Goal: Information Seeking & Learning: Learn about a topic

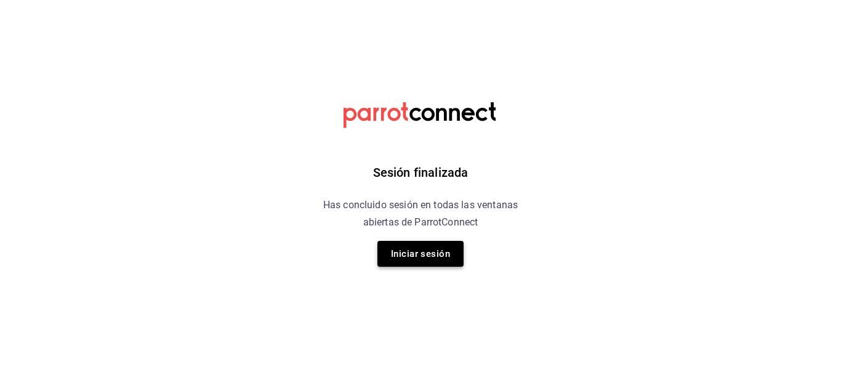
drag, startPoint x: 392, startPoint y: 263, endPoint x: 387, endPoint y: 257, distance: 8.3
click at [387, 257] on button "Iniciar sesión" at bounding box center [421, 254] width 86 height 26
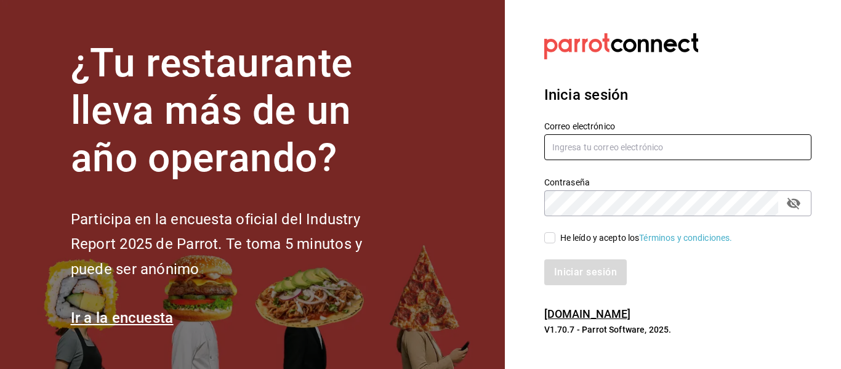
click at [608, 153] on input "text" at bounding box center [677, 147] width 267 height 26
drag, startPoint x: 608, startPoint y: 158, endPoint x: 620, endPoint y: 145, distance: 17.4
click at [620, 145] on input "text" at bounding box center [677, 147] width 267 height 26
type input "[EMAIL_ADDRESS][DOMAIN_NAME]"
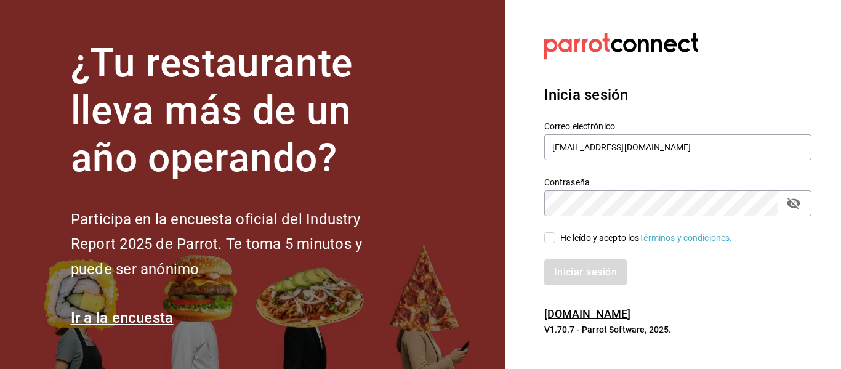
click at [555, 234] on input "He leído y acepto los Términos y condiciones." at bounding box center [549, 237] width 11 height 11
checkbox input "true"
click at [564, 269] on button "Iniciar sesión" at bounding box center [586, 272] width 84 height 26
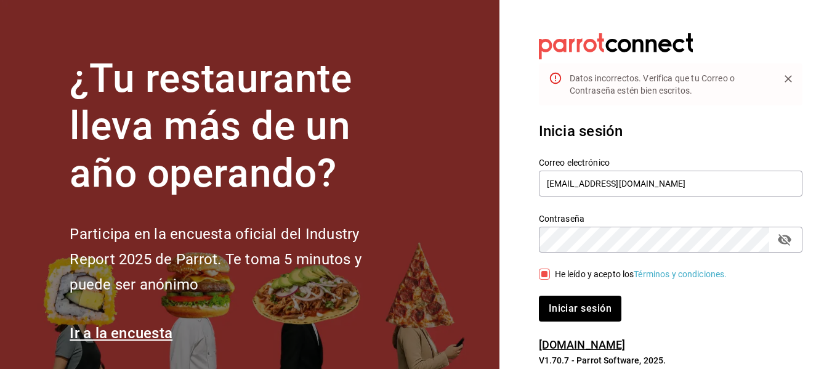
click at [790, 238] on icon "passwordField" at bounding box center [785, 240] width 14 height 12
click at [599, 312] on button "Iniciar sesión" at bounding box center [581, 309] width 84 height 26
click at [646, 186] on input "[EMAIL_ADDRESS][DOMAIN_NAME]" at bounding box center [671, 184] width 264 height 26
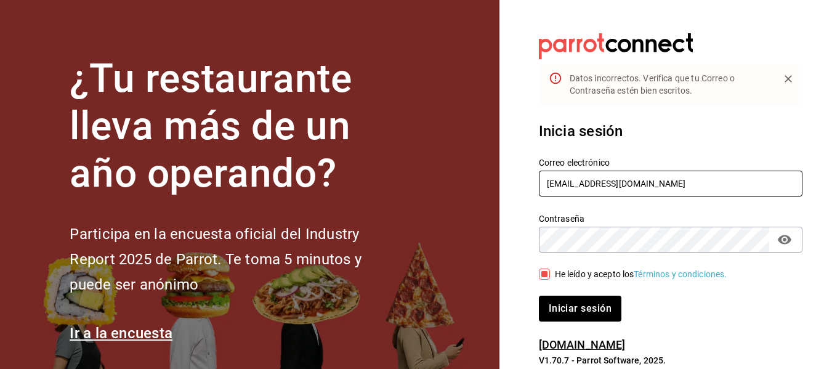
type input "[EMAIL_ADDRESS][DOMAIN_NAME]"
click at [575, 313] on button "Iniciar sesión" at bounding box center [581, 309] width 84 height 26
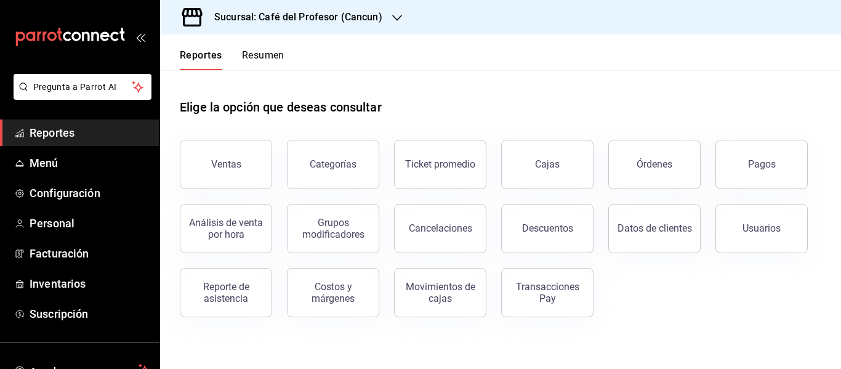
click at [281, 16] on h3 "Sucursal: Café del Profesor (Cancun)" at bounding box center [293, 17] width 178 height 15
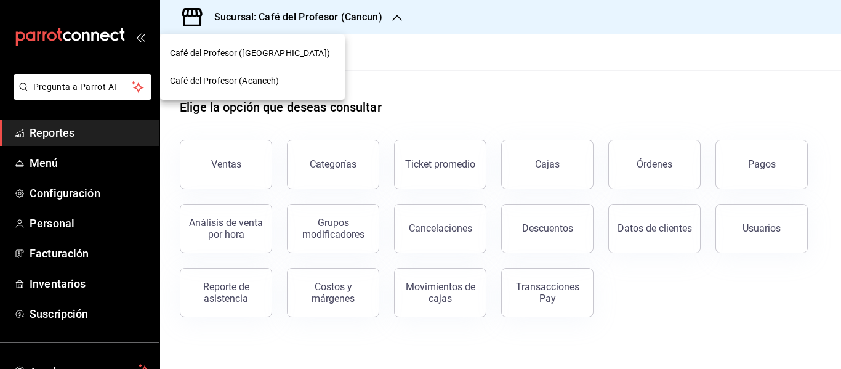
click at [286, 79] on div "Café del Profesor (Cancun) Café del Profesor (Acanceh)" at bounding box center [420, 184] width 841 height 369
click at [252, 81] on span "Café del Profesor (Acanceh)" at bounding box center [225, 81] width 110 height 13
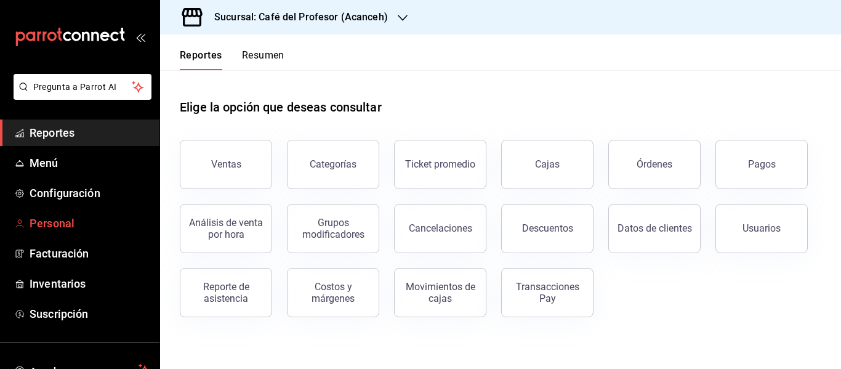
click at [38, 222] on span "Personal" at bounding box center [90, 223] width 120 height 17
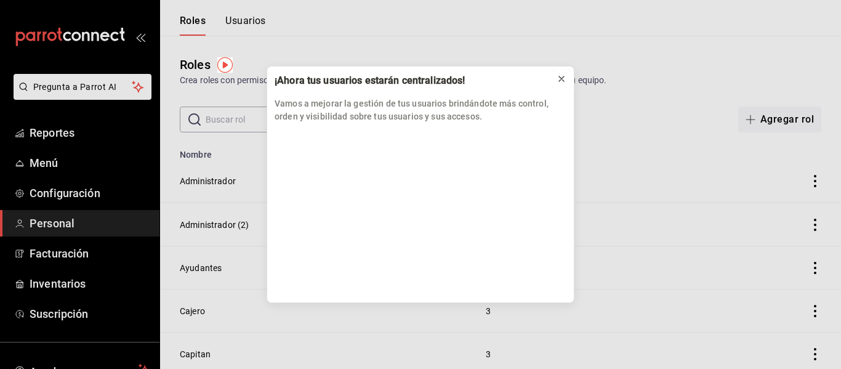
click at [567, 79] on button at bounding box center [562, 79] width 20 height 20
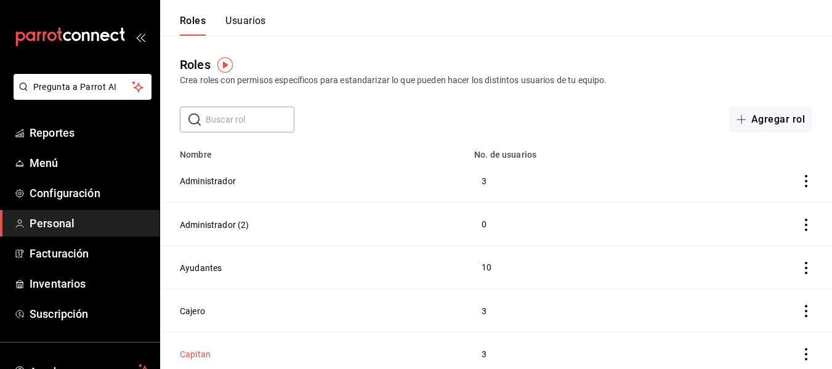
click at [190, 348] on button "Capitan" at bounding box center [195, 354] width 31 height 12
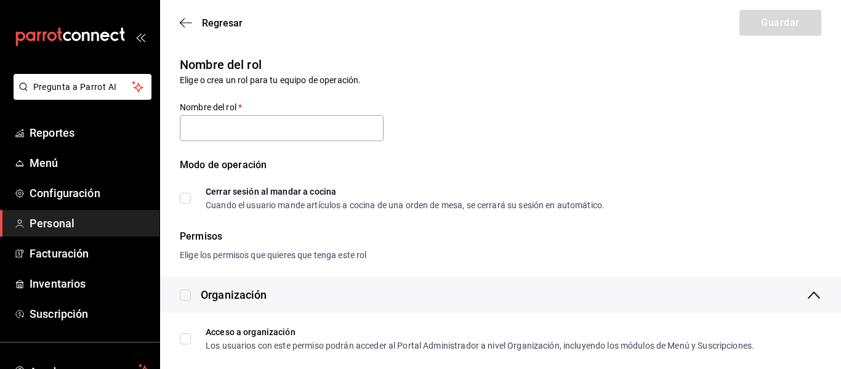
type input "Capitan"
checkbox input "true"
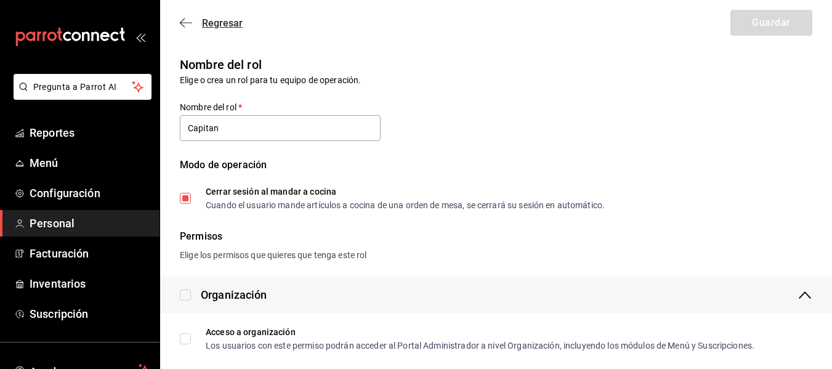
click at [216, 20] on span "Regresar" at bounding box center [222, 23] width 41 height 12
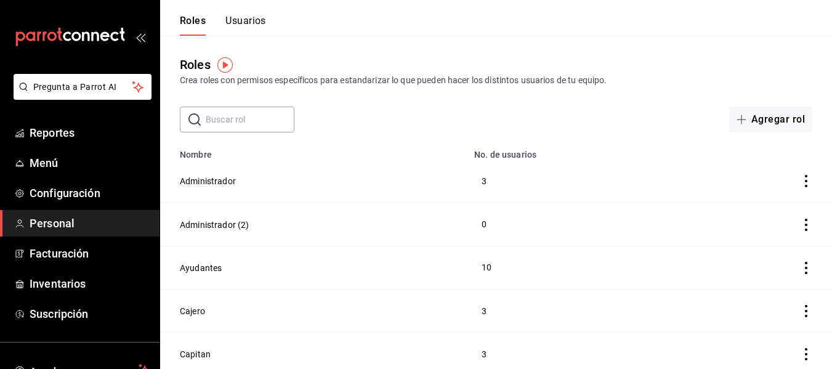
click at [260, 17] on button "Usuarios" at bounding box center [245, 25] width 41 height 21
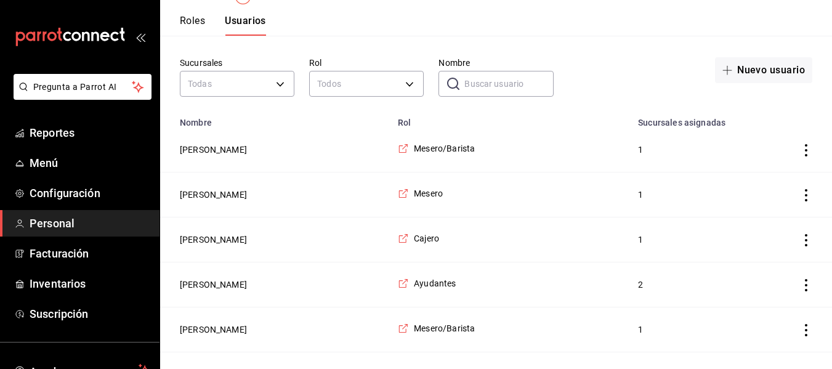
scroll to position [74, 0]
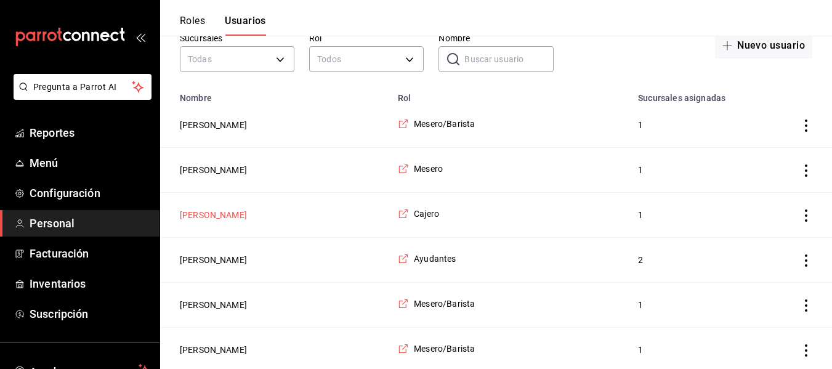
click at [181, 211] on button "[PERSON_NAME]" at bounding box center [213, 215] width 67 height 12
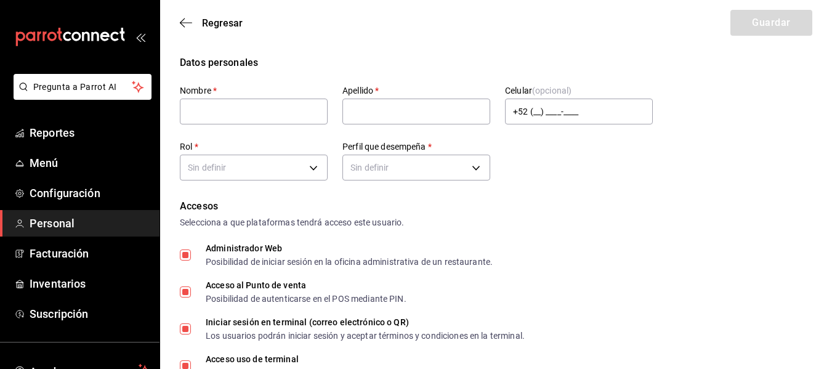
type input "Oyuki"
type input "Ruiz"
checkbox input "true"
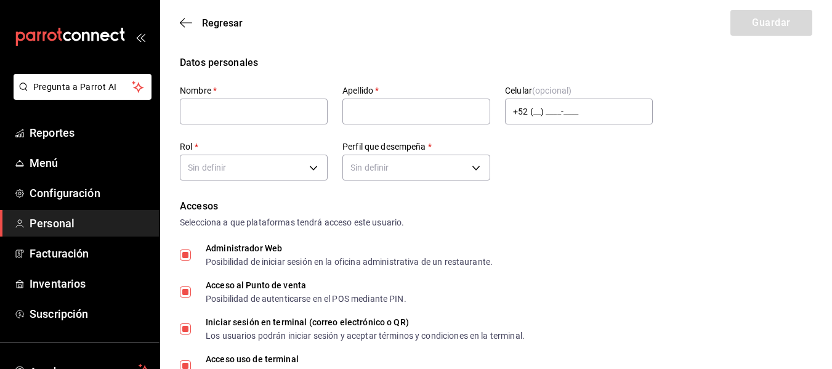
checkbox input "true"
type input "oyukiruiz0505@gmail.com"
type input "929250"
checkbox input "true"
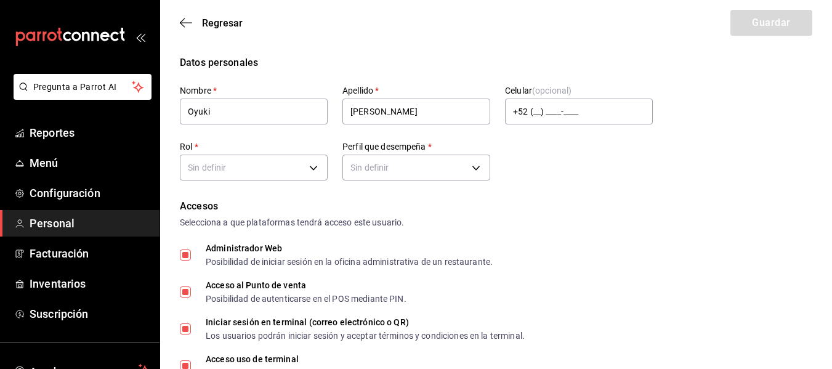
type input "62e7ac0a-9184-42bd-83e4-78eda529e67c"
type input "UNDEFINED"
checkbox input "true"
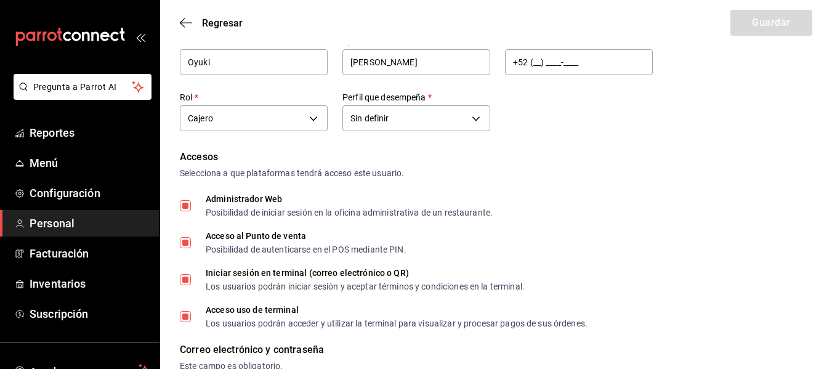
scroll to position [394, 0]
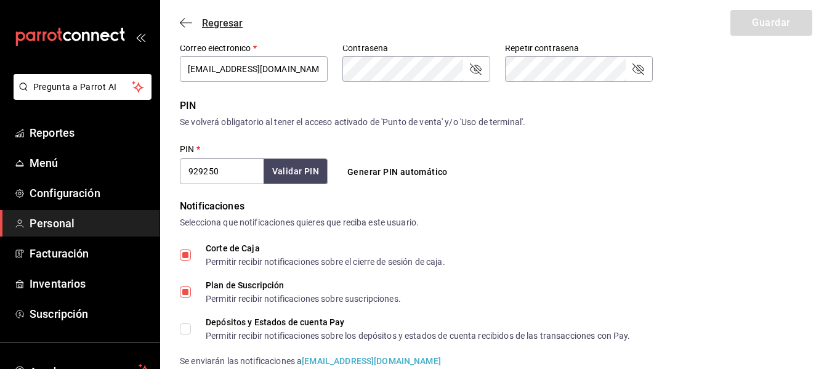
click at [217, 21] on span "Regresar" at bounding box center [222, 23] width 41 height 12
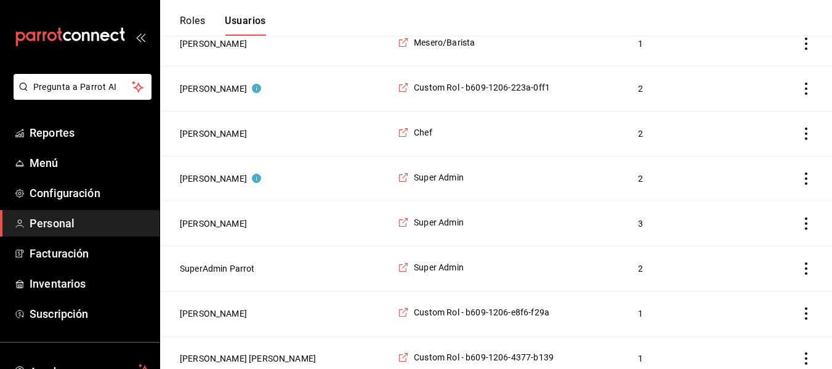
scroll to position [1945, 0]
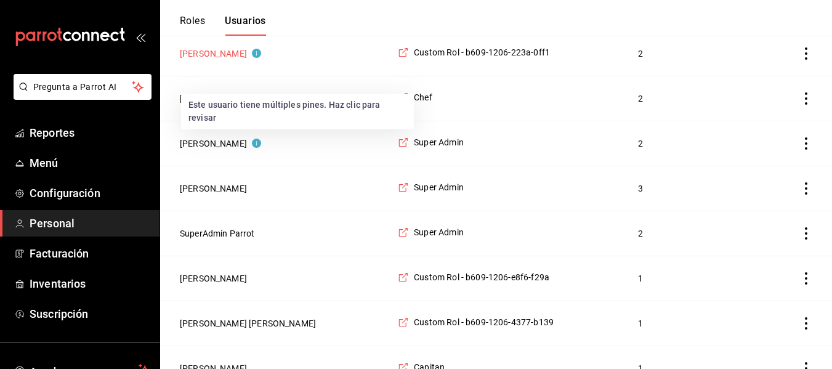
drag, startPoint x: 229, startPoint y: 79, endPoint x: 219, endPoint y: 79, distance: 9.9
click at [219, 60] on button "Naomi Correa" at bounding box center [220, 53] width 81 height 12
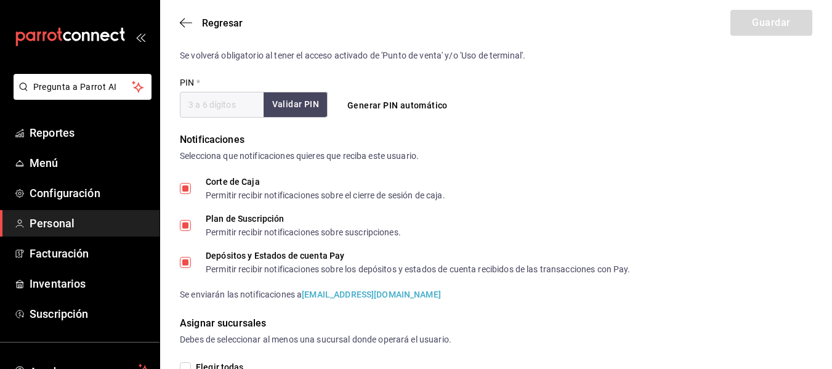
type input "Naomi"
type input "Correa"
checkbox input "true"
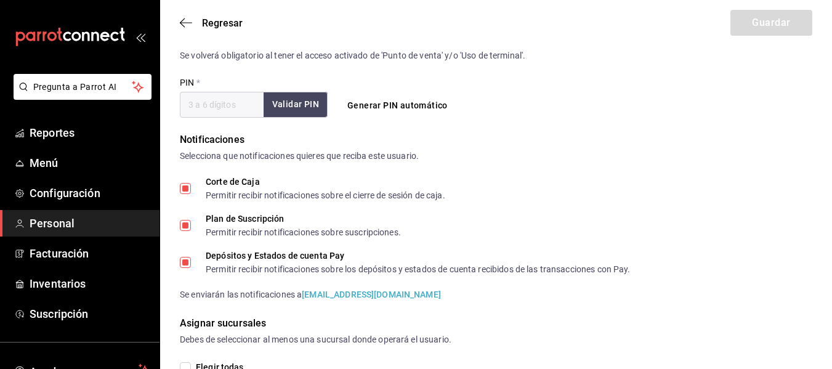
checkbox input "true"
type input "[EMAIL_ADDRESS][DOMAIN_NAME]"
type input "4180"
checkbox input "true"
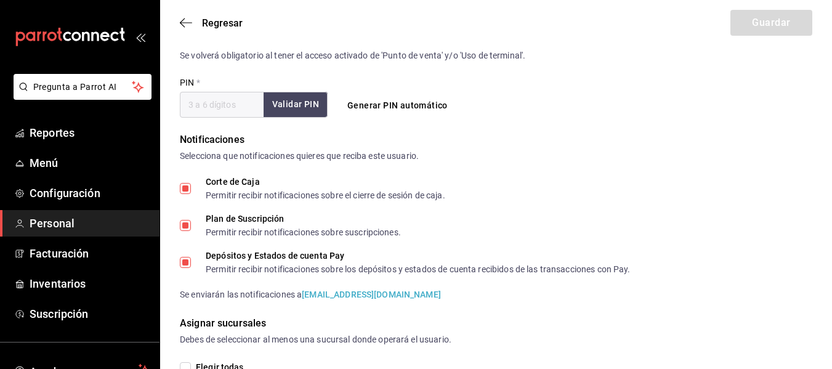
checkbox input "true"
type input "+52 (52) 9841-4475"
type input "7f7c87e9-d9dc-4fc3-b29b-07a0532f84cd"
type input "UNDEFINED"
checkbox input "true"
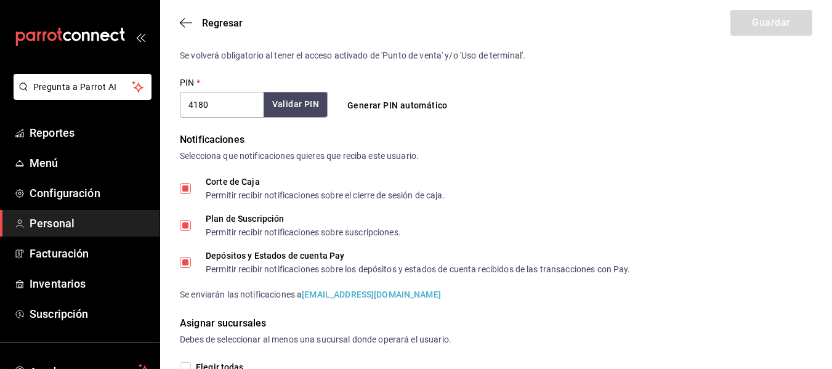
checkbox input "true"
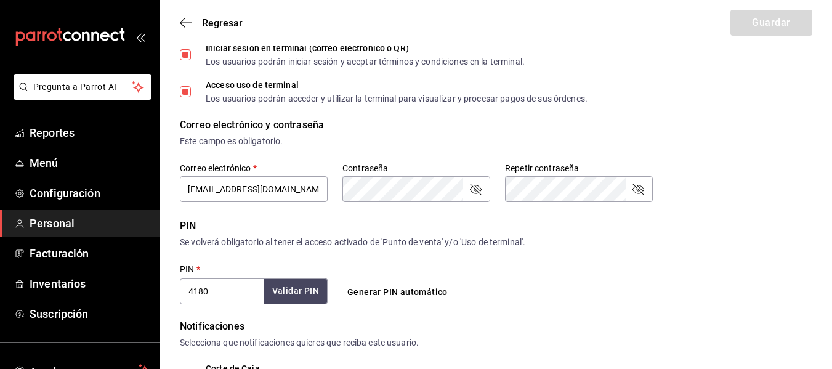
scroll to position [379, 0]
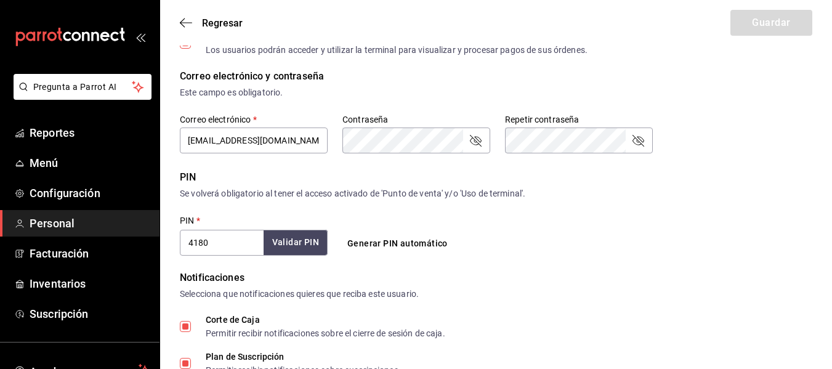
click at [227, 248] on input "4180" at bounding box center [222, 243] width 84 height 26
type input "41809"
click at [305, 232] on button "Validar PIN" at bounding box center [294, 243] width 65 height 26
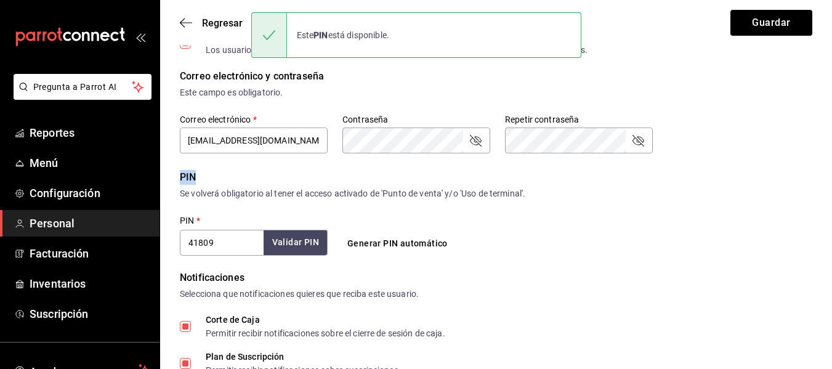
drag, startPoint x: 830, startPoint y: 172, endPoint x: 836, endPoint y: 94, distance: 78.5
click at [832, 95] on html "Pregunta a Parrot AI Reportes Menú Configuración Personal Facturación Inventari…" at bounding box center [416, 112] width 832 height 982
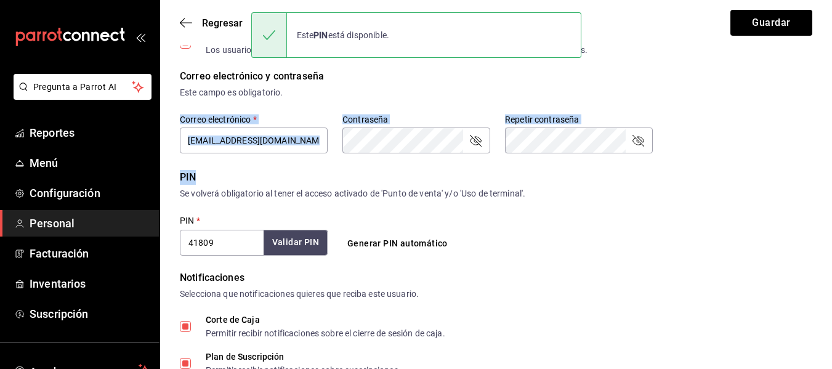
scroll to position [103, 0]
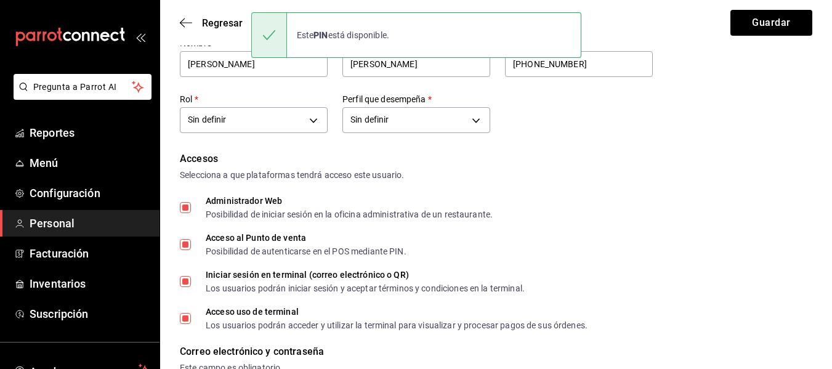
click at [742, 171] on div "Selecciona a que plataformas tendrá acceso este usuario." at bounding box center [496, 175] width 633 height 13
click at [729, 64] on div "Datos personales Nombre   * Naomi Apellido   * Correa Celular (opcional) +52 (5…" at bounding box center [496, 72] width 633 height 129
click at [768, 17] on button "Guardar" at bounding box center [772, 23] width 82 height 26
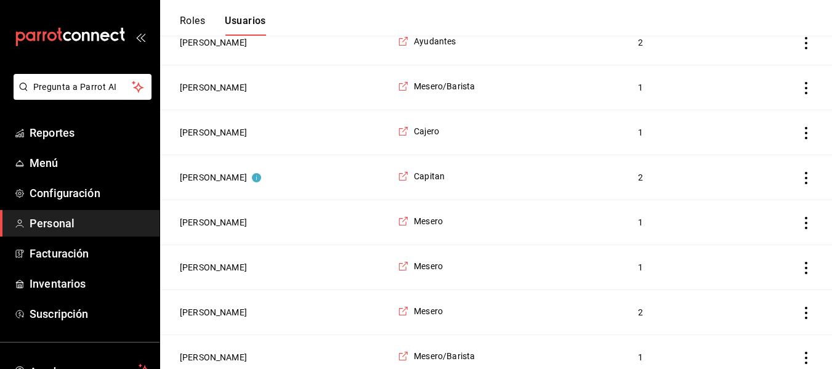
scroll to position [487, 0]
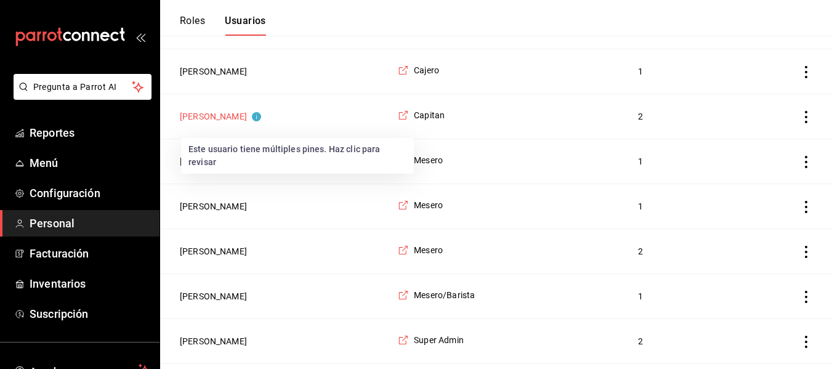
click at [221, 123] on button "Yeray Díaz" at bounding box center [220, 116] width 81 height 12
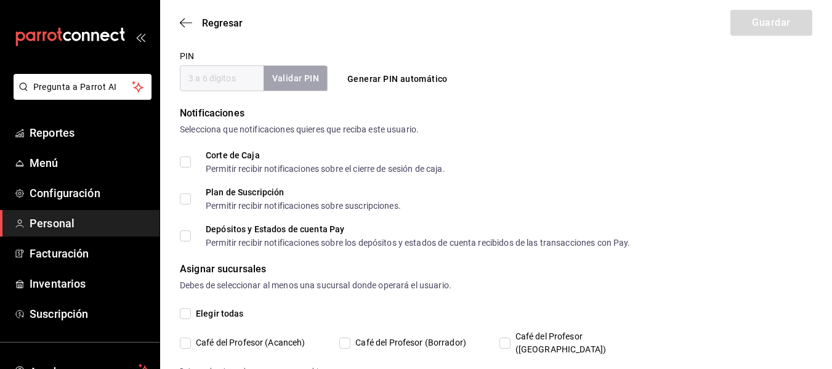
type input "Yeray"
type input "Díaz"
checkbox input "true"
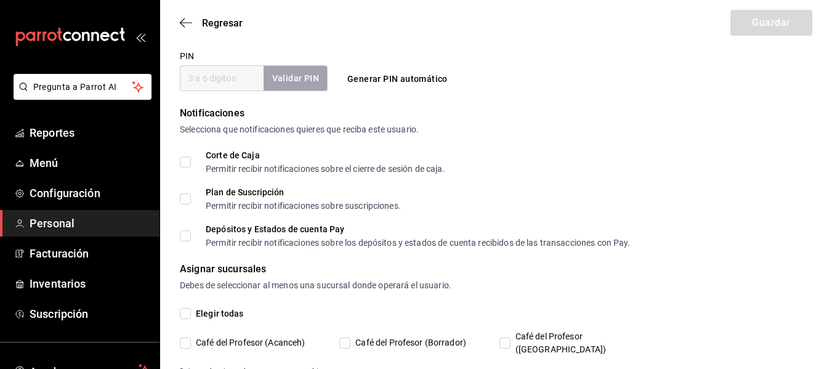
checkbox input "true"
type input "yeray_diaz-04@hotmail.com"
type input "74140"
checkbox input "true"
type input "91e438e9-b0da-4763-a122-36a59e2edcd7"
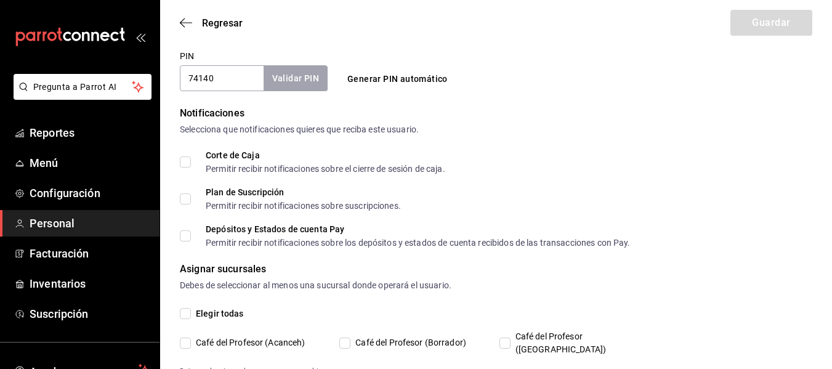
type input "WAITER"
checkbox input "true"
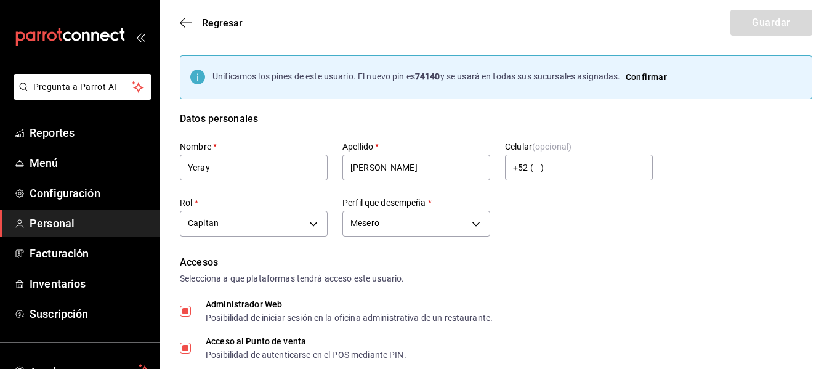
click at [828, 2] on div "Regresar Guardar" at bounding box center [496, 23] width 672 height 46
click at [196, 23] on span "Regresar" at bounding box center [211, 23] width 63 height 12
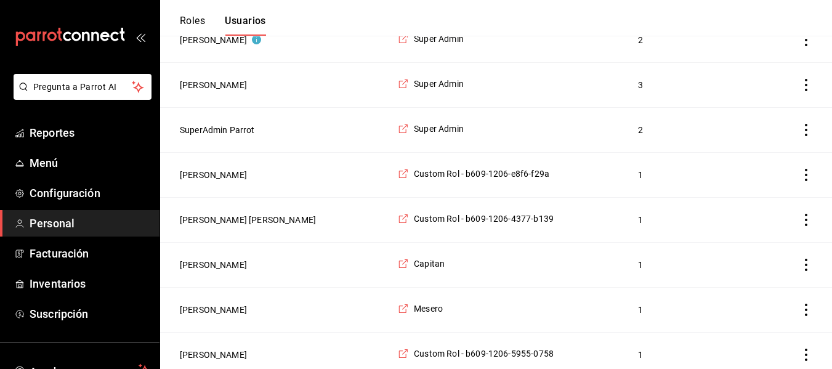
scroll to position [2087, 0]
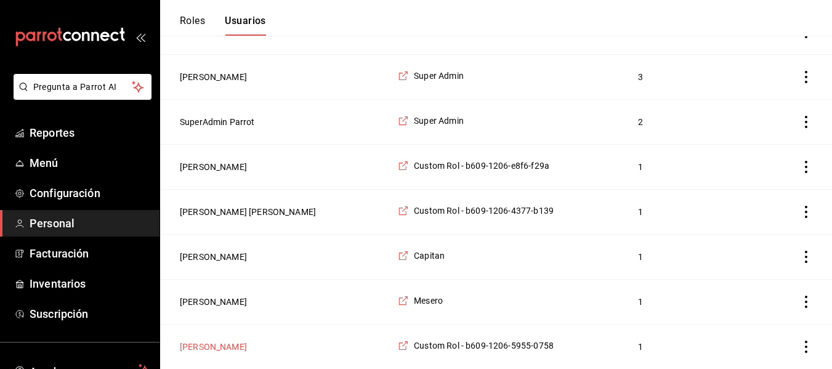
click at [234, 344] on button "Oyuki Sarahi Dzul Ruiz" at bounding box center [213, 347] width 67 height 12
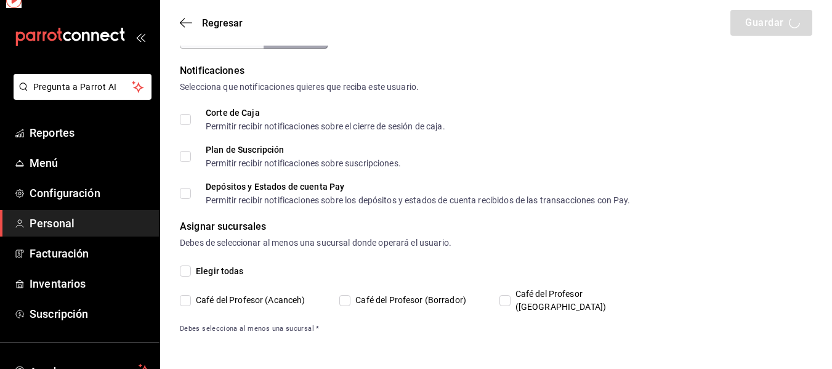
scroll to position [517, 0]
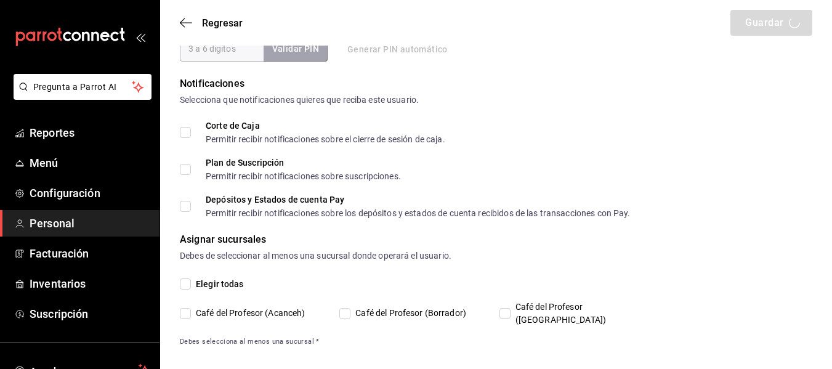
type input "Oyuki Sarahi"
type input "Dzul Ruiz"
checkbox input "true"
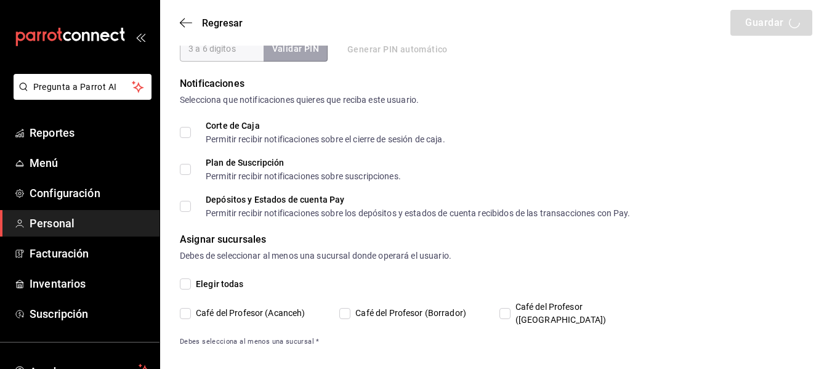
checkbox input "true"
type input "oyukiruiz505@gmail.com"
type input "9454"
checkbox input "true"
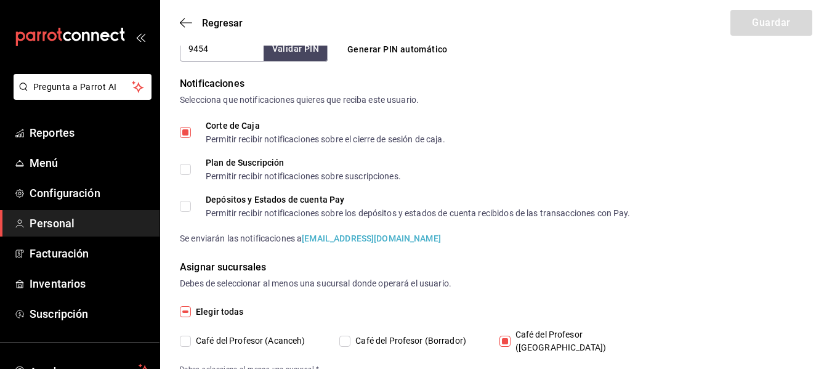
type input "bc743c03-27ae-4267-ad0b-cec94e5f2c45"
type input "CASHIER"
checkbox input "true"
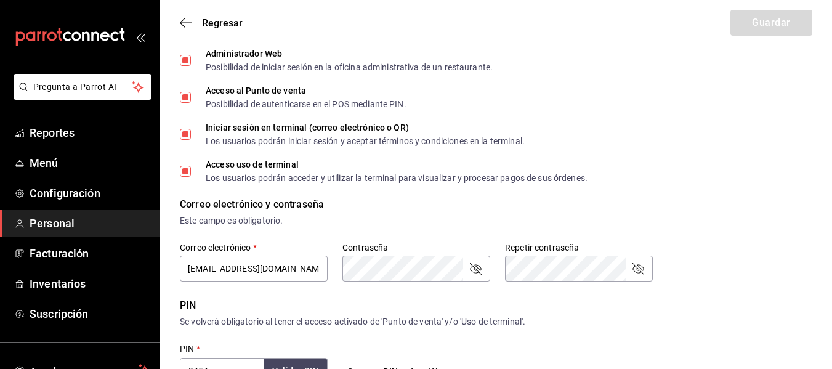
scroll to position [0, 0]
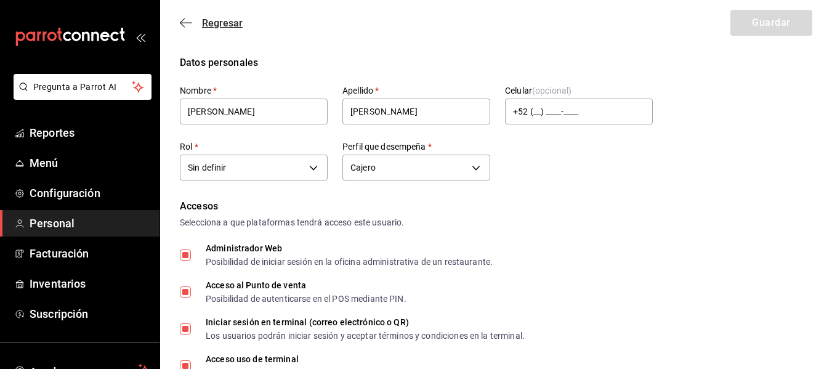
click at [195, 23] on span "Regresar" at bounding box center [211, 23] width 63 height 12
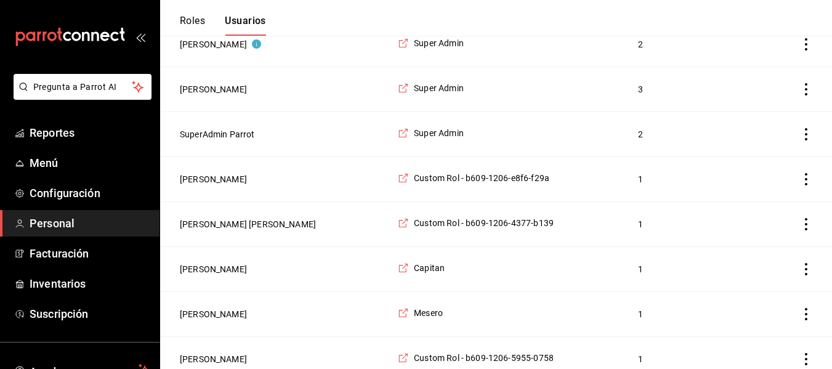
scroll to position [2087, 0]
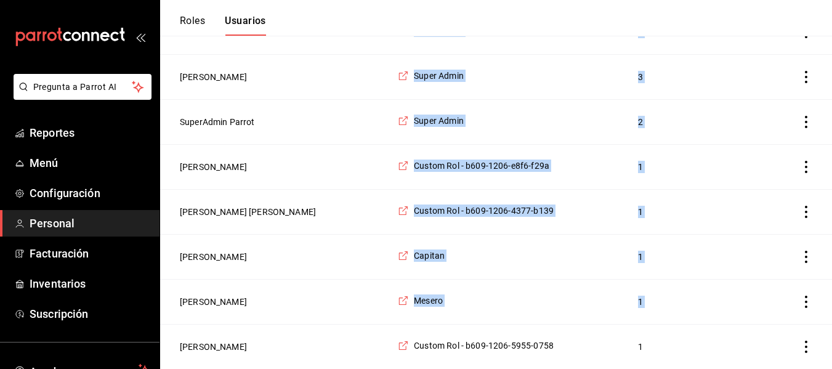
drag, startPoint x: 825, startPoint y: 312, endPoint x: 835, endPoint y: 236, distance: 77.0
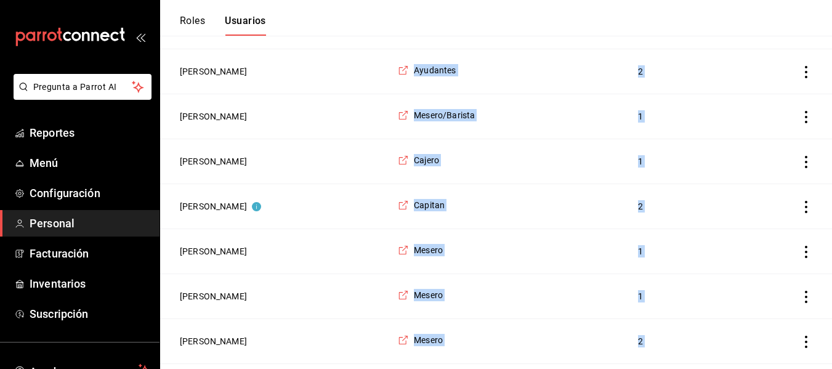
scroll to position [485, 0]
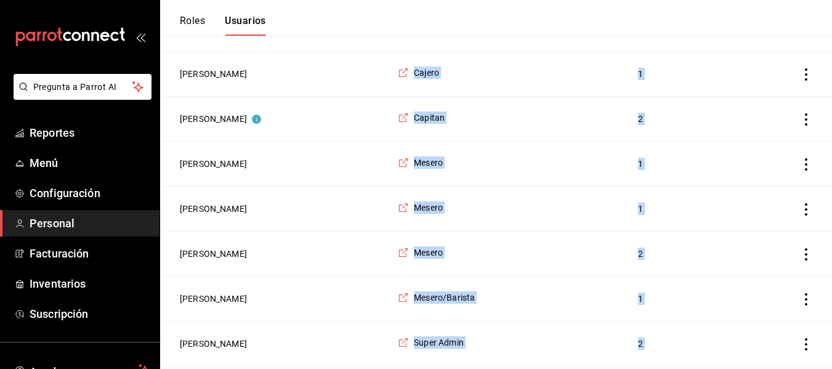
click at [204, 19] on button "Roles" at bounding box center [192, 25] width 25 height 21
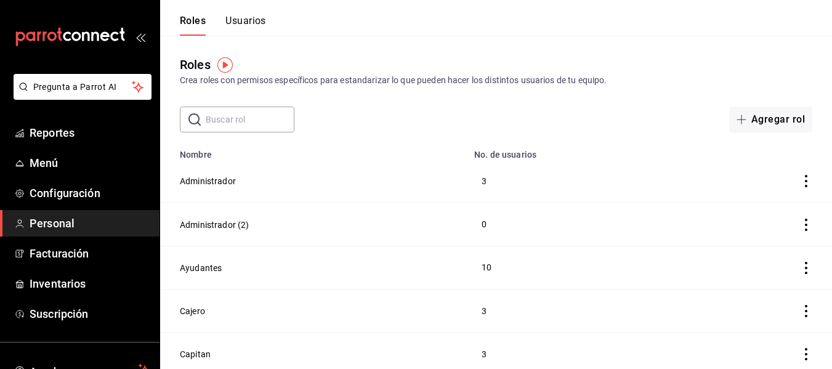
click at [229, 15] on button "Usuarios" at bounding box center [245, 25] width 41 height 21
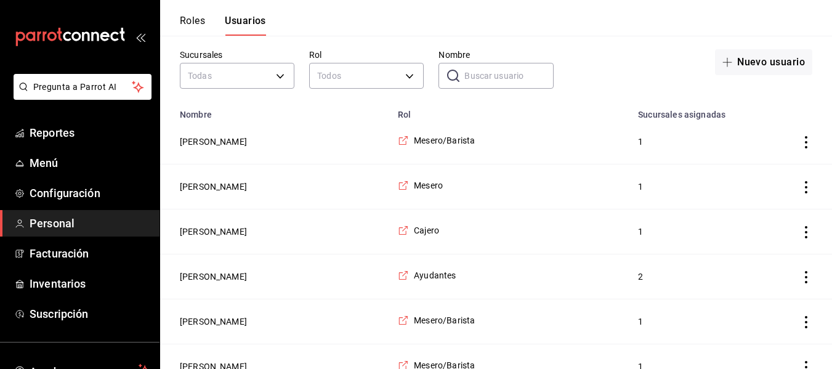
scroll to position [74, 0]
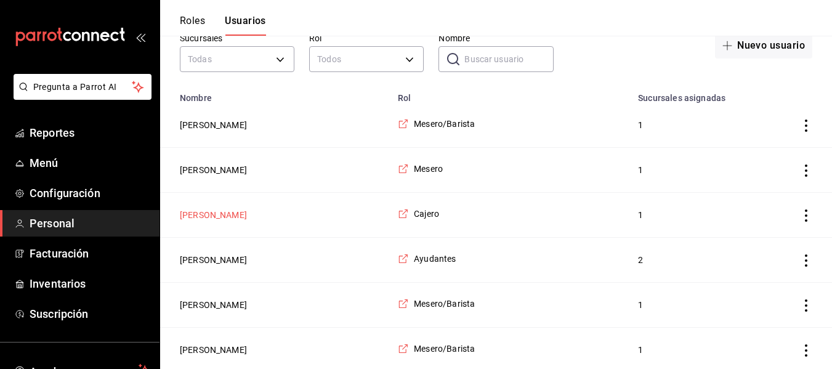
click at [191, 213] on button "Oyuki Ruiz" at bounding box center [213, 215] width 67 height 12
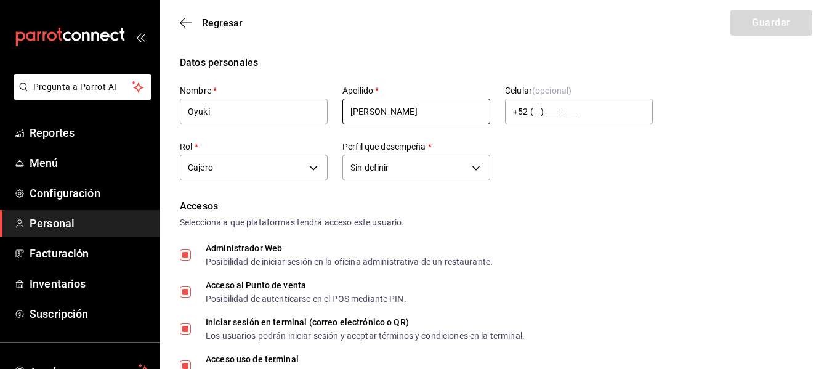
click at [352, 111] on input "Ruiz" at bounding box center [416, 112] width 148 height 26
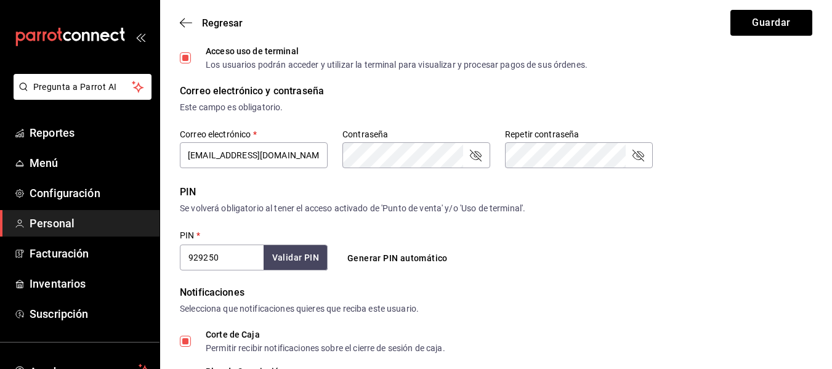
scroll to position [391, 0]
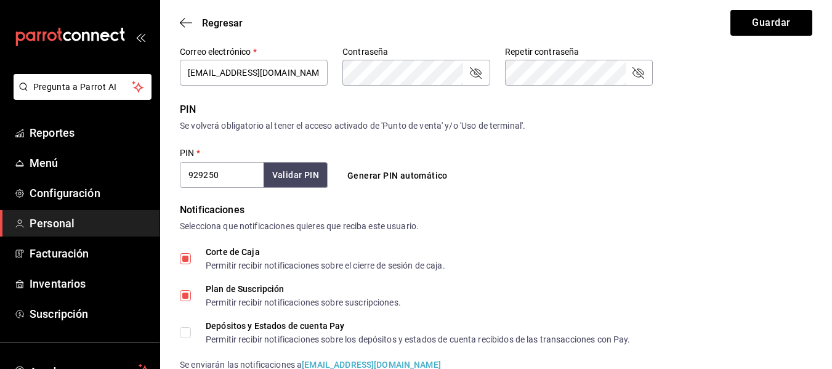
type input "Dzul Ruiz"
drag, startPoint x: 229, startPoint y: 177, endPoint x: 23, endPoint y: 165, distance: 206.7
click at [23, 165] on div "Pregunta a Parrot AI Reportes Menú Configuración Personal Facturación Inventari…" at bounding box center [416, 72] width 832 height 926
click at [305, 182] on button "Validar PIN" at bounding box center [294, 175] width 65 height 26
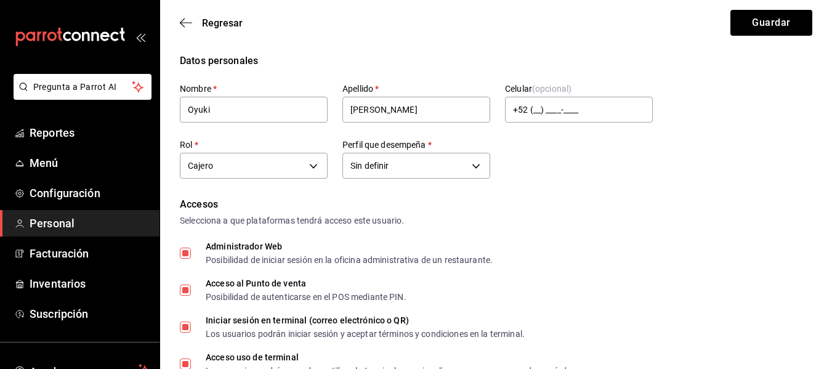
scroll to position [0, 0]
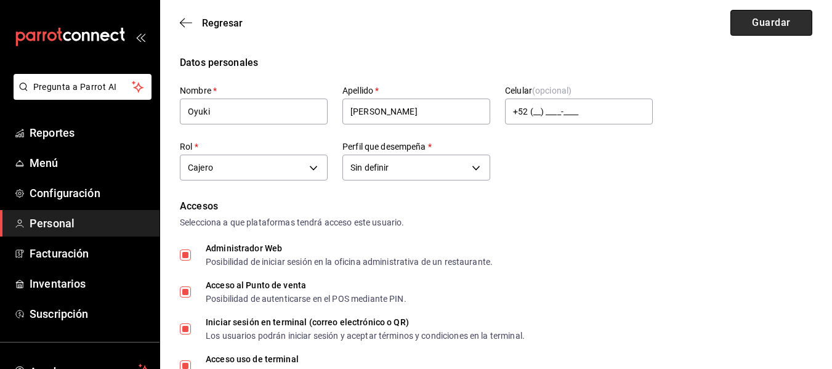
click at [754, 34] on button "Guardar" at bounding box center [772, 23] width 82 height 26
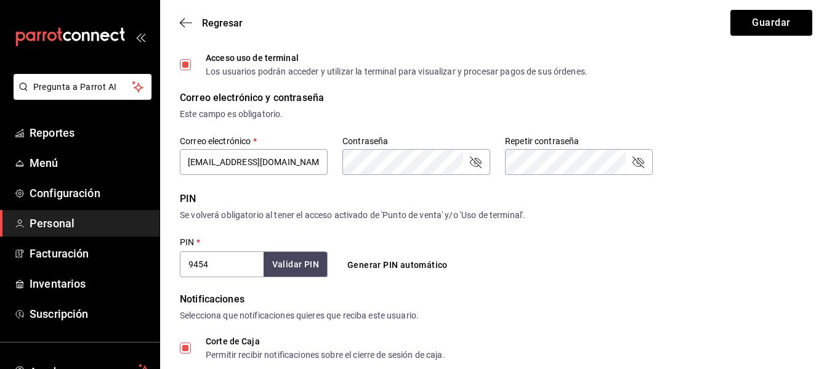
scroll to position [485, 0]
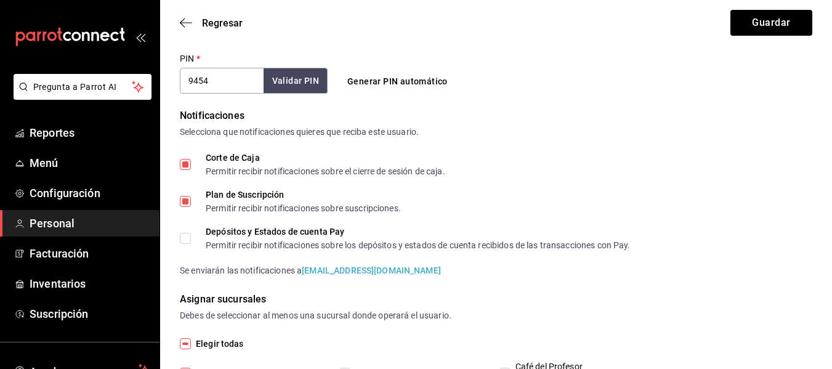
click at [230, 81] on input "9454" at bounding box center [222, 81] width 84 height 26
type input "94541"
click at [747, 34] on button "Guardar" at bounding box center [772, 23] width 82 height 26
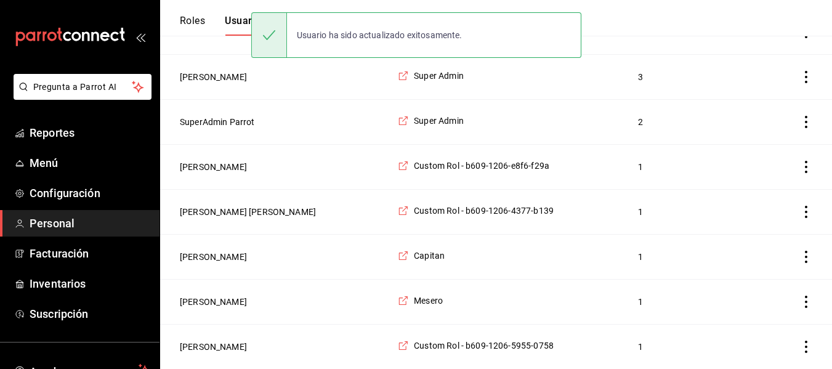
scroll to position [2087, 0]
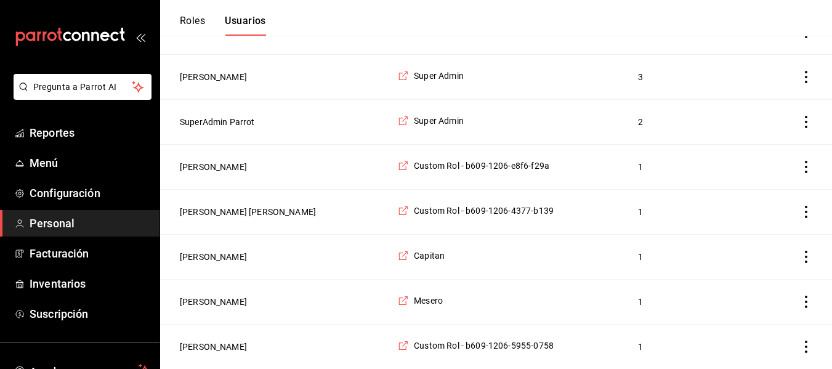
click at [798, 347] on td "employeesTable" at bounding box center [800, 346] width 63 height 45
click at [804, 347] on icon "actions" at bounding box center [806, 347] width 12 height 12
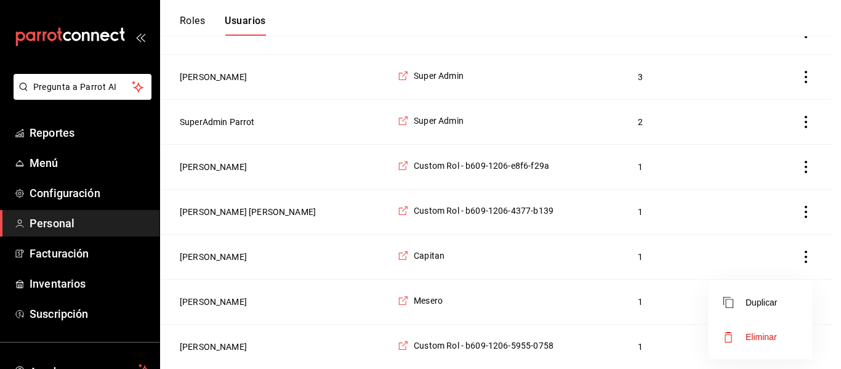
click at [743, 341] on span "Eliminar" at bounding box center [751, 337] width 54 height 15
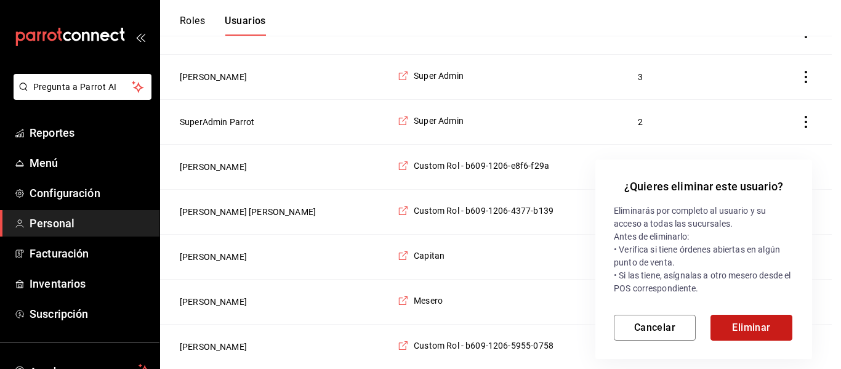
click at [733, 325] on button "Eliminar" at bounding box center [752, 328] width 82 height 26
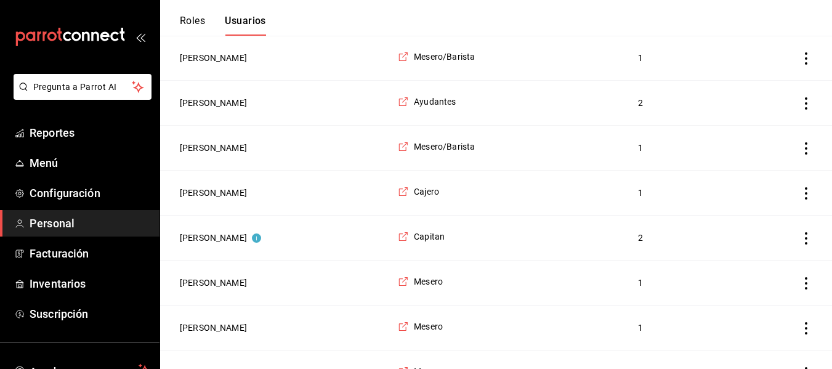
scroll to position [0, 0]
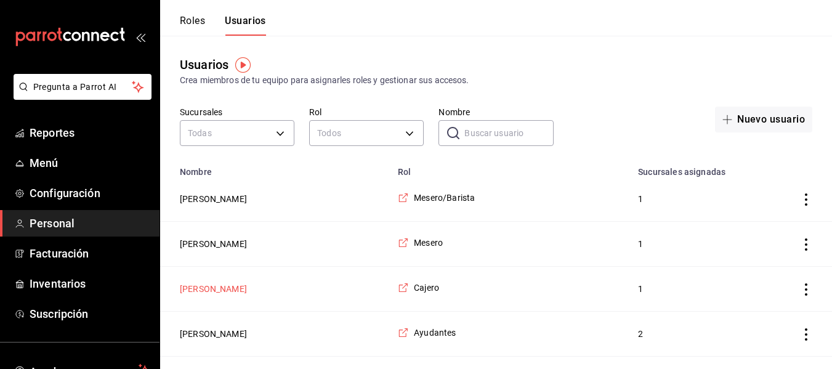
click at [227, 295] on button "Oyuki Dzul Ruiz" at bounding box center [213, 289] width 67 height 12
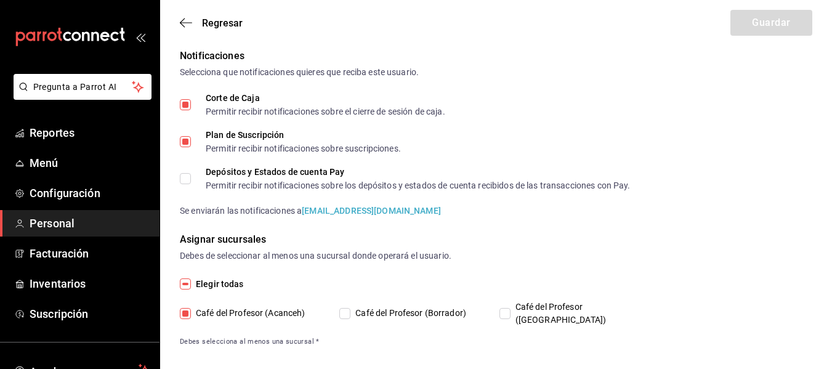
scroll to position [389, 0]
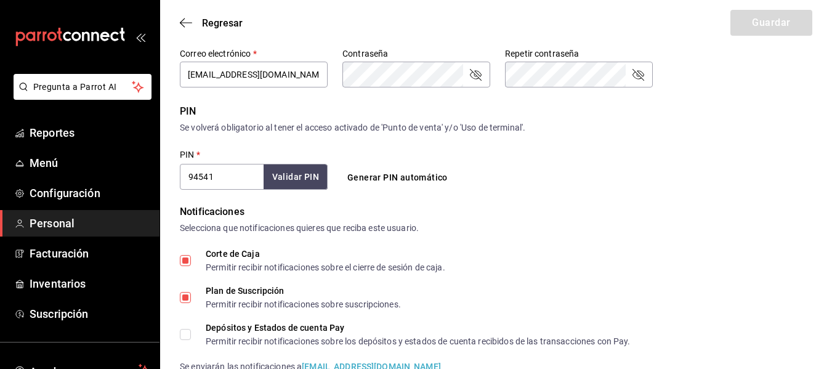
click at [243, 168] on input "94541" at bounding box center [222, 177] width 84 height 26
type input "9454"
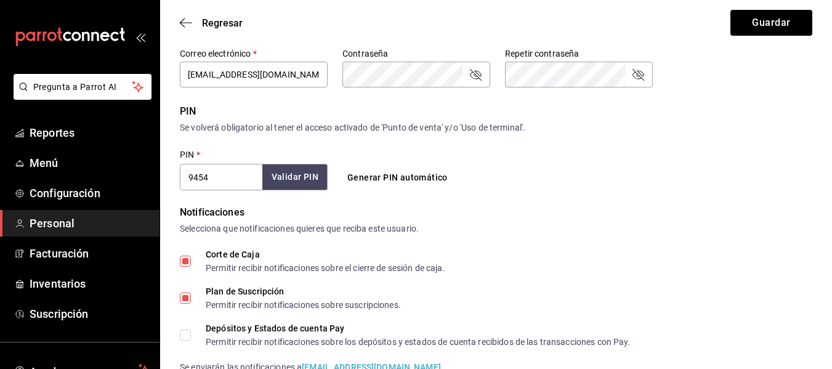
click at [312, 184] on button "Validar PIN" at bounding box center [294, 177] width 65 height 26
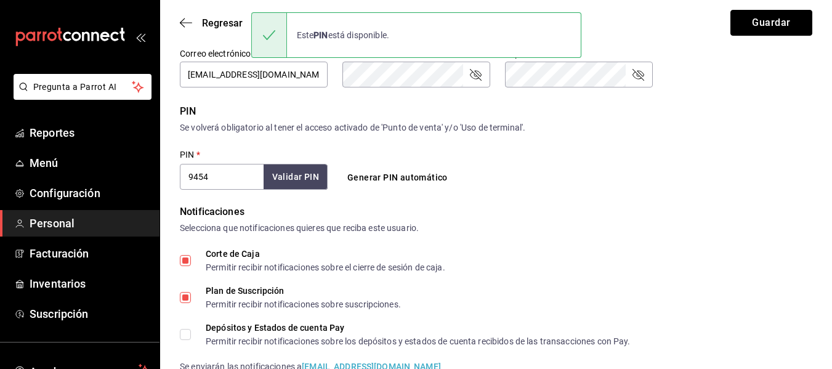
click at [777, 23] on button "Guardar" at bounding box center [772, 23] width 82 height 26
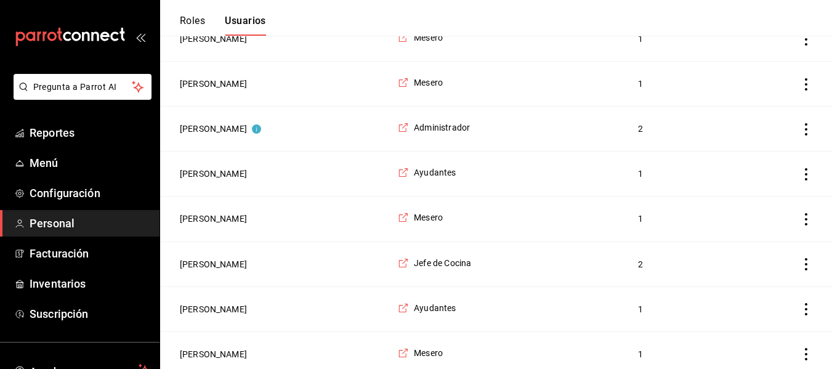
scroll to position [1350, 0]
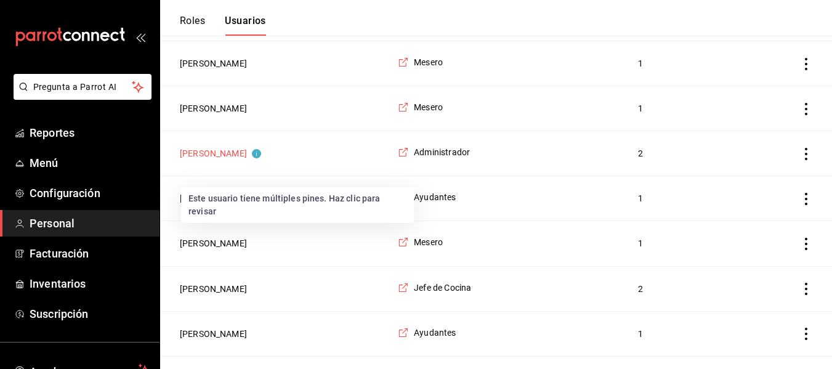
click at [231, 160] on button "Brenda Velazquez" at bounding box center [220, 153] width 81 height 12
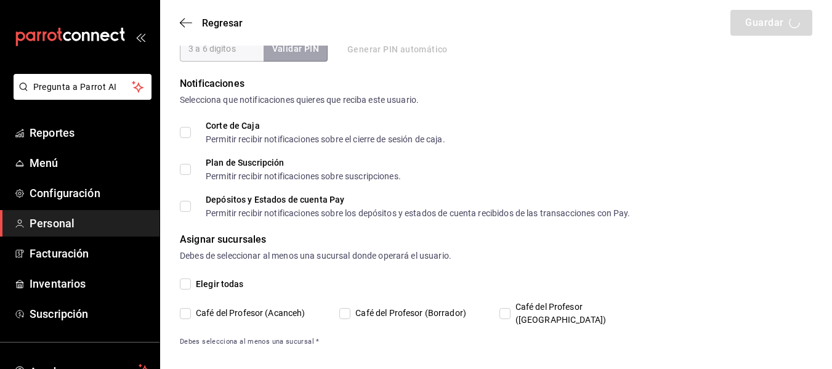
type input "Brenda"
type input "Velazquez"
checkbox input "true"
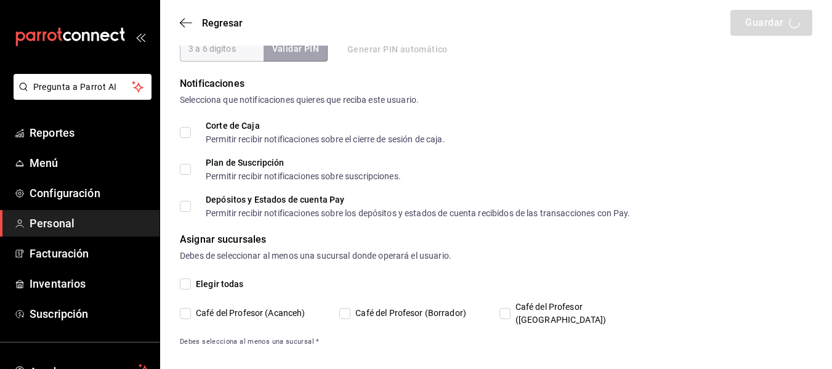
checkbox input "true"
type input "brendavelaz85@gmail.com"
type input "1236"
checkbox input "true"
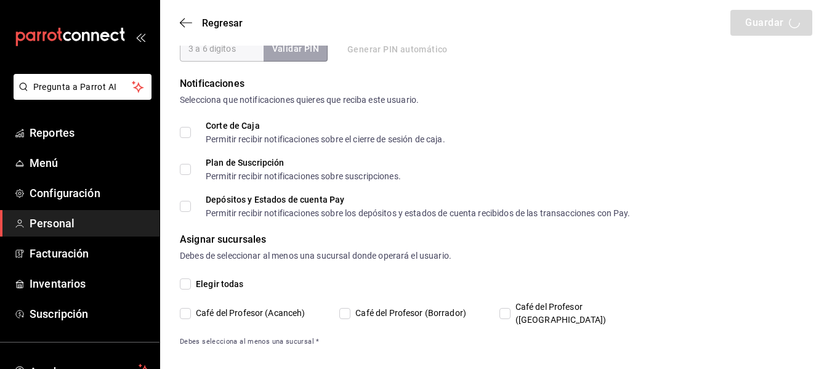
checkbox input "true"
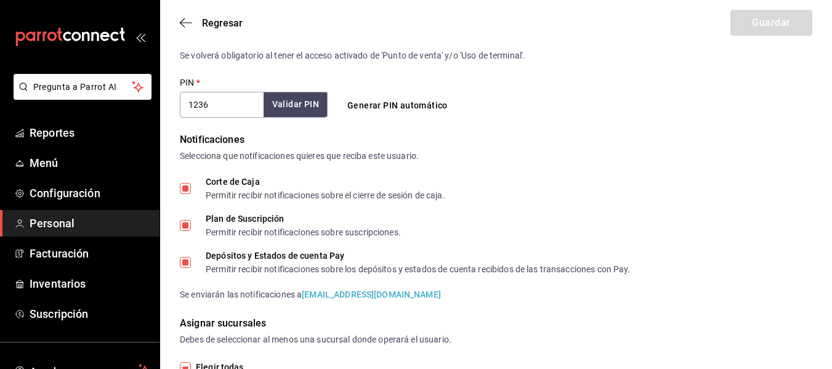
scroll to position [601, 0]
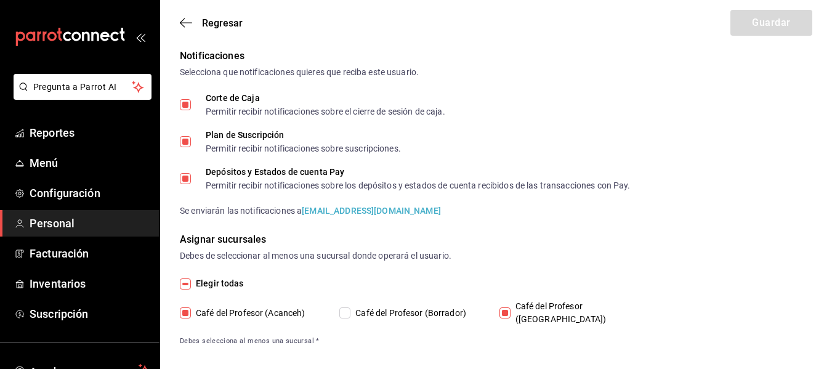
type input "+52 (52) 9981-9218"
type input "ea53f1a3-98f3-43af-ad9e-7adcaf8a0599"
type input "ADMIN"
checkbox input "true"
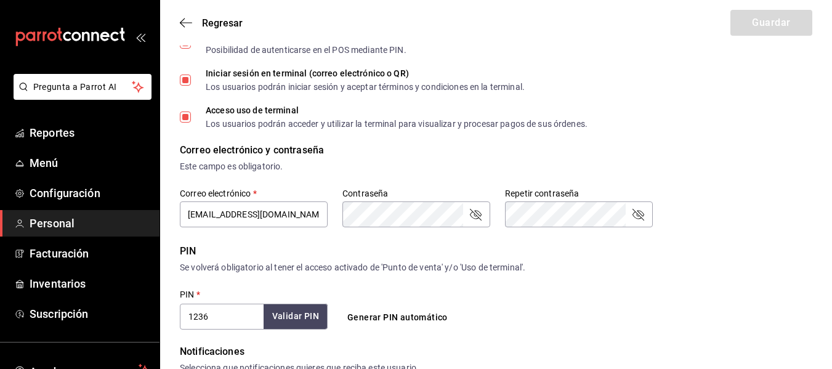
scroll to position [0, 0]
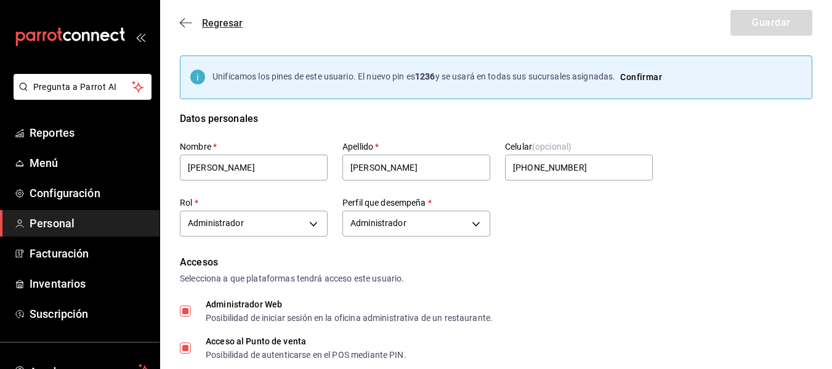
click at [197, 25] on span "Regresar" at bounding box center [211, 23] width 63 height 12
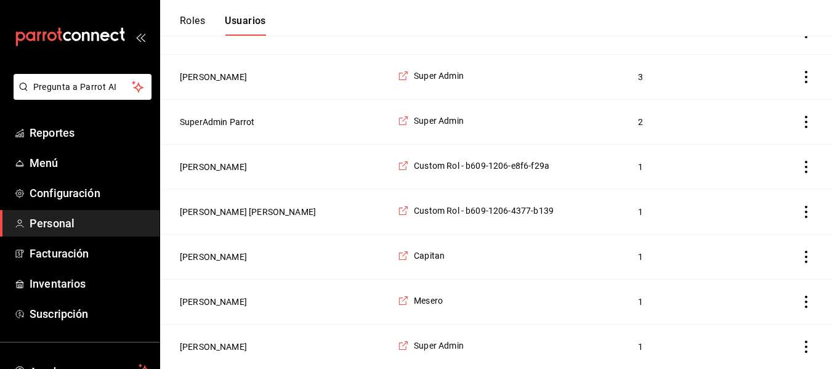
scroll to position [2087, 0]
click at [538, 170] on td "Custom Rol - b609-1206-e8f6-f29a" at bounding box center [511, 166] width 240 height 45
click at [51, 127] on span "Reportes" at bounding box center [90, 132] width 120 height 17
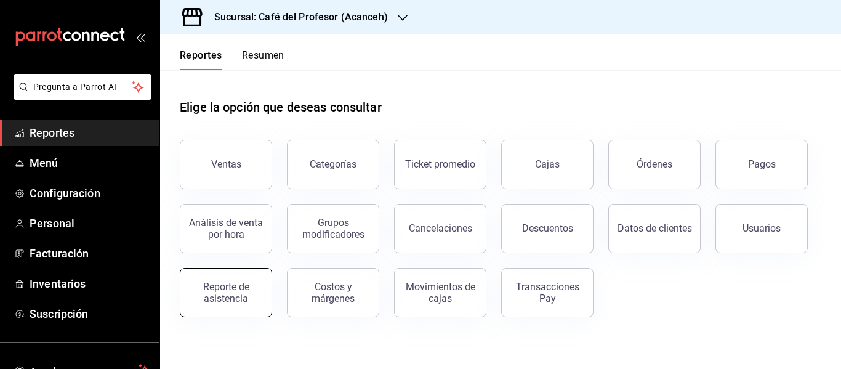
click at [269, 281] on div "Reporte de asistencia" at bounding box center [218, 285] width 107 height 64
click at [235, 300] on div "Reporte de asistencia" at bounding box center [226, 292] width 76 height 23
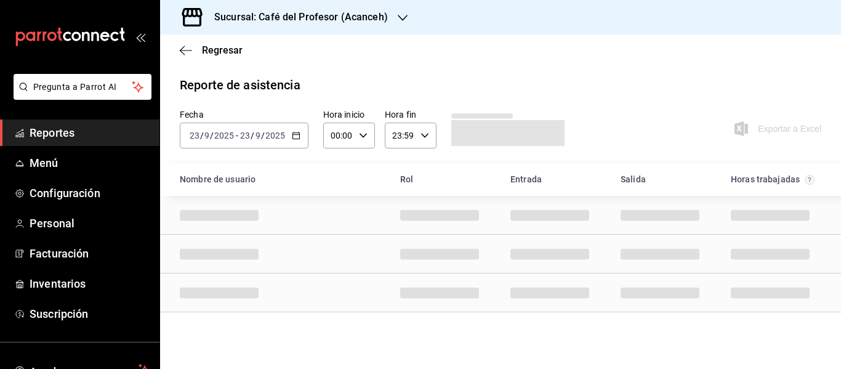
click at [297, 139] on \(Stroke\) "button" at bounding box center [296, 135] width 7 height 7
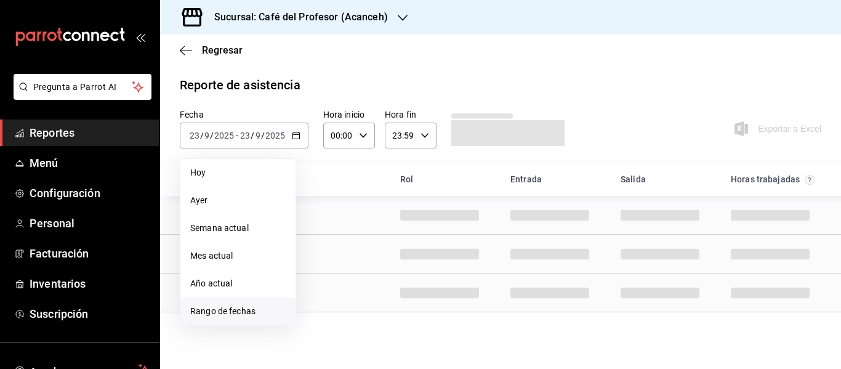
click at [225, 312] on span "Rango de fechas" at bounding box center [237, 311] width 95 height 13
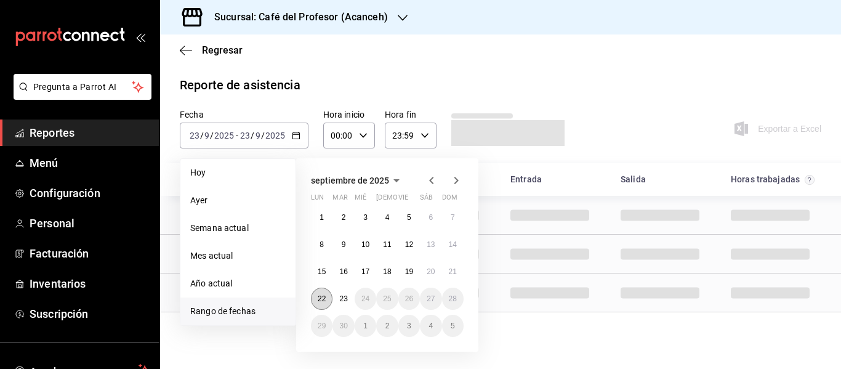
click at [321, 294] on button "22" at bounding box center [322, 299] width 22 height 22
click at [341, 296] on abbr "23" at bounding box center [343, 298] width 8 height 9
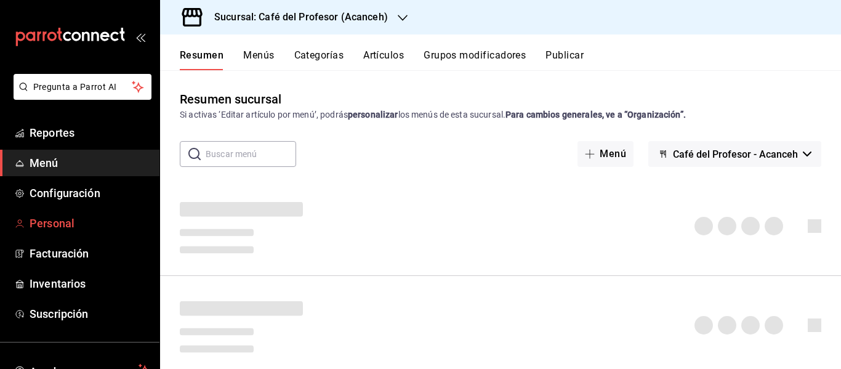
click at [58, 227] on span "Personal" at bounding box center [90, 223] width 120 height 17
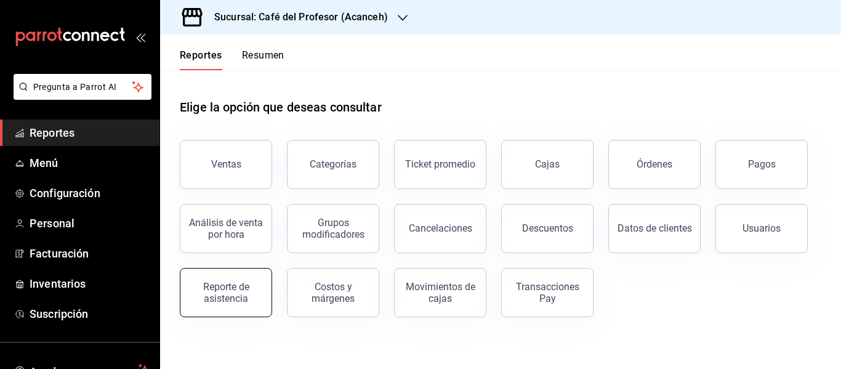
click at [217, 280] on button "Reporte de asistencia" at bounding box center [226, 292] width 92 height 49
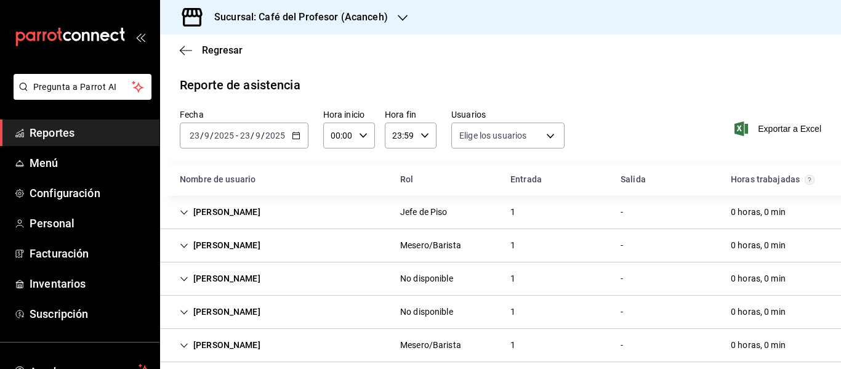
type input "1955d23f-4ff6-417b-a3e3-f7f3b21abf44,d2cb3694-5528-4a75-95bf-af383f1046e8,96a40…"
click at [236, 123] on div "[DATE] [DATE] - [DATE] [DATE]" at bounding box center [244, 136] width 129 height 26
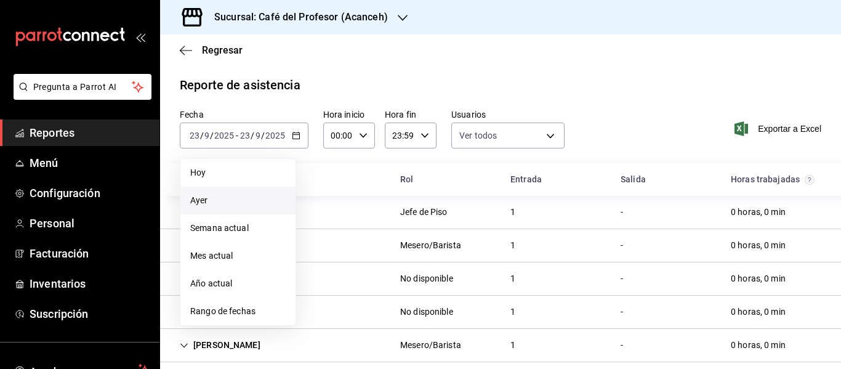
click at [196, 202] on span "Ayer" at bounding box center [237, 200] width 95 height 13
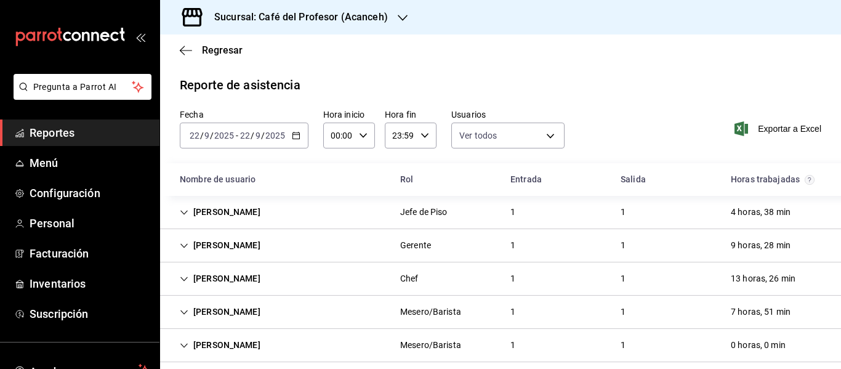
click at [235, 222] on div "[PERSON_NAME]" at bounding box center [220, 212] width 100 height 23
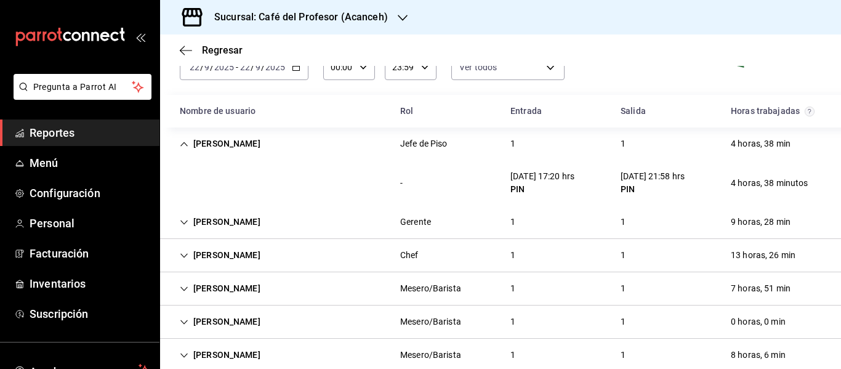
scroll to position [83, 0]
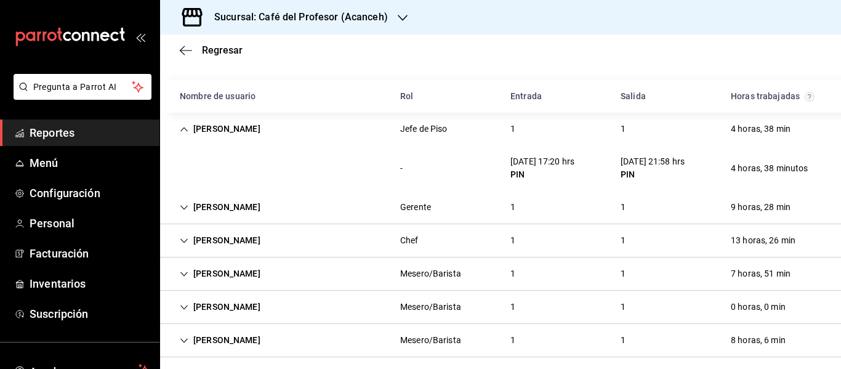
click at [446, 203] on div "[PERSON_NAME] Gerente 1 1 9 horas, 28 min" at bounding box center [500, 207] width 681 height 33
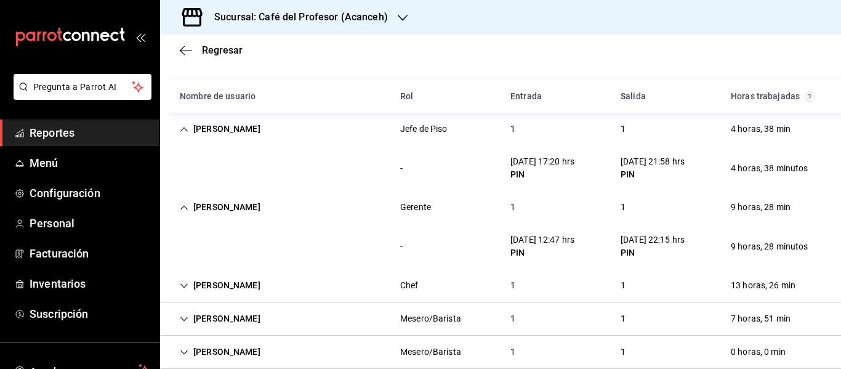
click at [599, 279] on div "[PERSON_NAME] Chef 1 1 13 horas, 26 min" at bounding box center [500, 285] width 681 height 33
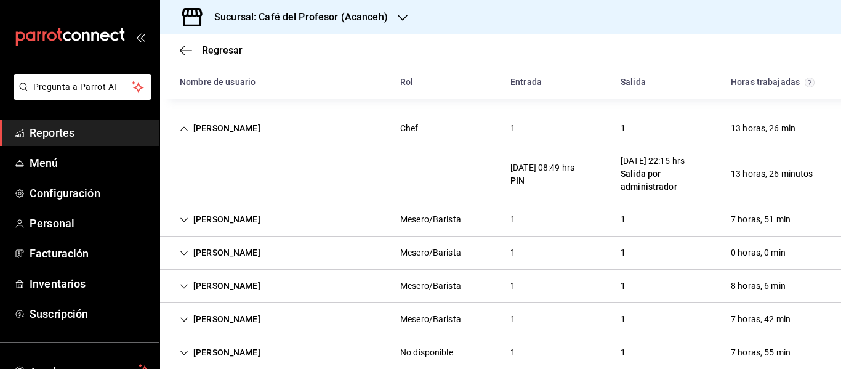
scroll to position [269, 0]
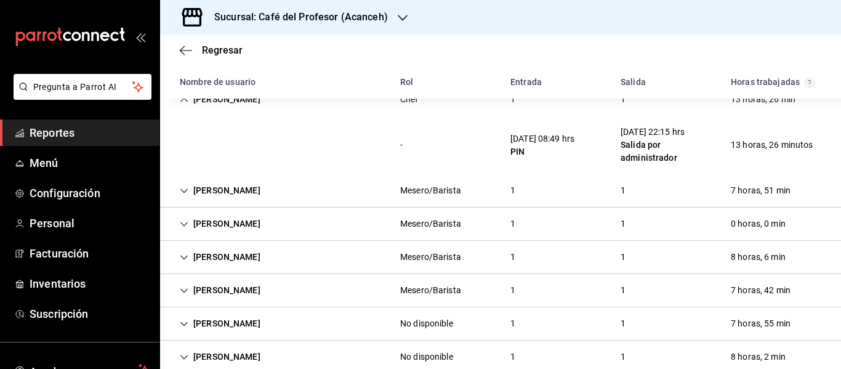
click at [590, 211] on div "[PERSON_NAME] Mesero/Barista 1 1 0 horas, 0 min" at bounding box center [500, 224] width 681 height 33
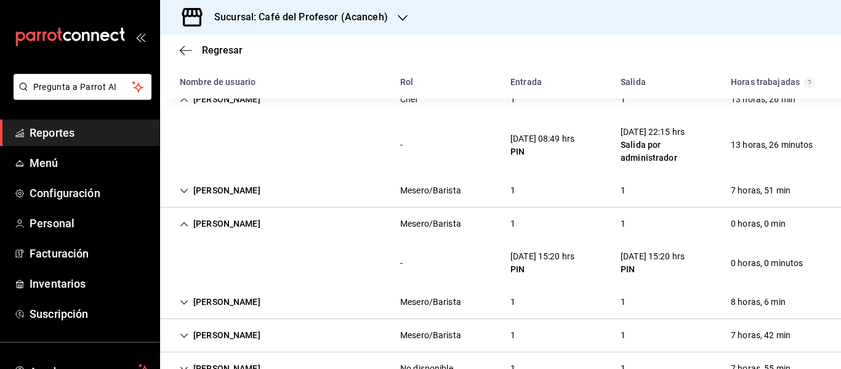
click at [610, 314] on div "[PERSON_NAME] Mesero/Barista 1 1 8 horas, 6 min" at bounding box center [500, 302] width 681 height 33
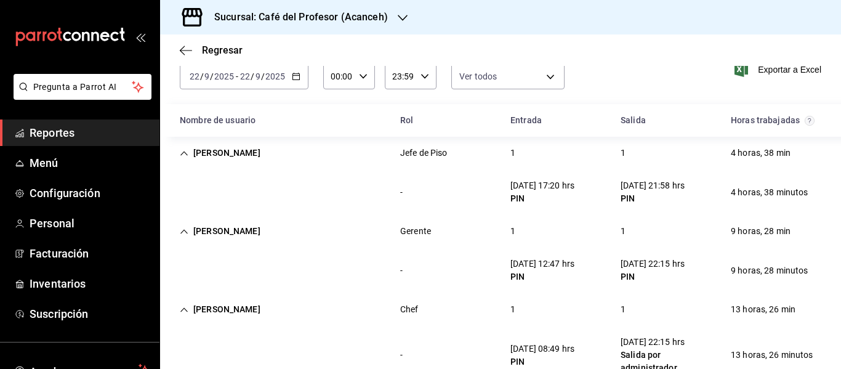
scroll to position [10, 0]
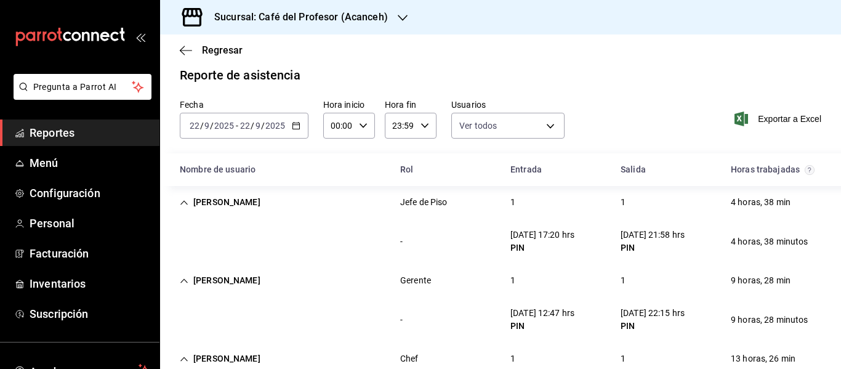
click at [289, 138] on div "[DATE] [DATE] - [DATE] [DATE]" at bounding box center [244, 126] width 129 height 26
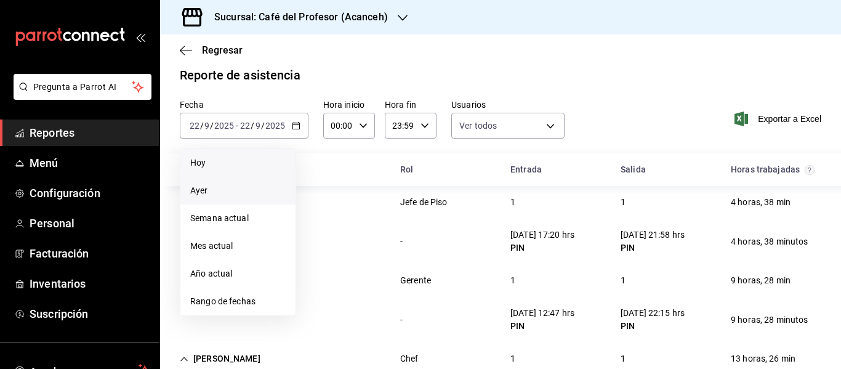
click at [275, 174] on li "Hoy" at bounding box center [237, 163] width 115 height 28
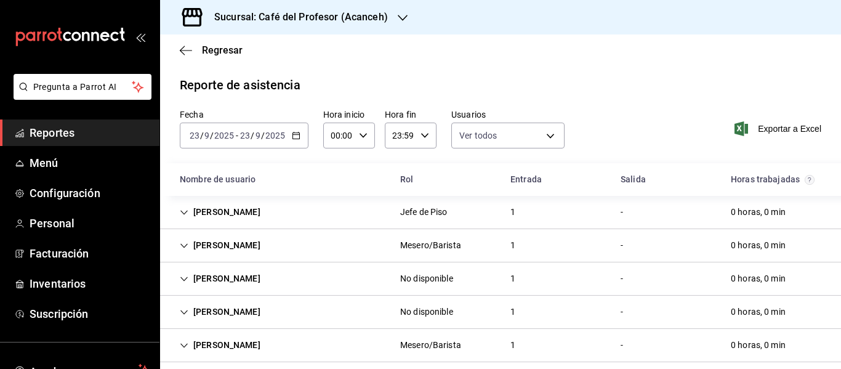
click at [683, 203] on div "[PERSON_NAME] Jefe de Piso 1 - 0 horas, 0 min" at bounding box center [500, 212] width 681 height 33
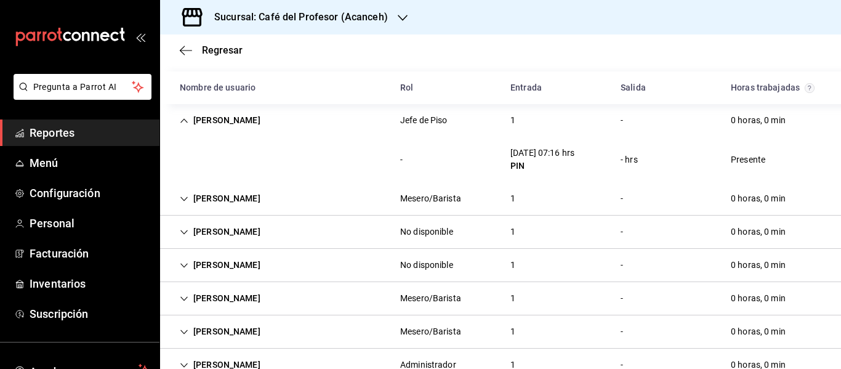
scroll to position [124, 0]
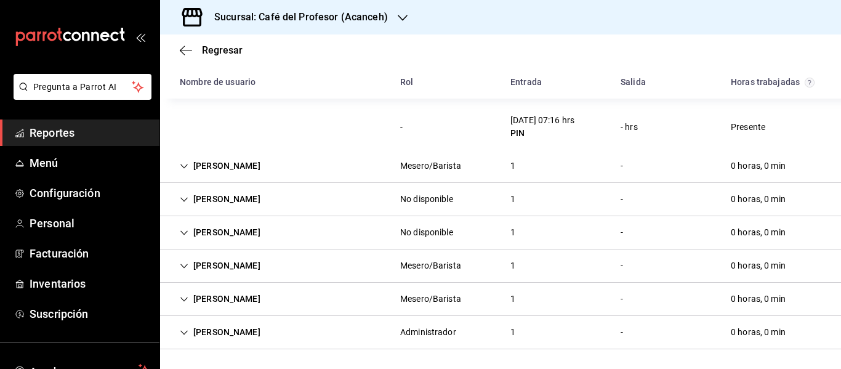
click at [546, 250] on div "Stephany Alondra Lujan Ballina Mesero/Barista 1 - 0 horas, 0 min" at bounding box center [500, 265] width 681 height 33
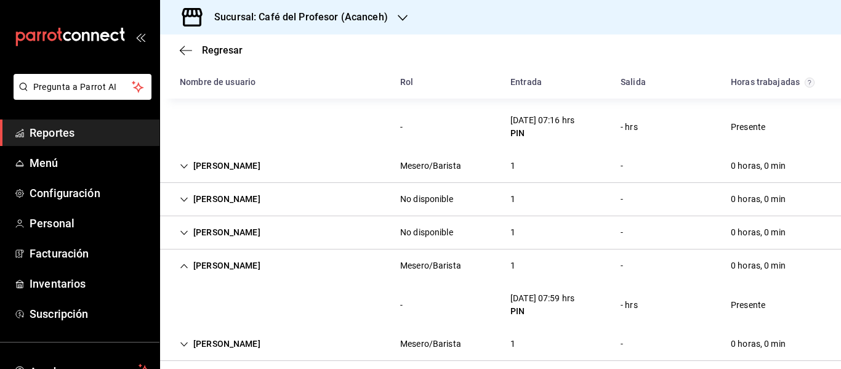
click at [554, 229] on div "Sujeily Diaz Jiménez No disponible 1 - 0 horas, 0 min" at bounding box center [500, 232] width 681 height 33
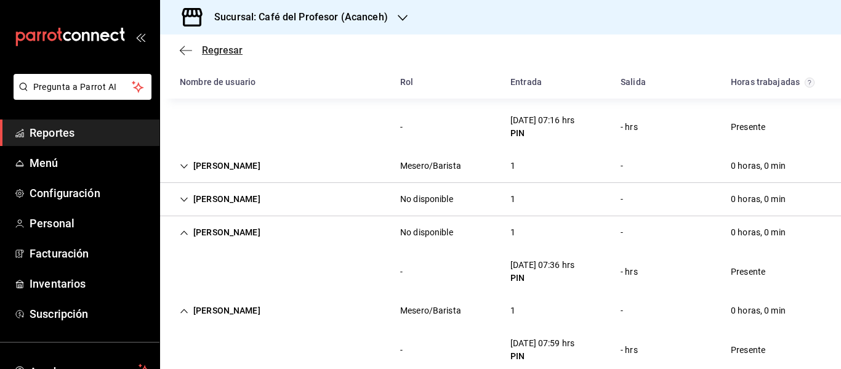
click at [219, 44] on span "Regresar" at bounding box center [222, 50] width 41 height 12
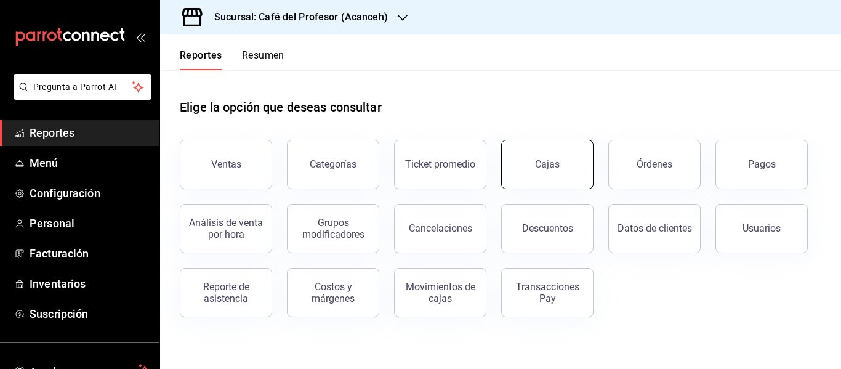
click at [561, 174] on link "Cajas" at bounding box center [547, 164] width 92 height 49
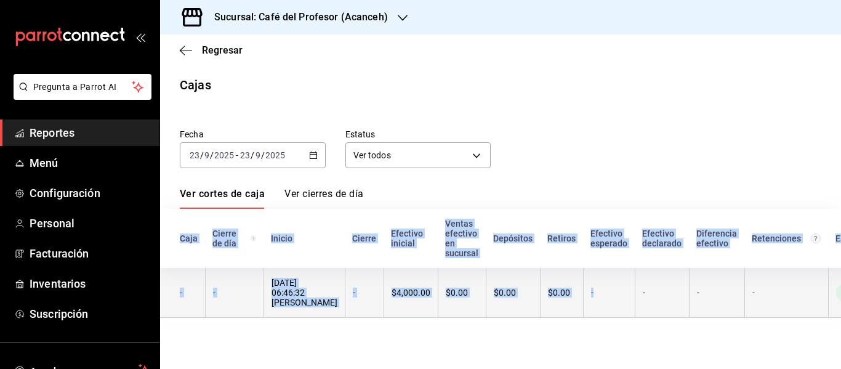
drag, startPoint x: 631, startPoint y: 337, endPoint x: 586, endPoint y: 318, distance: 48.9
click at [588, 318] on main "Regresar Cajas Fecha 2025-09-23 23 / 9 / 2025 - 2025-09-23 23 / 9 / 2025 Estatu…" at bounding box center [500, 201] width 681 height 334
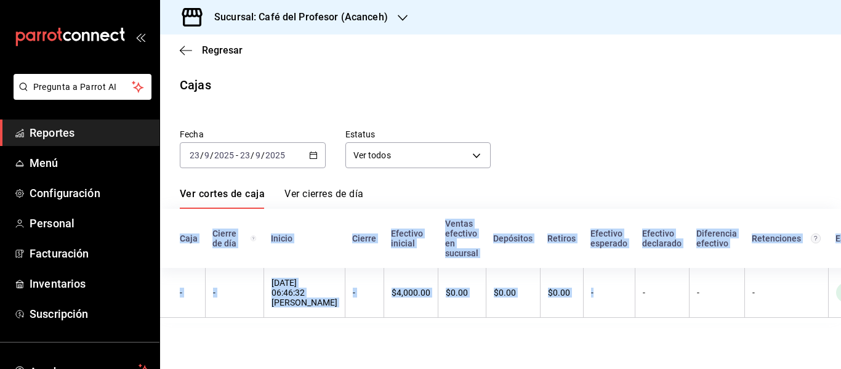
click at [595, 339] on main "Regresar Cajas Fecha 2025-09-23 23 / 9 / 2025 - 2025-09-23 23 / 9 / 2025 Estatu…" at bounding box center [500, 201] width 681 height 334
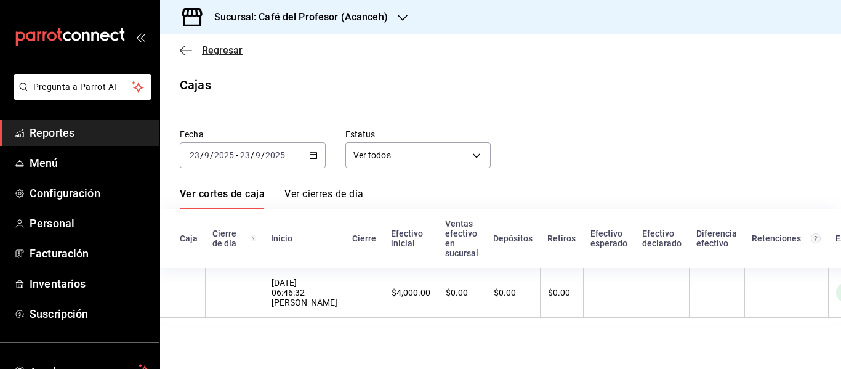
click at [210, 51] on span "Regresar" at bounding box center [222, 50] width 41 height 12
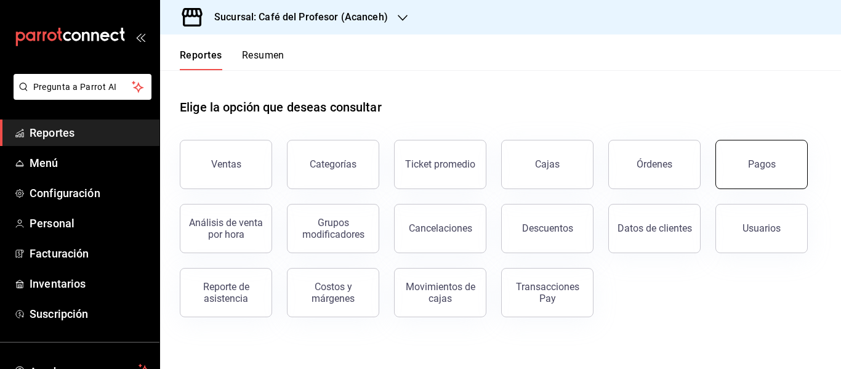
click at [759, 165] on div "Pagos" at bounding box center [762, 164] width 28 height 12
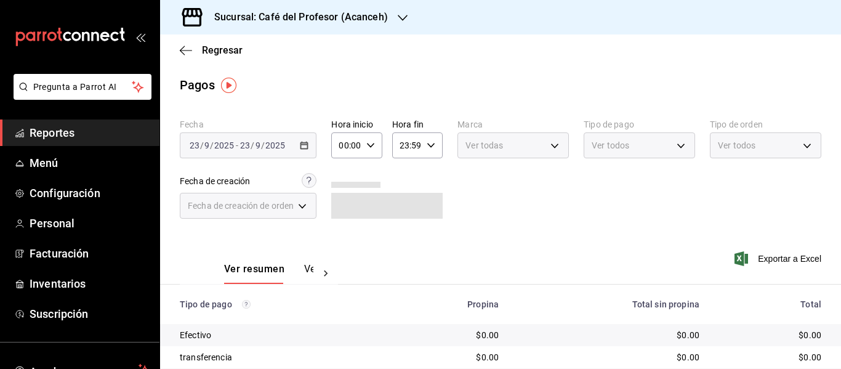
click at [317, 280] on div at bounding box center [326, 273] width 25 height 21
click at [302, 273] on button "Ver pagos" at bounding box center [290, 273] width 46 height 21
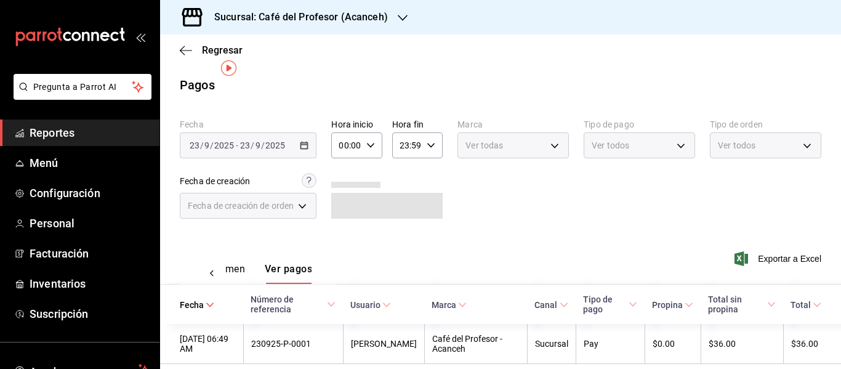
scroll to position [17, 0]
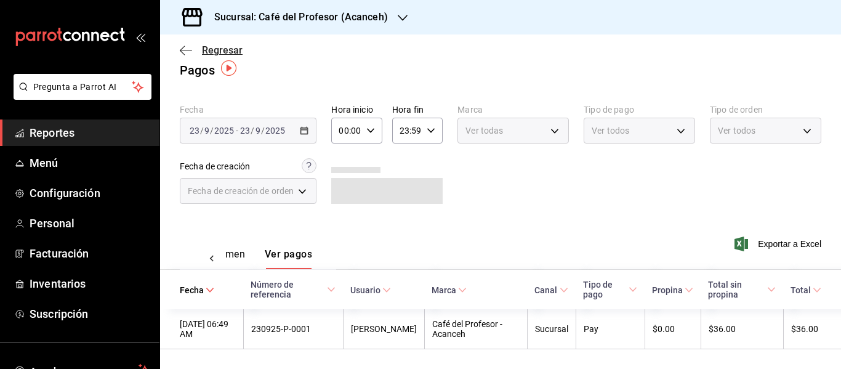
click at [229, 55] on span "Regresar" at bounding box center [222, 50] width 41 height 12
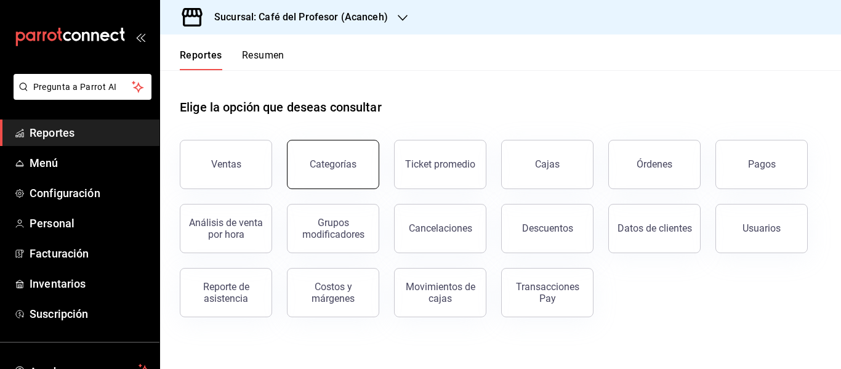
click at [291, 180] on button "Categorías" at bounding box center [333, 164] width 92 height 49
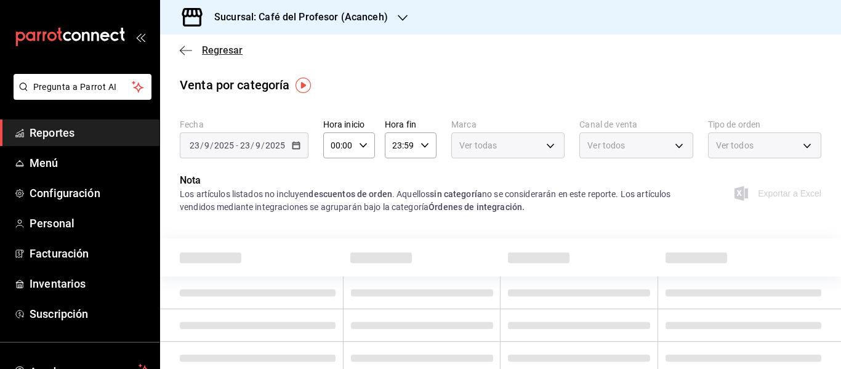
click at [214, 54] on span "Regresar" at bounding box center [222, 50] width 41 height 12
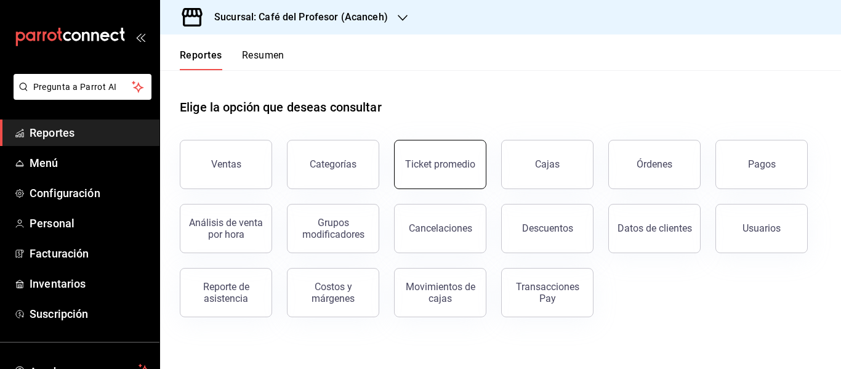
click at [429, 155] on button "Ticket promedio" at bounding box center [440, 164] width 92 height 49
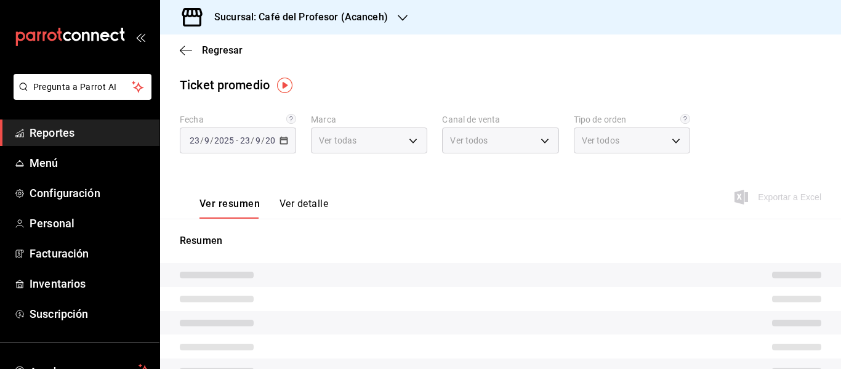
type input "c1a8b8e6-187f-497f-b24d-8667d510d931"
type input "PARROT,UBER_EATS,RAPPI,DIDI_FOOD,ONLINE"
type input "99069c6f-e846-4fc1-9016-e748b9826b9b,8afcca48-0c66-4abf-95bf-b9246351978b,cf6df…"
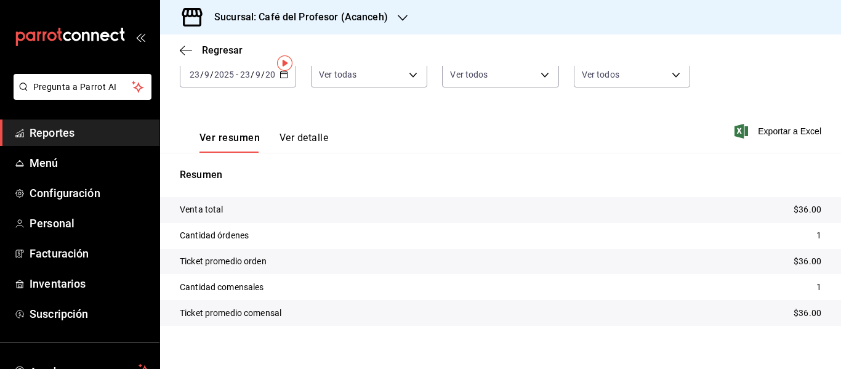
scroll to position [77, 0]
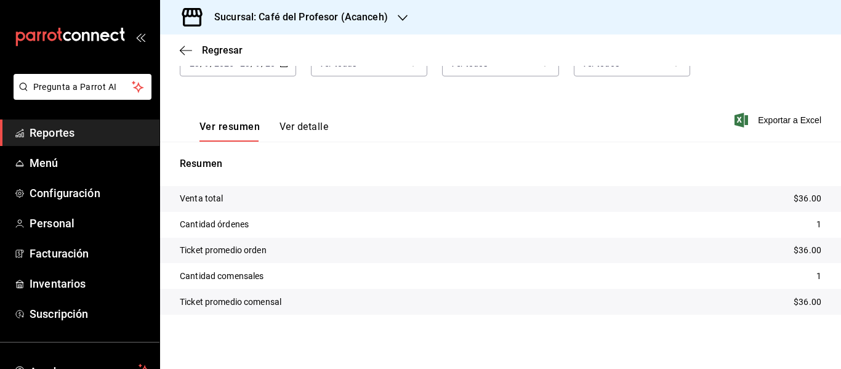
click at [314, 125] on button "Ver detalle" at bounding box center [304, 131] width 49 height 21
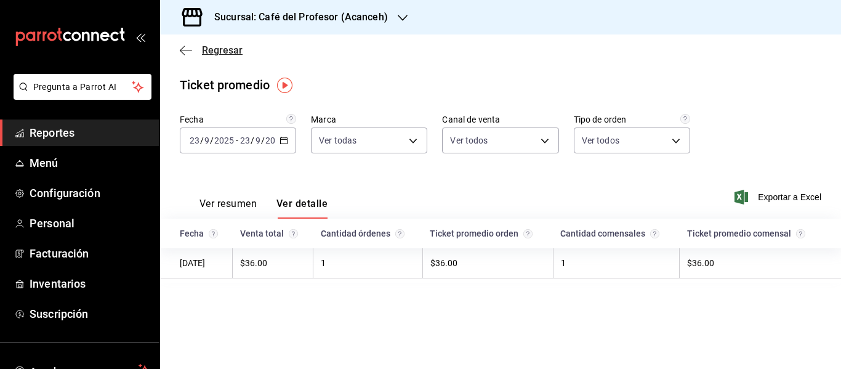
click at [217, 49] on span "Regresar" at bounding box center [222, 50] width 41 height 12
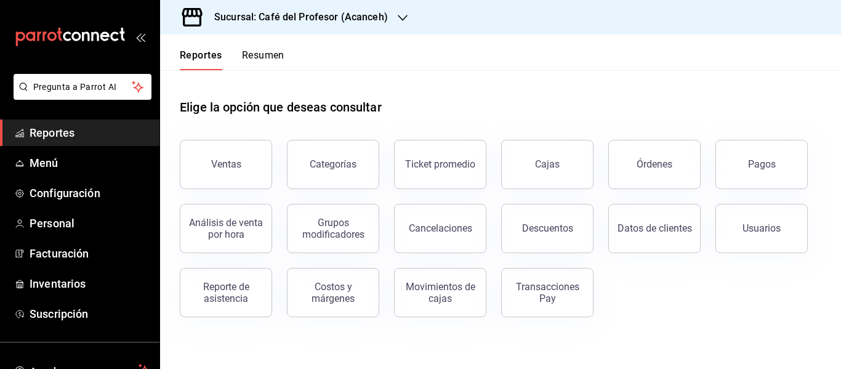
click at [418, 237] on button "Cancelaciones" at bounding box center [440, 228] width 92 height 49
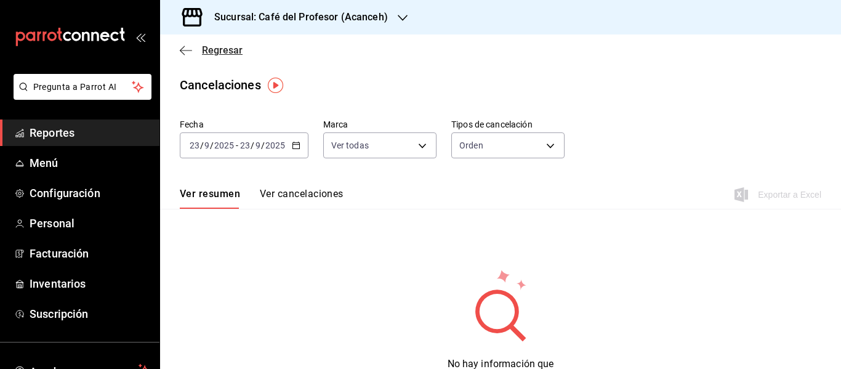
click at [235, 47] on span "Regresar" at bounding box center [222, 50] width 41 height 12
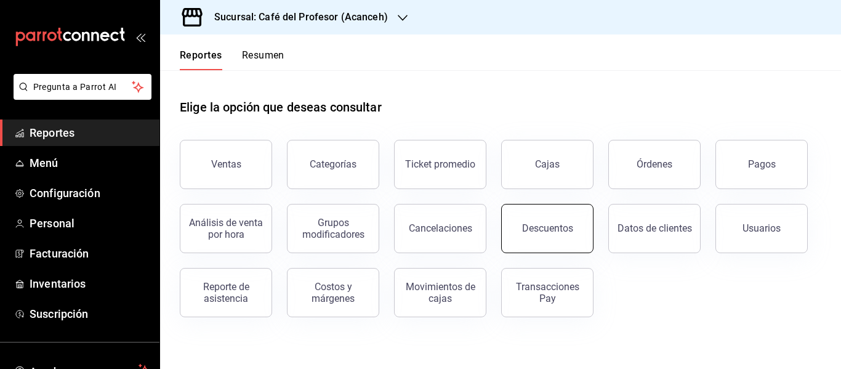
click at [530, 209] on button "Descuentos" at bounding box center [547, 228] width 92 height 49
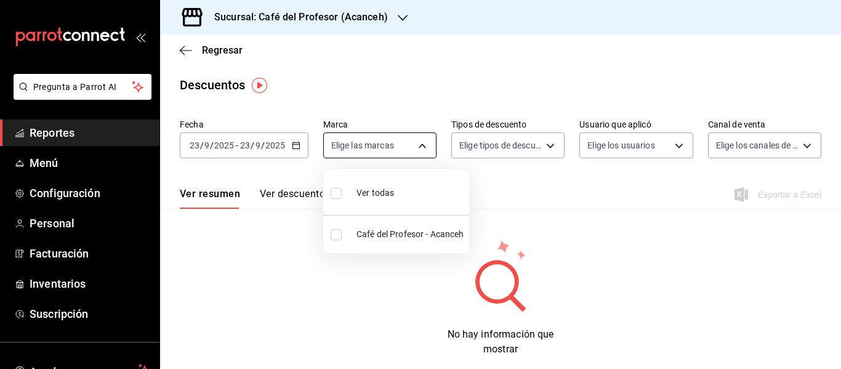
click at [338, 151] on body "Pregunta a Parrot AI Reportes Menú Configuración Personal Facturación Inventari…" at bounding box center [420, 184] width 841 height 369
click at [277, 124] on div at bounding box center [420, 184] width 841 height 369
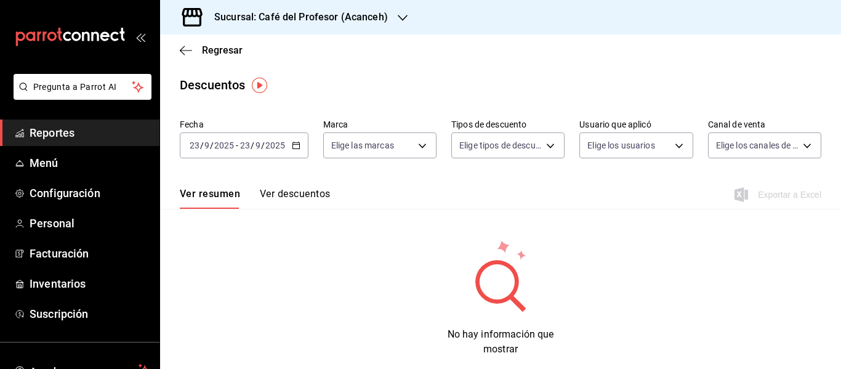
click at [283, 150] on input "2025" at bounding box center [275, 145] width 21 height 10
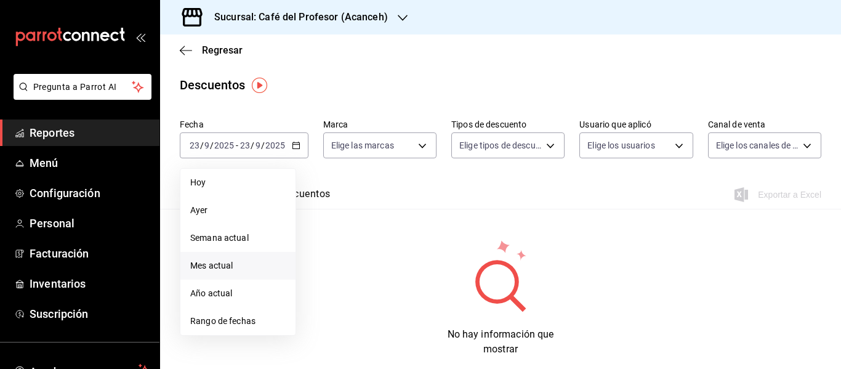
click at [214, 275] on li "Mes actual" at bounding box center [237, 266] width 115 height 28
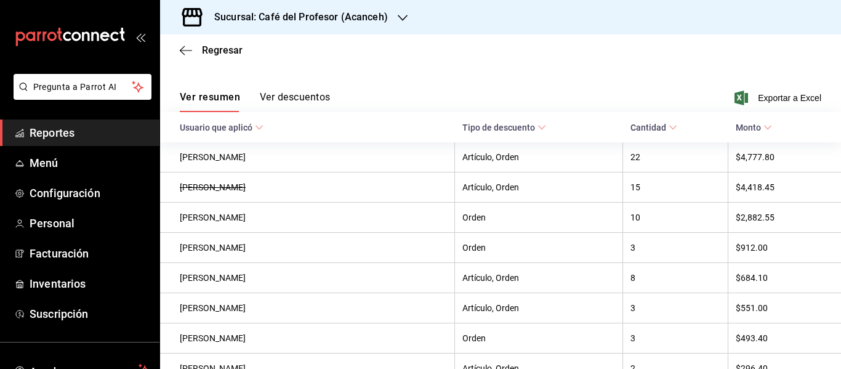
scroll to position [99, 0]
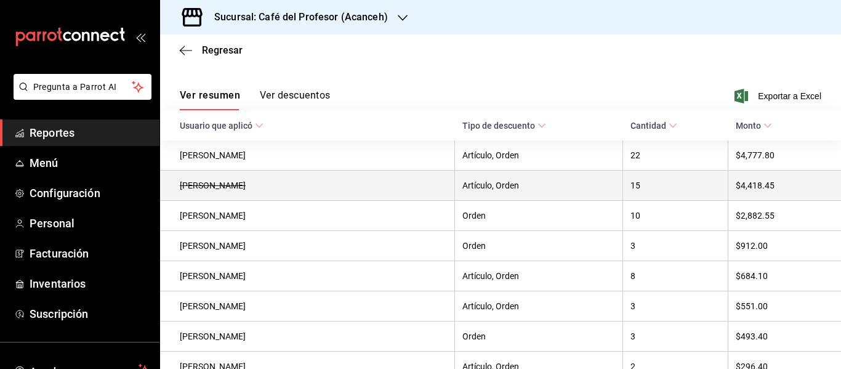
click at [210, 192] on th "Oyuki Ruiz" at bounding box center [307, 186] width 295 height 30
click at [404, 171] on th "Oyuki Ruiz" at bounding box center [307, 186] width 295 height 30
click at [460, 182] on th "Artículo, Orden" at bounding box center [539, 186] width 168 height 30
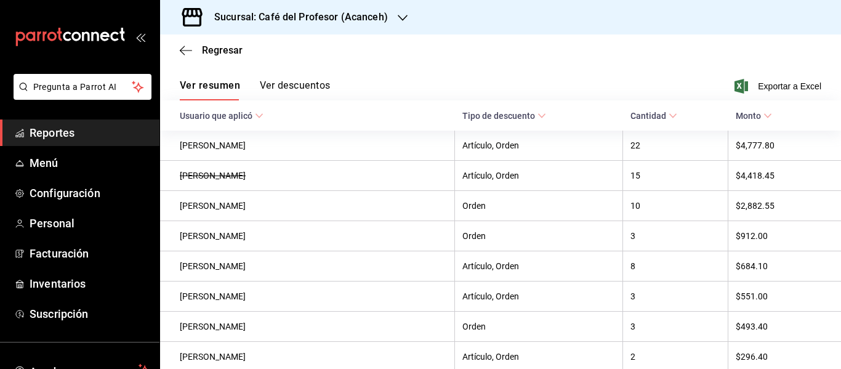
scroll to position [103, 0]
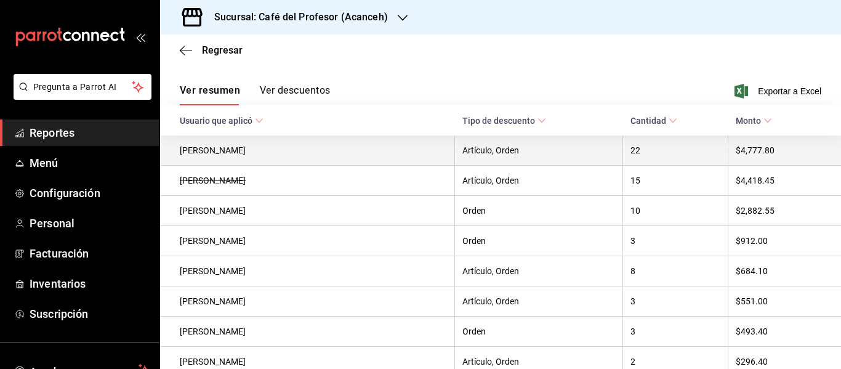
click at [573, 145] on th "Artículo, Orden" at bounding box center [539, 151] width 168 height 30
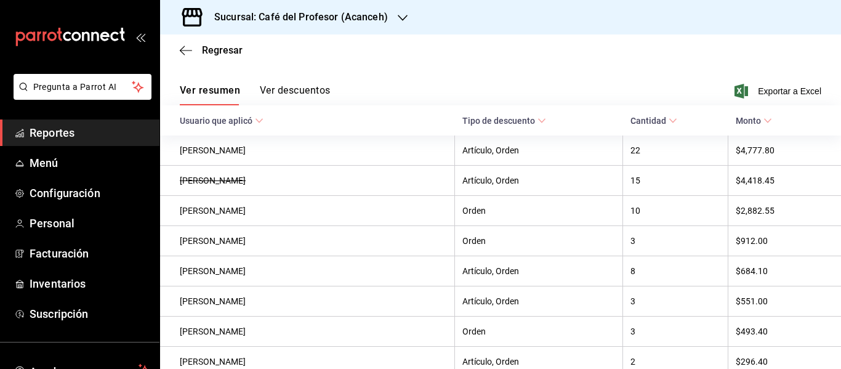
click at [311, 83] on div "Ver resumen Ver descuentos Exportar a Excel" at bounding box center [500, 88] width 681 height 36
click at [309, 100] on button "Ver descuentos" at bounding box center [295, 94] width 70 height 21
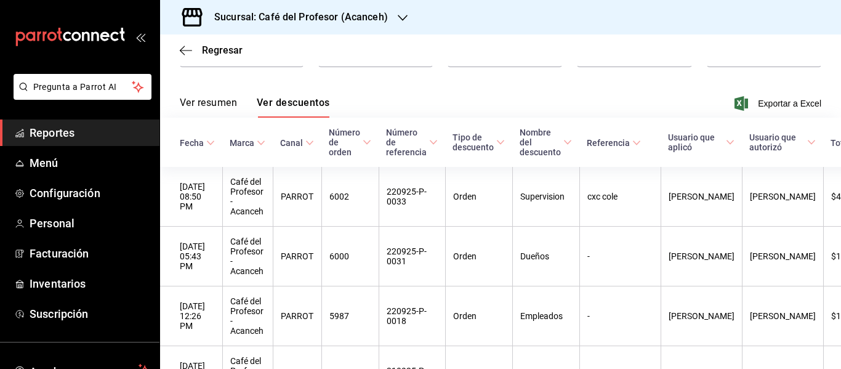
scroll to position [103, 0]
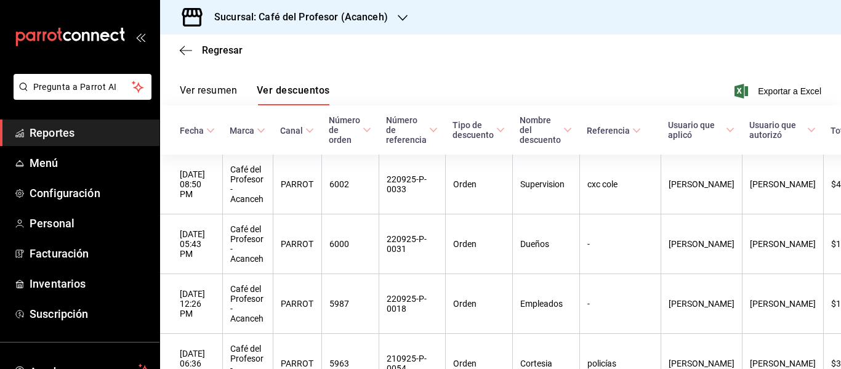
click at [759, 136] on span "Usuario que autorizó" at bounding box center [783, 130] width 67 height 20
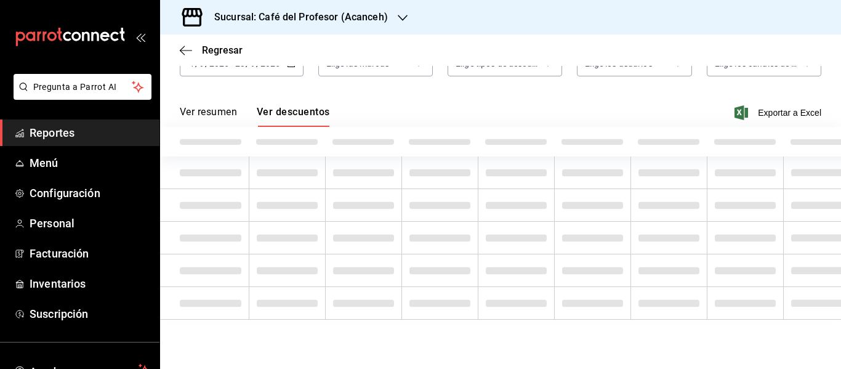
click at [759, 137] on div at bounding box center [745, 142] width 62 height 10
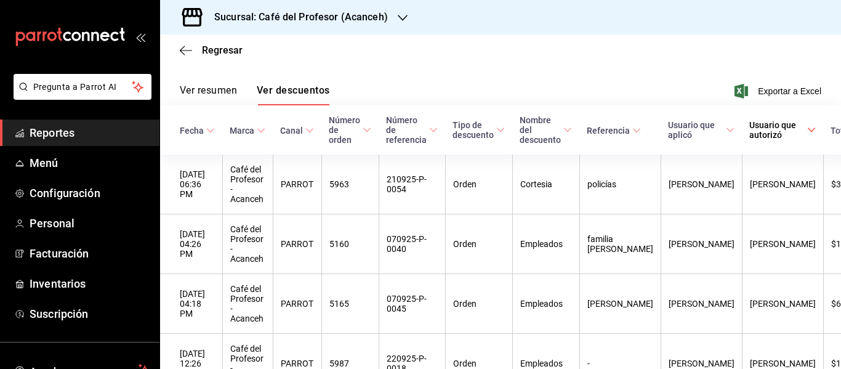
click at [750, 129] on span "Usuario que autorizó" at bounding box center [783, 130] width 67 height 20
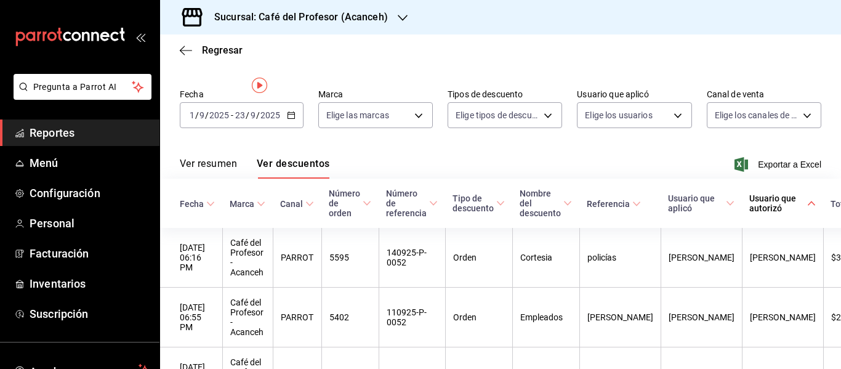
scroll to position [0, 0]
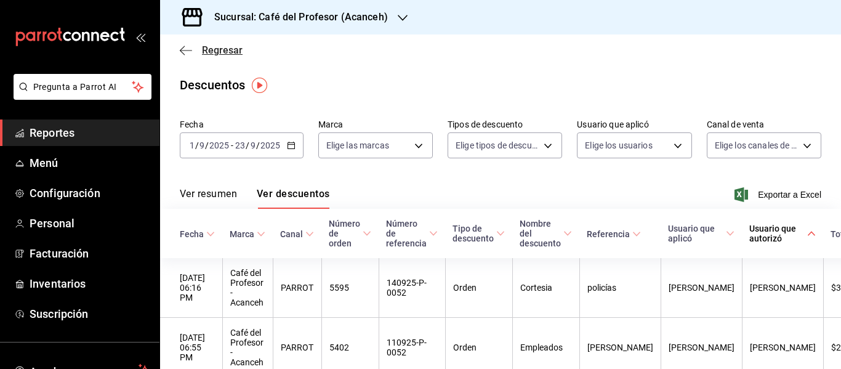
click at [227, 54] on span "Regresar" at bounding box center [222, 50] width 41 height 12
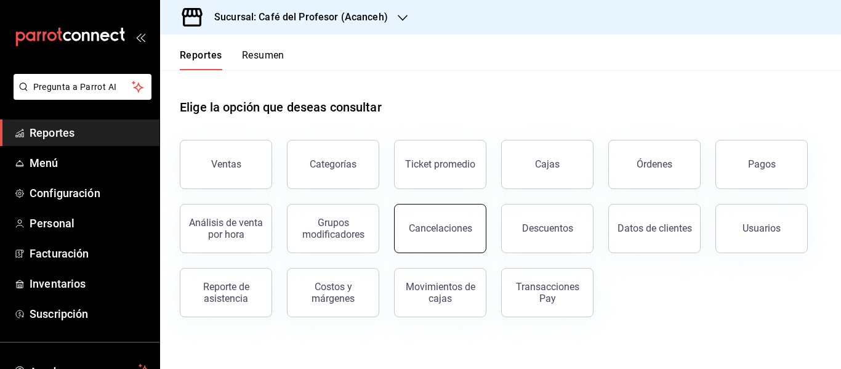
click at [442, 219] on button "Cancelaciones" at bounding box center [440, 228] width 92 height 49
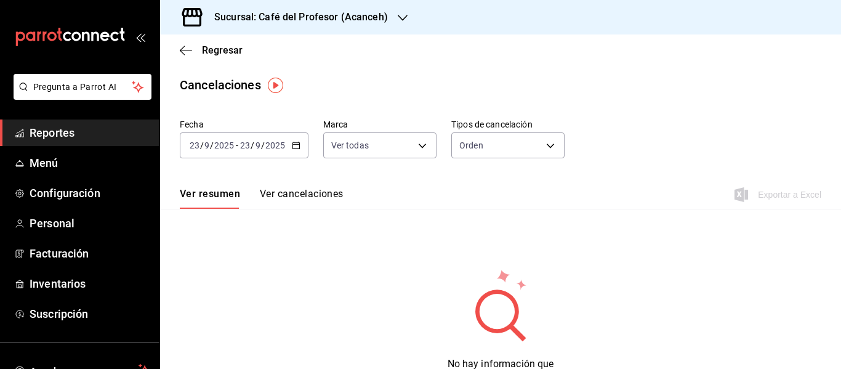
click at [306, 148] on div "2025-09-23 23 / 9 / 2025 - 2025-09-23 23 / 9 / 2025" at bounding box center [244, 145] width 129 height 26
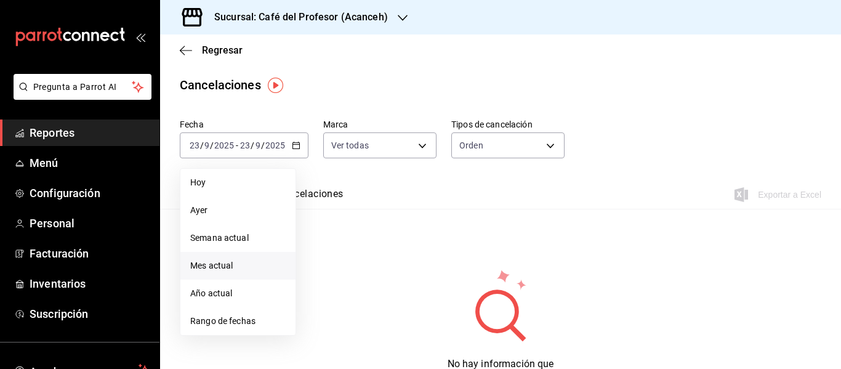
click at [237, 272] on span "Mes actual" at bounding box center [237, 265] width 95 height 13
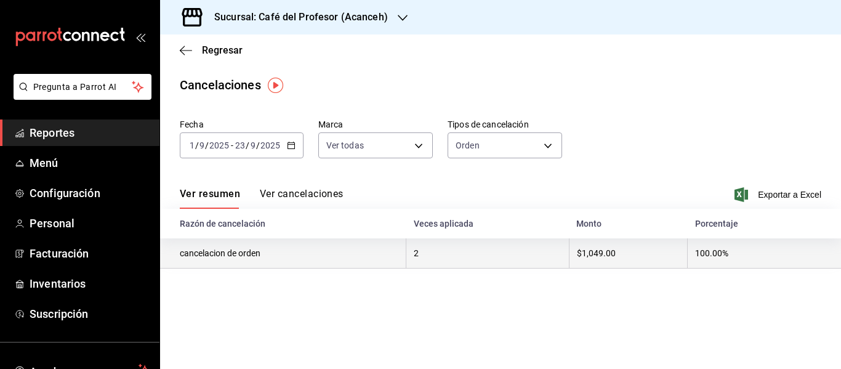
click at [435, 262] on th "2" at bounding box center [488, 253] width 163 height 30
click at [593, 245] on th "$1,049.00" at bounding box center [628, 253] width 118 height 30
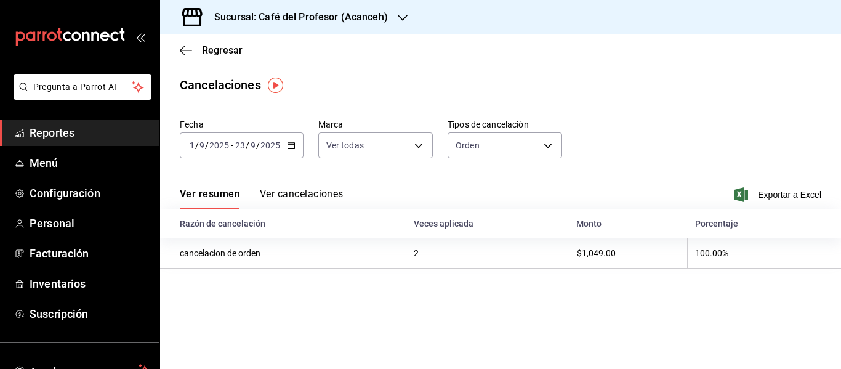
click at [303, 200] on button "Ver cancelaciones" at bounding box center [302, 198] width 84 height 21
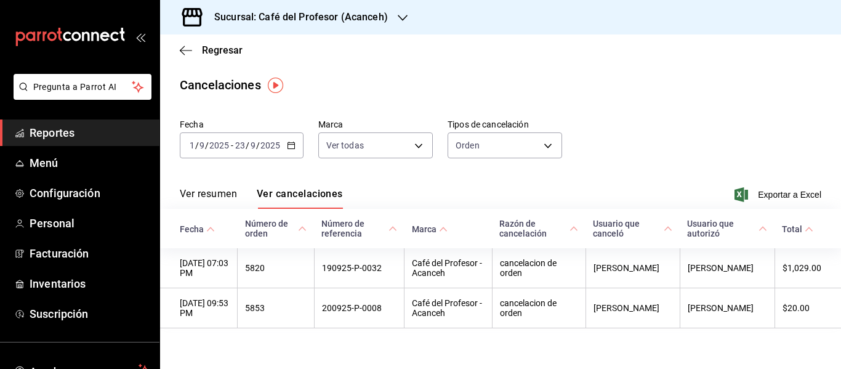
scroll to position [12, 0]
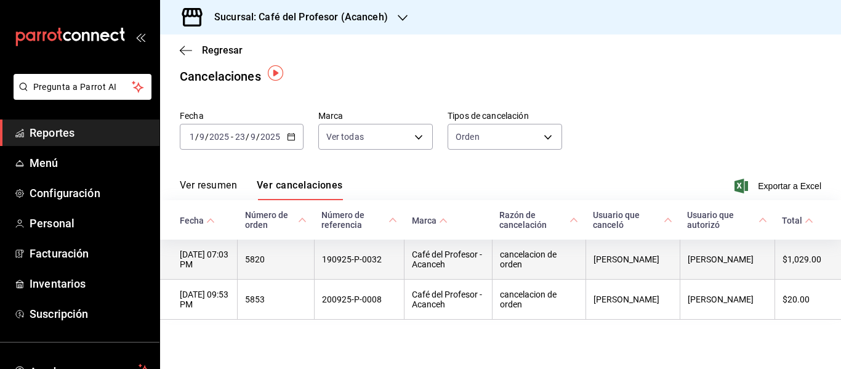
click at [493, 257] on th "Café del Profesor - Acanceh" at bounding box center [449, 260] width 88 height 40
click at [665, 246] on th "Hugo Lastra" at bounding box center [633, 260] width 94 height 40
click at [801, 249] on th "$1,029.00" at bounding box center [808, 260] width 67 height 40
click at [188, 256] on th "19/09/2025 07:03 PM" at bounding box center [199, 260] width 78 height 40
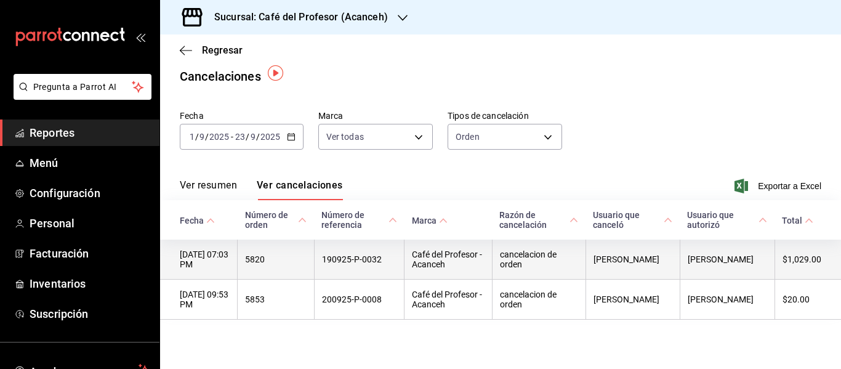
click at [657, 258] on th "Hugo Lastra" at bounding box center [633, 260] width 94 height 40
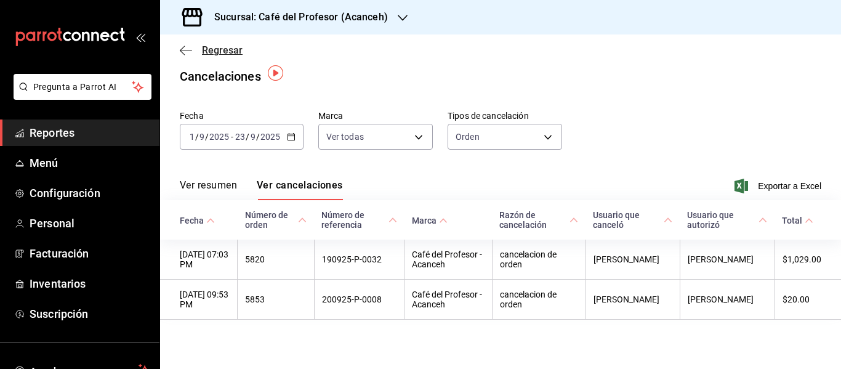
click at [190, 49] on icon "button" at bounding box center [186, 50] width 12 height 11
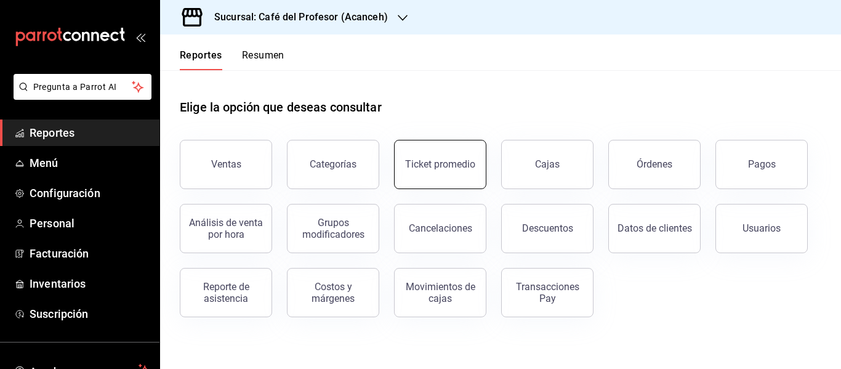
click at [441, 155] on button "Ticket promedio" at bounding box center [440, 164] width 92 height 49
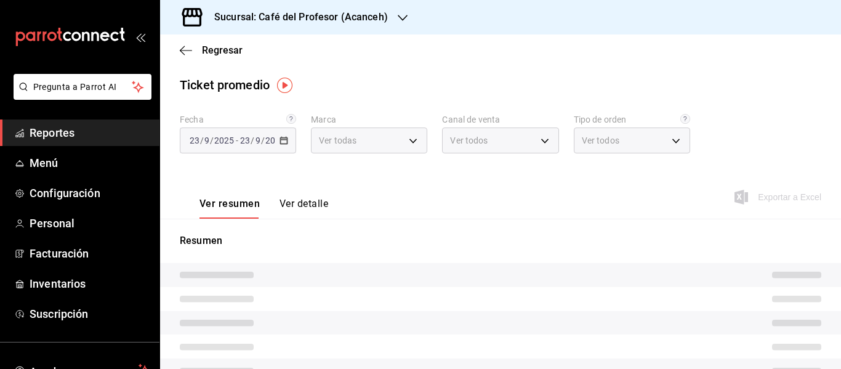
type input "c1a8b8e6-187f-497f-b24d-8667d510d931"
type input "PARROT,UBER_EATS,RAPPI,DIDI_FOOD,ONLINE"
type input "99069c6f-e846-4fc1-9016-e748b9826b9b,8afcca48-0c66-4abf-95bf-b9246351978b,cf6df…"
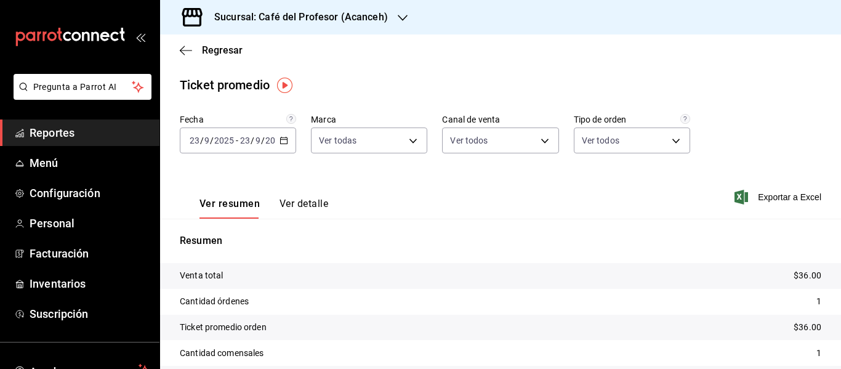
click at [280, 138] on icon "button" at bounding box center [284, 140] width 9 height 9
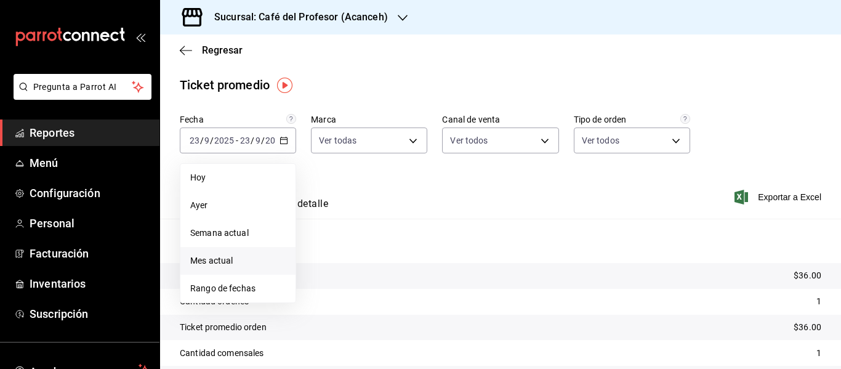
click at [221, 257] on span "Mes actual" at bounding box center [237, 260] width 95 height 13
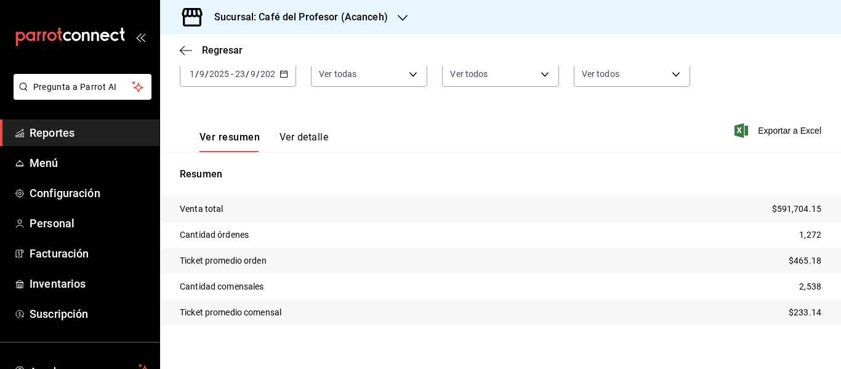
scroll to position [77, 0]
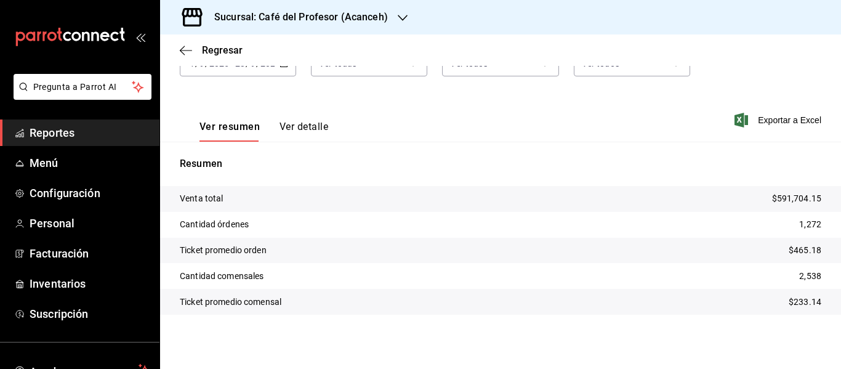
click at [306, 129] on button "Ver detalle" at bounding box center [304, 131] width 49 height 21
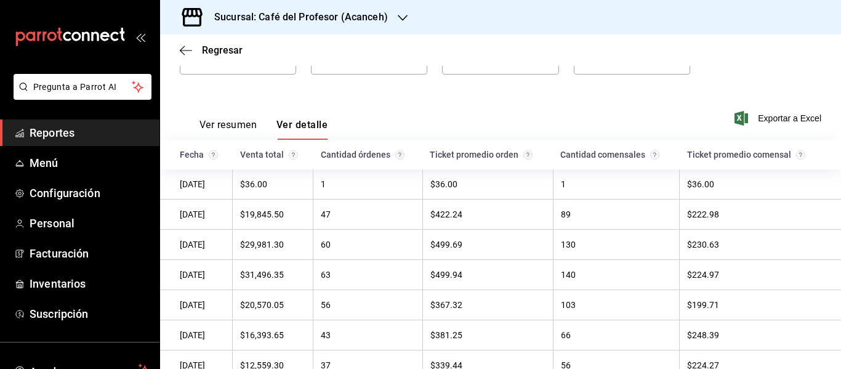
scroll to position [77, 0]
click at [231, 55] on span "Regresar" at bounding box center [222, 50] width 41 height 12
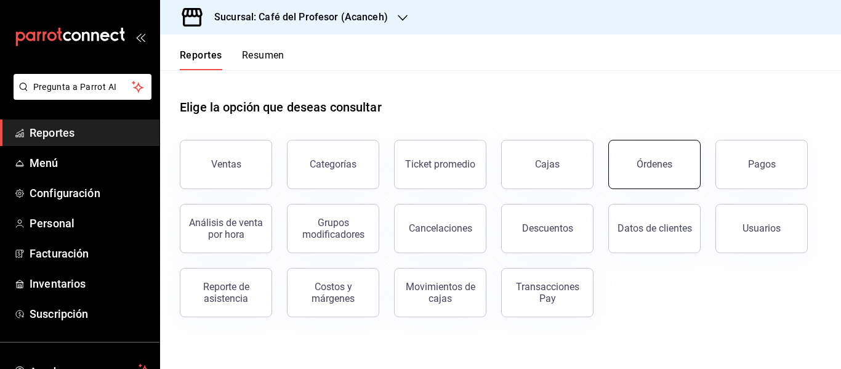
click at [650, 176] on button "Órdenes" at bounding box center [655, 164] width 92 height 49
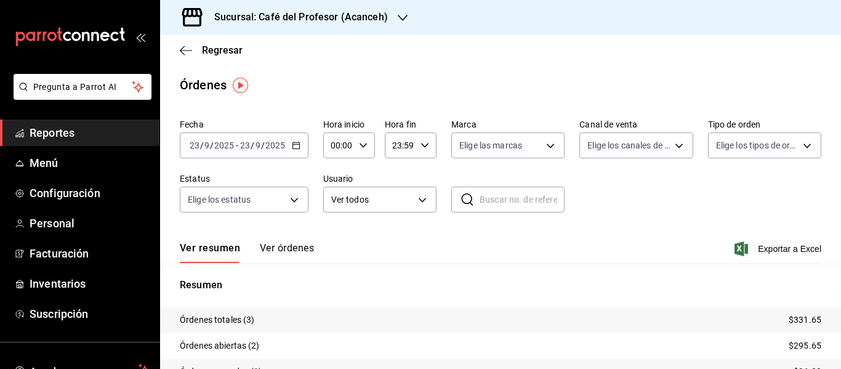
click at [301, 144] on div "2025-09-23 23 / 9 / 2025 - 2025-09-23 23 / 9 / 2025" at bounding box center [244, 145] width 129 height 26
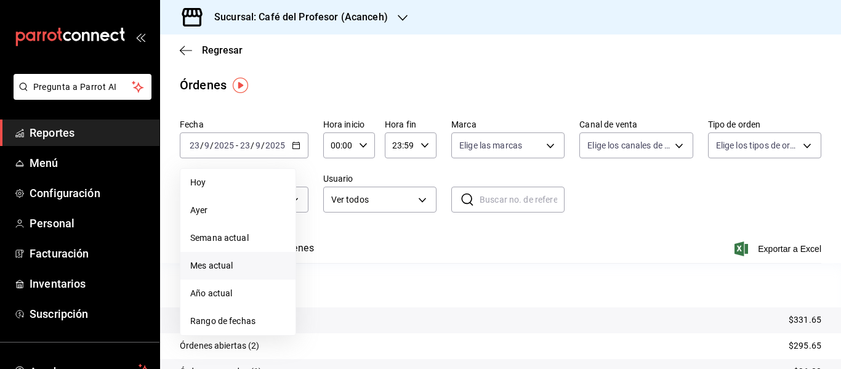
click at [257, 270] on span "Mes actual" at bounding box center [237, 265] width 95 height 13
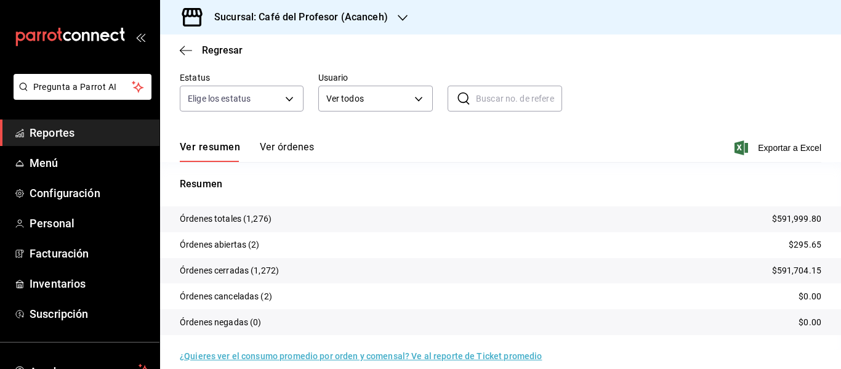
scroll to position [115, 0]
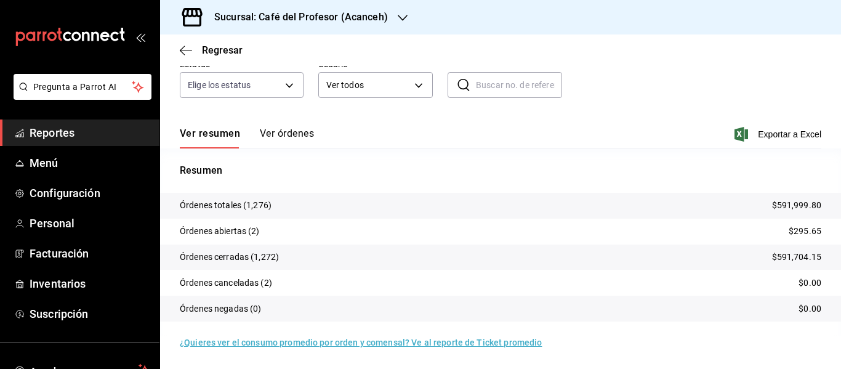
click at [301, 137] on button "Ver órdenes" at bounding box center [287, 137] width 54 height 21
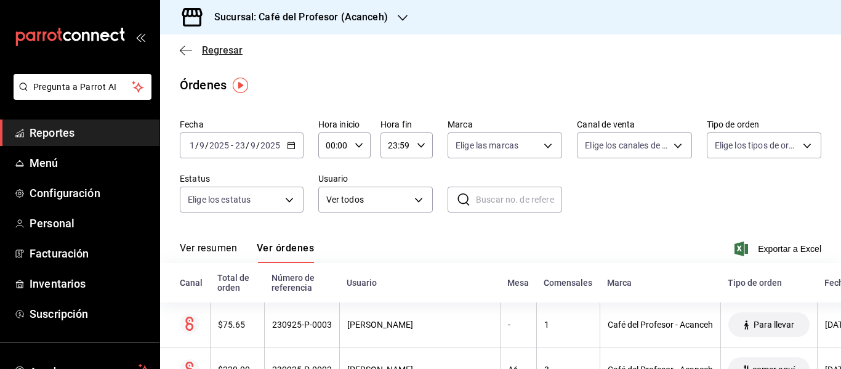
click at [201, 45] on span "Regresar" at bounding box center [211, 50] width 63 height 12
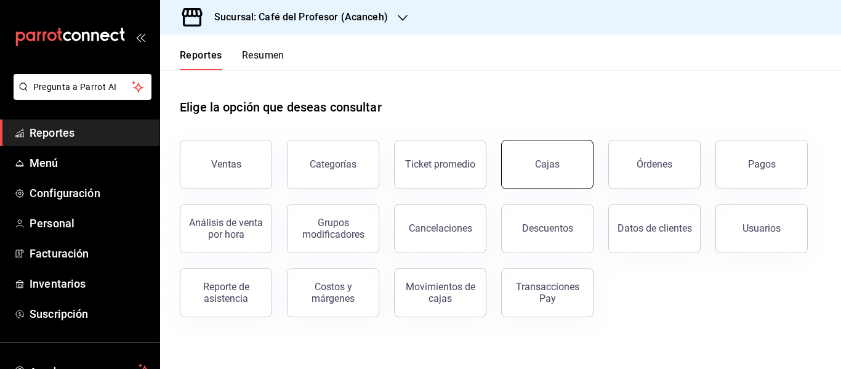
click at [539, 153] on link "Cajas" at bounding box center [547, 164] width 92 height 49
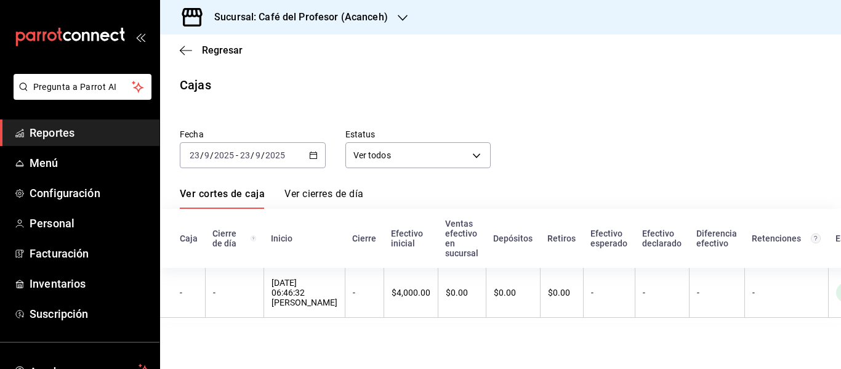
click at [471, 184] on div "Fecha 2025-09-23 23 / 9 / 2025 - 2025-09-23 23 / 9 / 2025 Estatus Ver todos ALL…" at bounding box center [501, 218] width 642 height 209
click at [289, 166] on div "2025-09-23 23 / 9 / 2025 - 2025-09-23 23 / 9 / 2025" at bounding box center [253, 155] width 146 height 26
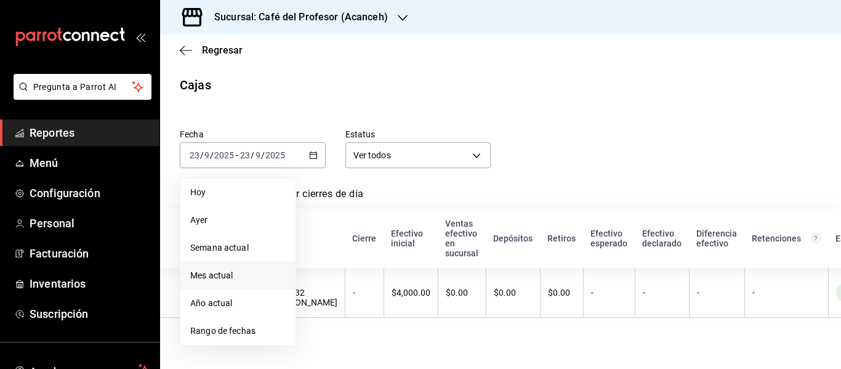
click at [227, 273] on span "Mes actual" at bounding box center [237, 275] width 95 height 13
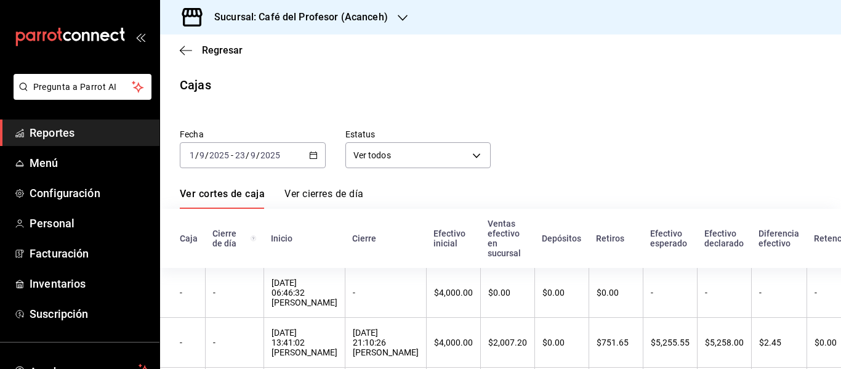
click at [578, 189] on div "Ver cortes de caja Ver cierres de día" at bounding box center [501, 198] width 642 height 21
drag, startPoint x: 315, startPoint y: 197, endPoint x: 295, endPoint y: 194, distance: 20.6
click at [295, 194] on link "Ver cierres de día" at bounding box center [324, 198] width 79 height 21
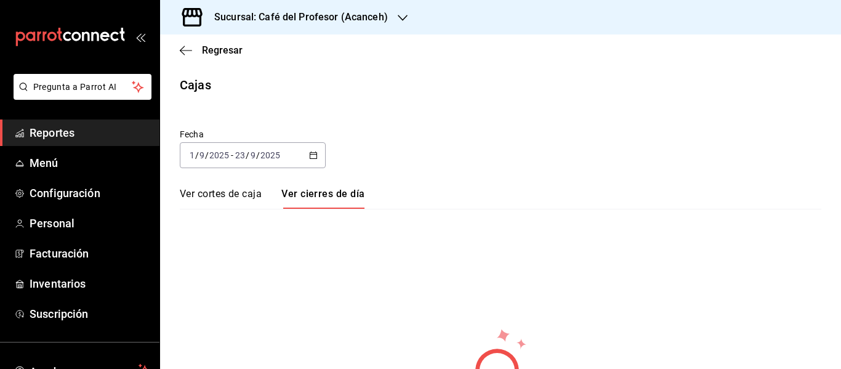
click at [225, 57] on div "Regresar" at bounding box center [500, 49] width 681 height 31
click at [226, 51] on span "Regresar" at bounding box center [222, 50] width 41 height 12
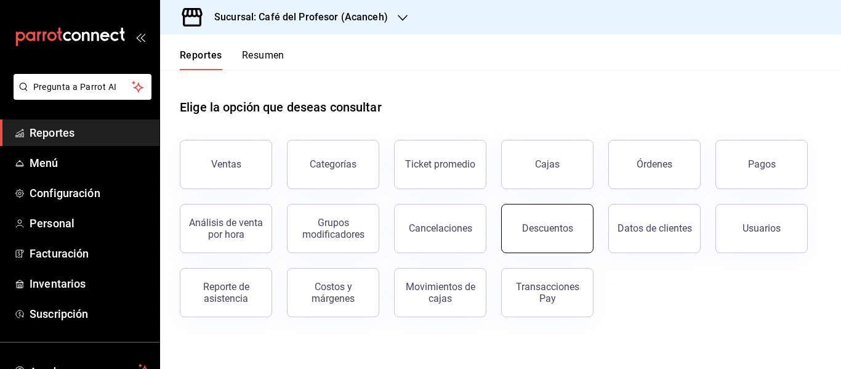
click at [502, 207] on div "Descuentos" at bounding box center [540, 221] width 107 height 64
click at [511, 216] on button "Descuentos" at bounding box center [547, 228] width 92 height 49
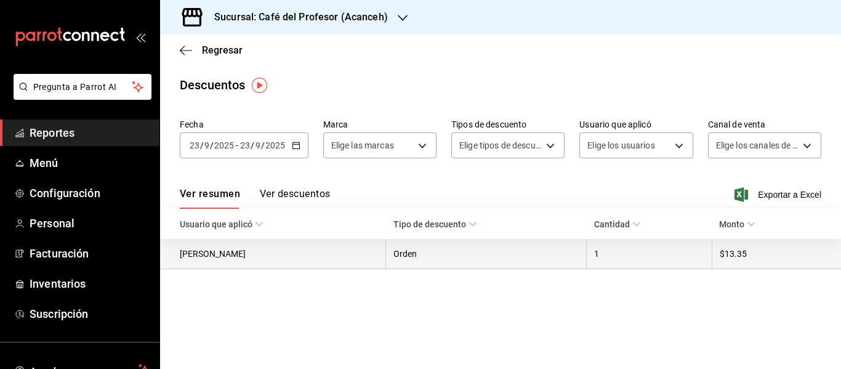
click at [368, 259] on th "Oyuki Dzul Ruiz" at bounding box center [273, 254] width 226 height 30
click at [432, 249] on th "Orden" at bounding box center [486, 254] width 201 height 30
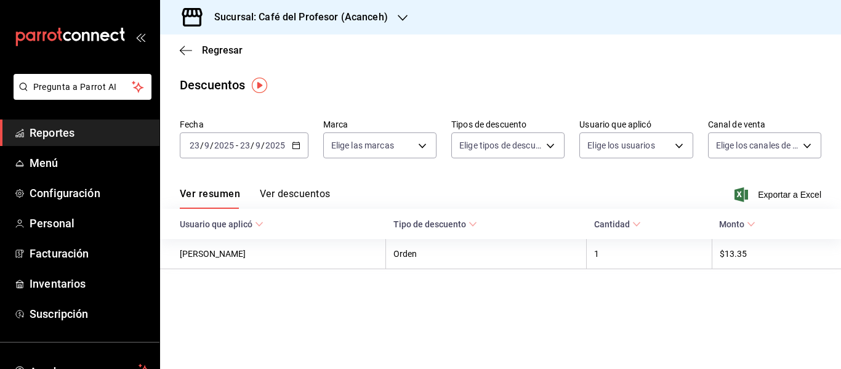
click at [291, 184] on div "Ver resumen Ver descuentos Exportar a Excel" at bounding box center [500, 191] width 681 height 36
click at [291, 190] on button "Ver descuentos" at bounding box center [295, 198] width 70 height 21
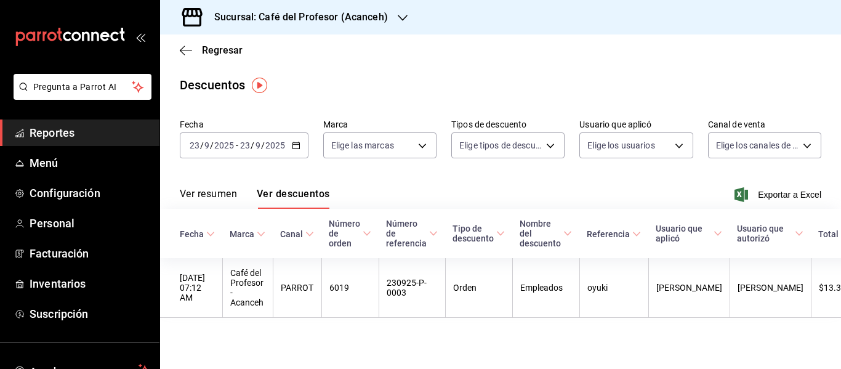
scroll to position [2, 0]
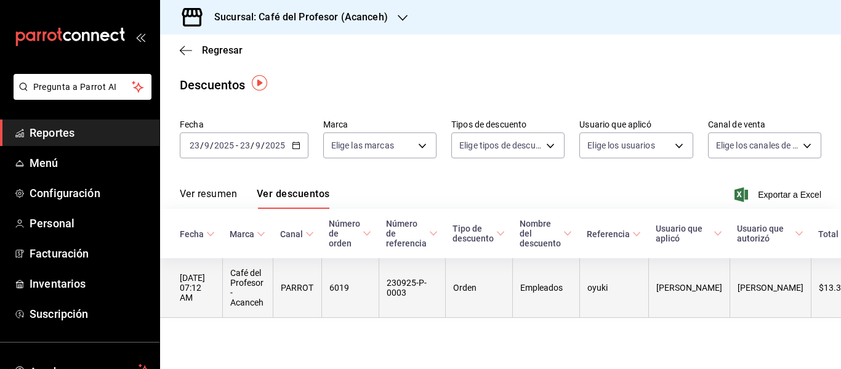
click at [426, 287] on th "230925-P-0003" at bounding box center [412, 288] width 67 height 60
click at [600, 298] on th "oyuki" at bounding box center [614, 288] width 69 height 60
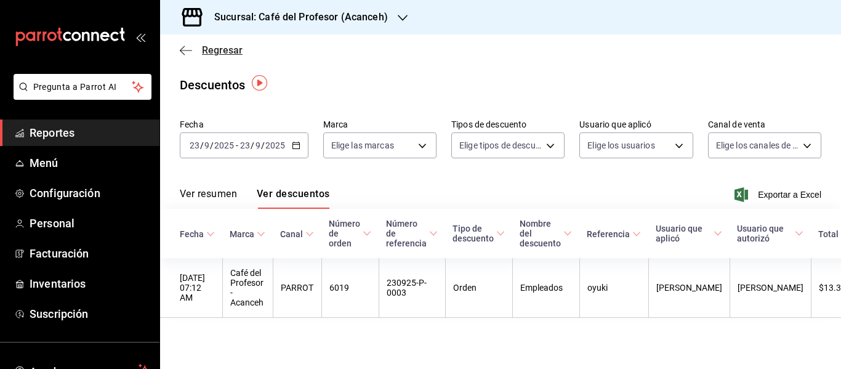
click at [194, 46] on span "Regresar" at bounding box center [211, 50] width 63 height 12
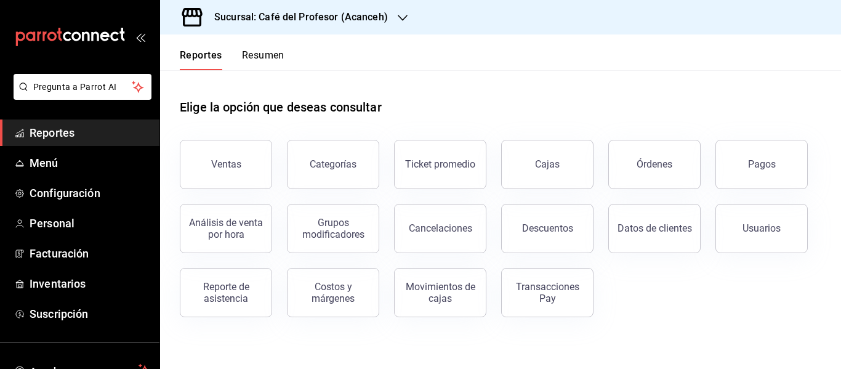
click at [779, 166] on button "Pagos" at bounding box center [762, 164] width 92 height 49
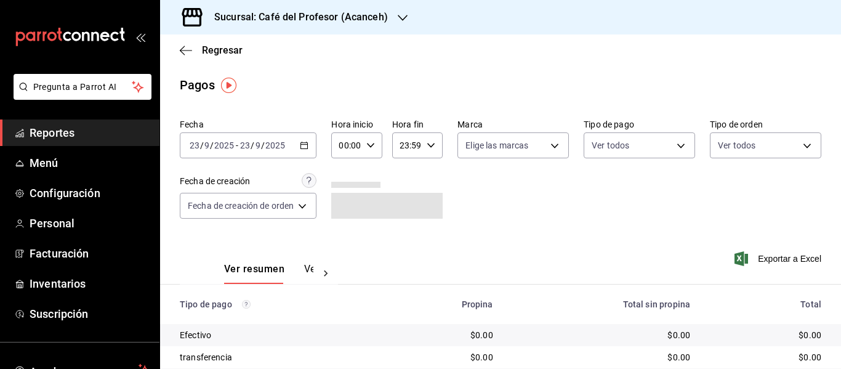
click at [299, 150] on div "2025-09-23 23 / 9 / 2025 - 2025-09-23 23 / 9 / 2025" at bounding box center [248, 145] width 137 height 26
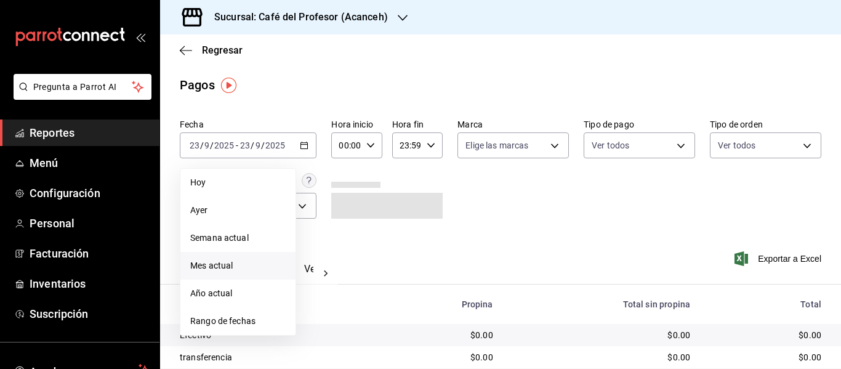
click at [218, 267] on span "Mes actual" at bounding box center [237, 265] width 95 height 13
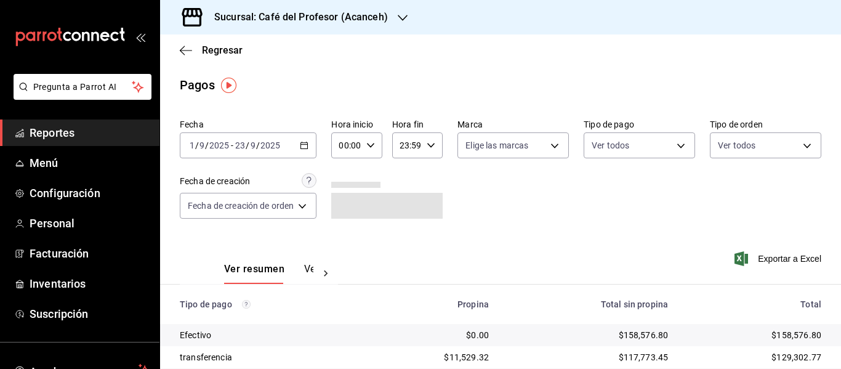
click at [360, 238] on div "Ver resumen Ver pagos Exportar a Excel" at bounding box center [500, 265] width 681 height 65
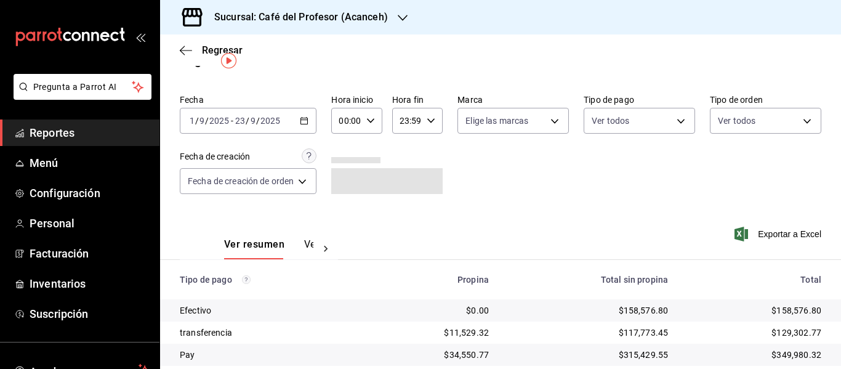
scroll to position [64, 0]
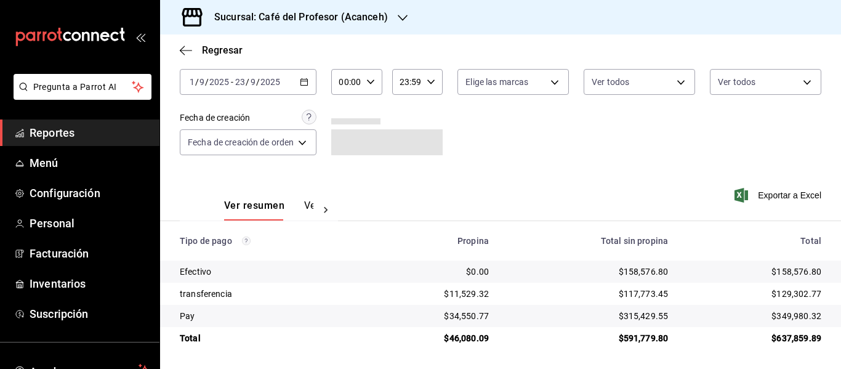
click at [307, 213] on button "Ver pagos" at bounding box center [327, 210] width 46 height 21
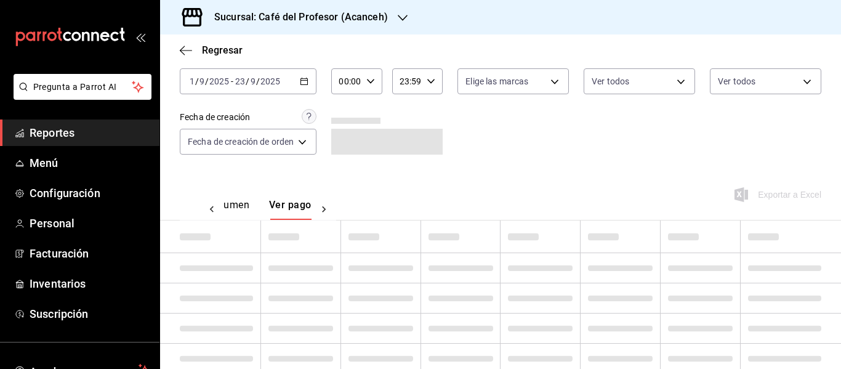
scroll to position [0, 36]
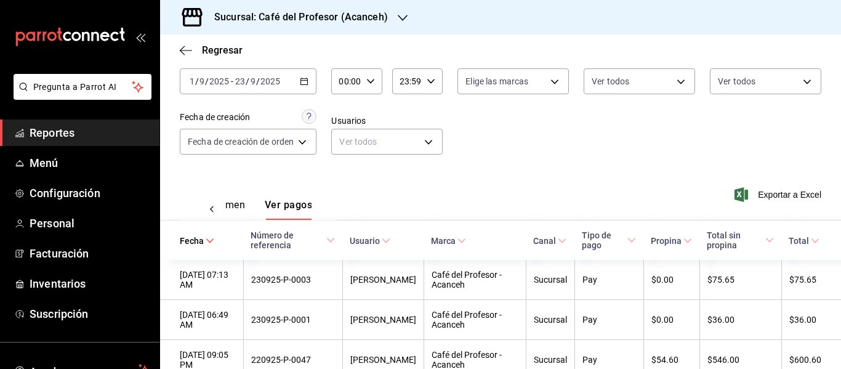
click at [227, 210] on button "Ver resumen" at bounding box center [216, 209] width 57 height 21
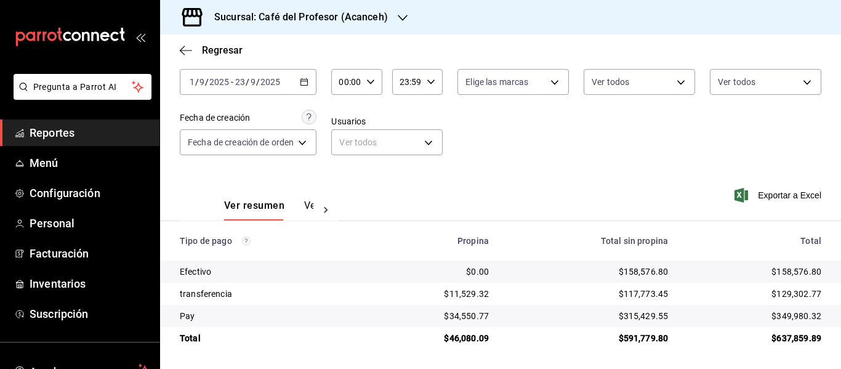
click at [357, 160] on div "Fecha 2025-09-01 1 / 9 / 2025 - 2025-09-23 23 / 9 / 2025 Hora inicio 00:00 Hora…" at bounding box center [501, 110] width 642 height 119
click at [230, 49] on span "Regresar" at bounding box center [222, 50] width 41 height 12
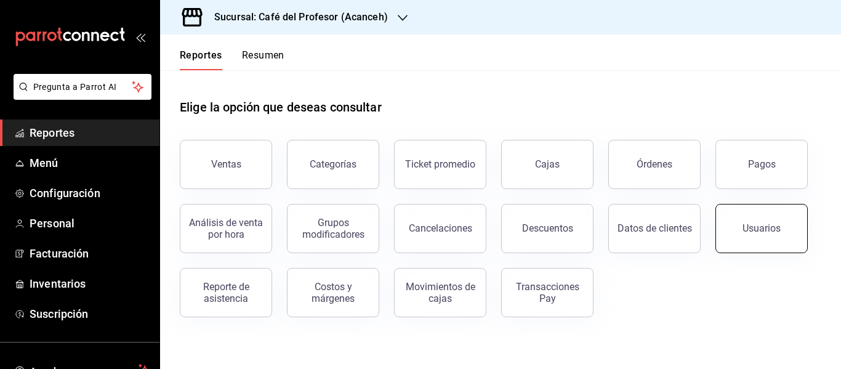
click at [770, 238] on button "Usuarios" at bounding box center [762, 228] width 92 height 49
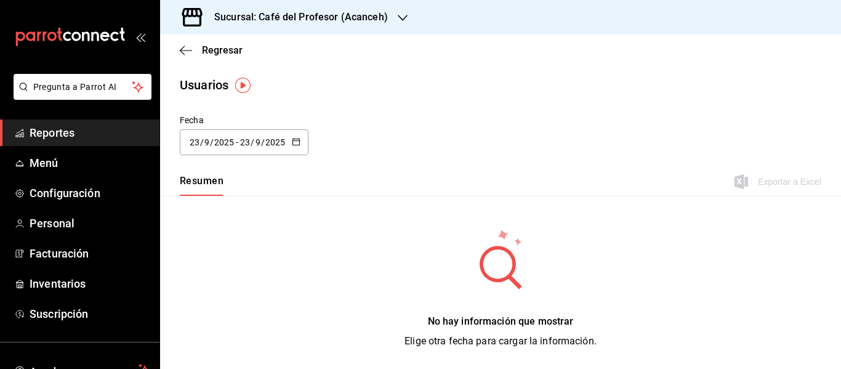
click at [233, 153] on div "2025-09-23 23 / 9 / 2025 - 2025-09-23 23 / 9 / 2025" at bounding box center [244, 142] width 129 height 26
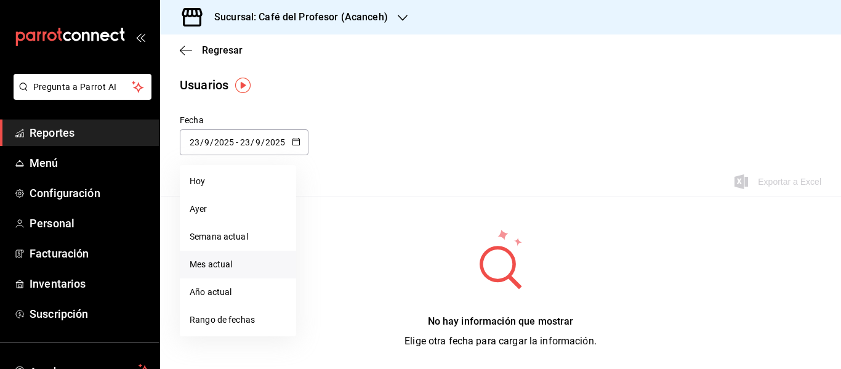
click at [209, 270] on li "Mes actual" at bounding box center [238, 265] width 116 height 28
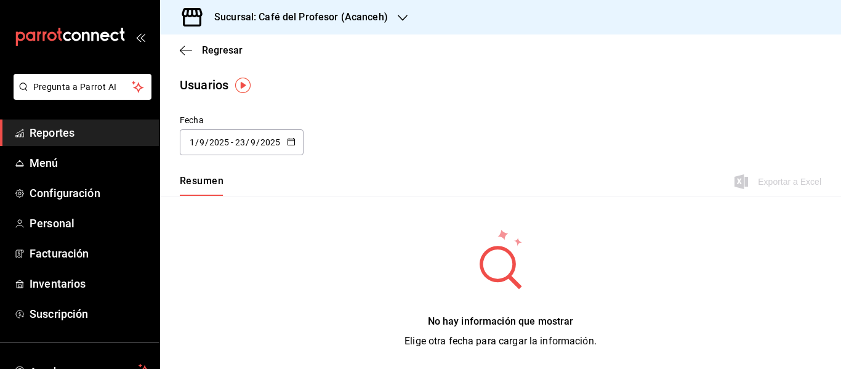
type input "2025-09-01"
type input "1"
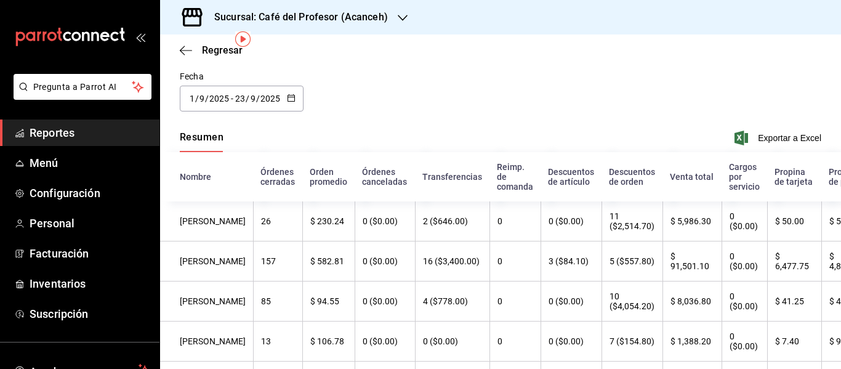
scroll to position [49, 0]
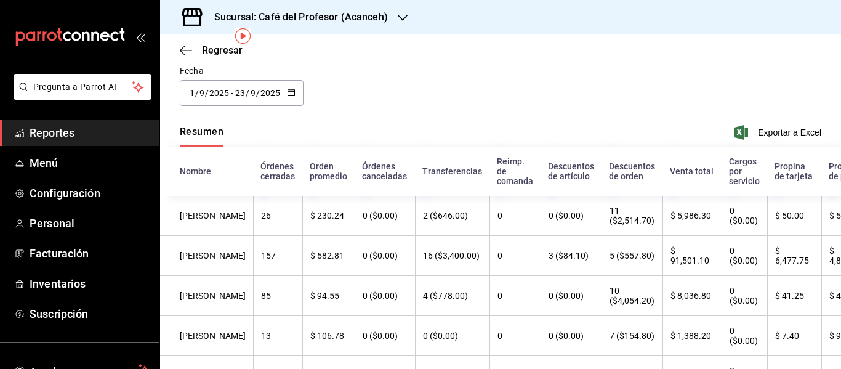
click at [401, 115] on div "Fecha 2025-09-01 1 / 9 / 2025 - 2025-09-23 23 / 9 / 2025" at bounding box center [500, 93] width 681 height 56
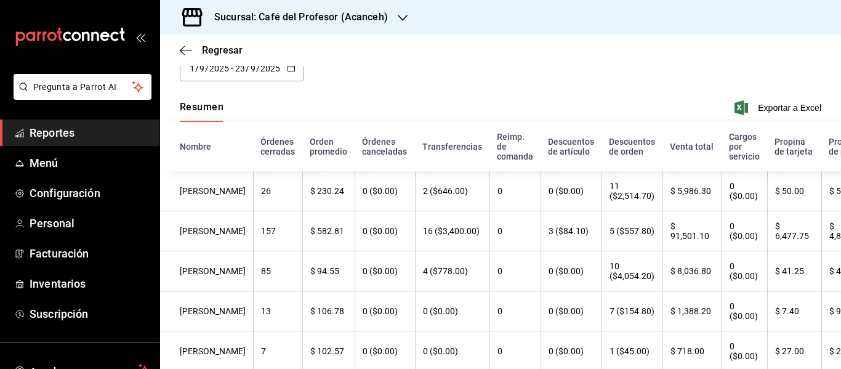
click at [618, 55] on div "Regresar" at bounding box center [500, 49] width 681 height 31
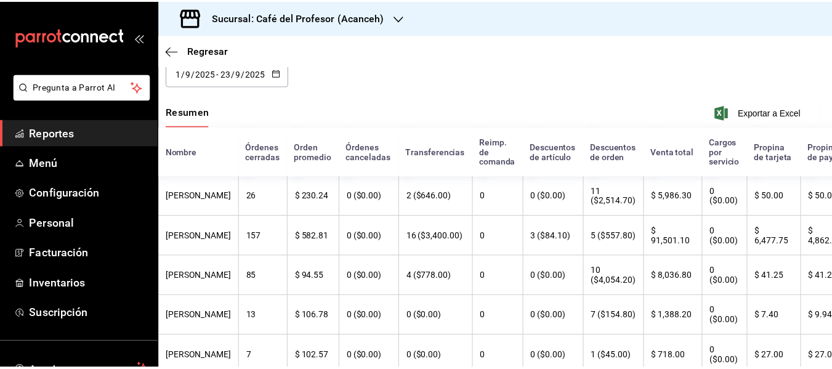
scroll to position [69, 0]
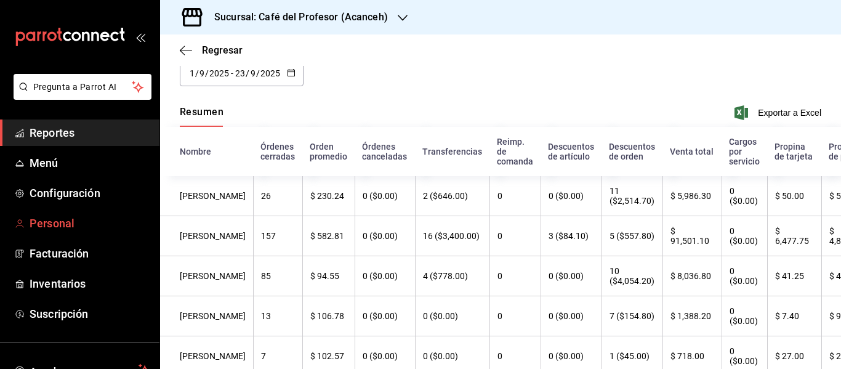
click at [61, 216] on span "Personal" at bounding box center [90, 223] width 120 height 17
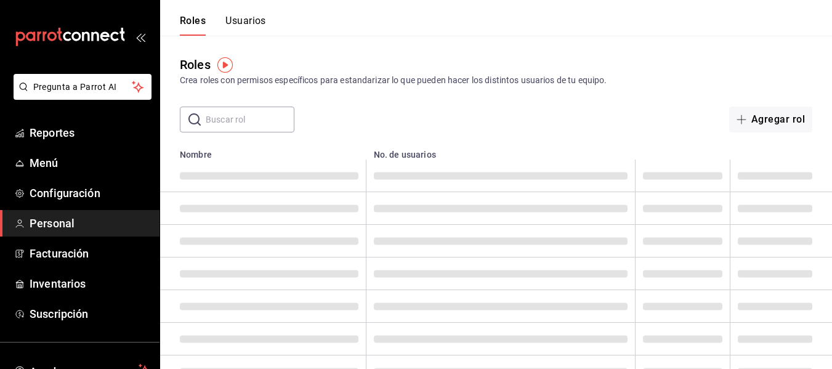
click at [229, 123] on input "text" at bounding box center [250, 119] width 89 height 25
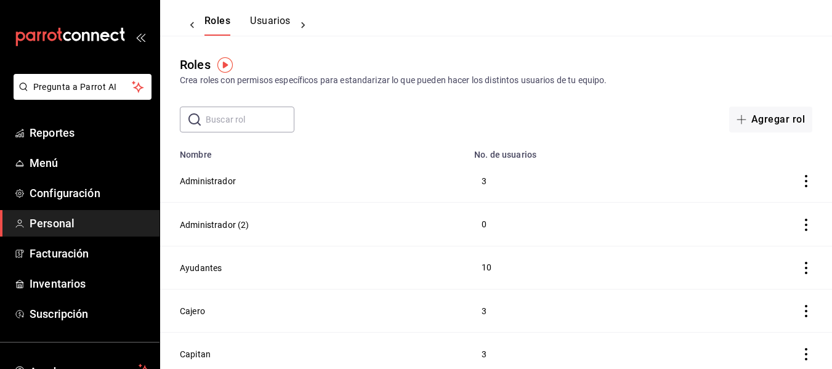
click at [256, 34] on button "Usuarios" at bounding box center [270, 25] width 41 height 21
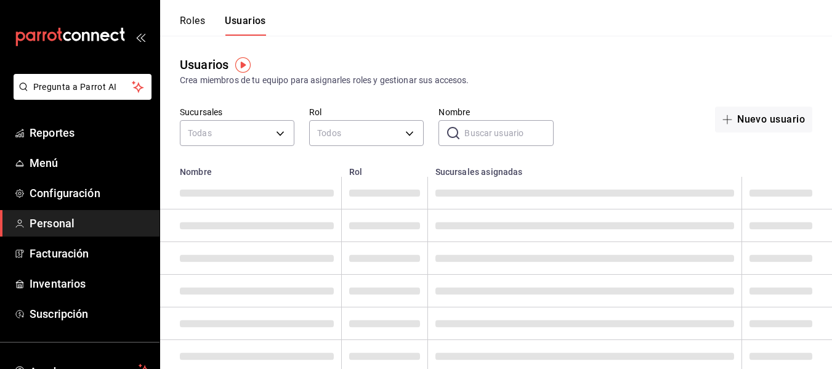
click at [476, 140] on input "Nombre" at bounding box center [508, 133] width 89 height 25
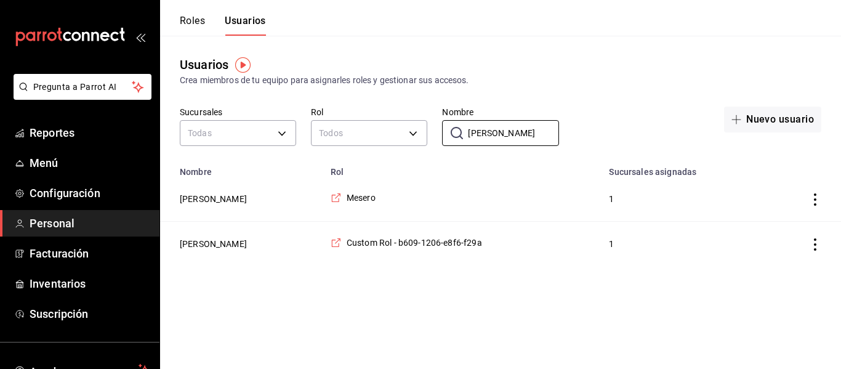
type input "marcel"
click at [216, 250] on button "Marcelino Morales" at bounding box center [213, 244] width 67 height 12
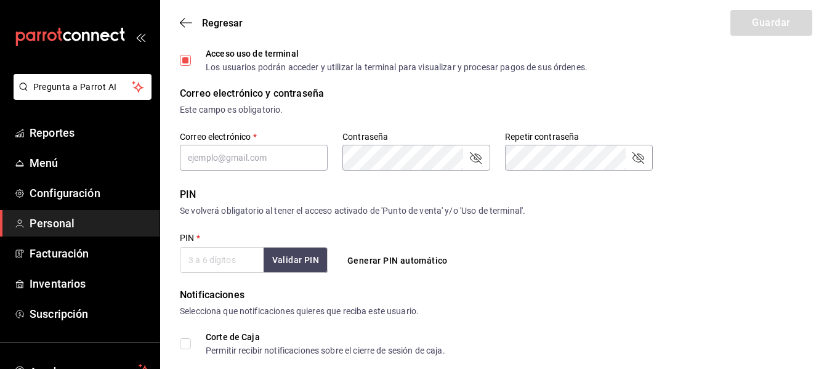
type input "Marcelino"
type input "Morales"
checkbox input "true"
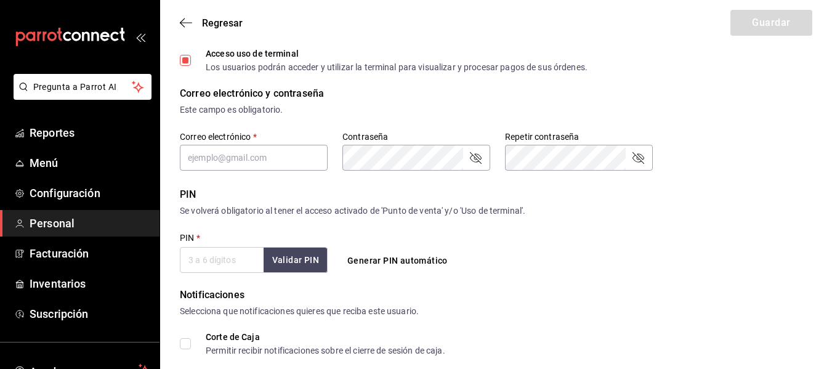
type input "marcemoralesferrer@gmail.com"
type input "0931"
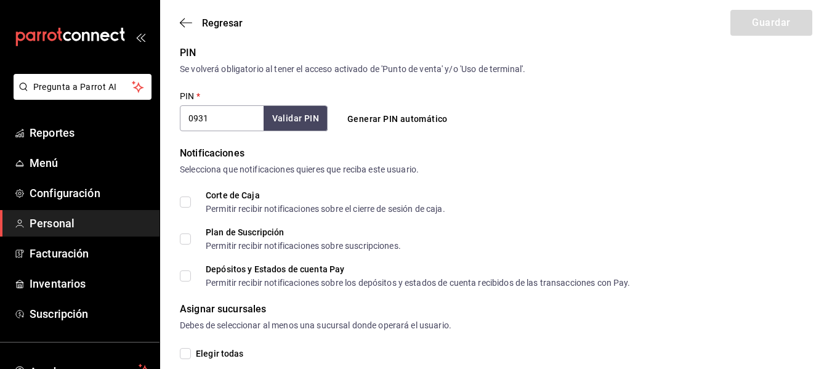
type input "39c8adb1-8a75-4c02-ba6d-725ce2658d36"
type input "WAITER"
checkbox input "true"
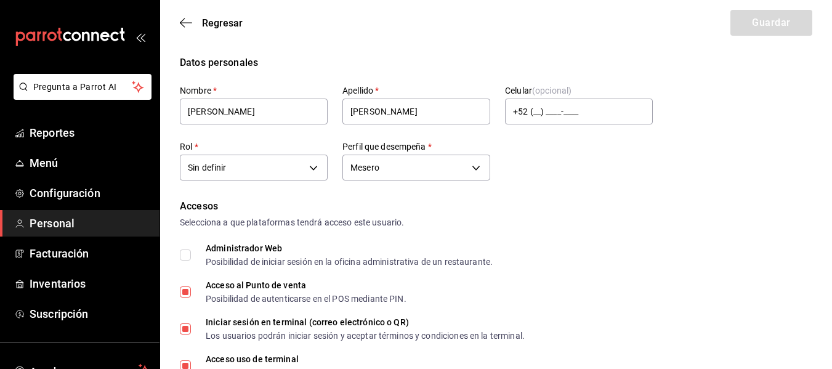
click at [196, 29] on div "Regresar Guardar" at bounding box center [496, 23] width 672 height 46
click at [235, 25] on span "Regresar" at bounding box center [222, 23] width 41 height 12
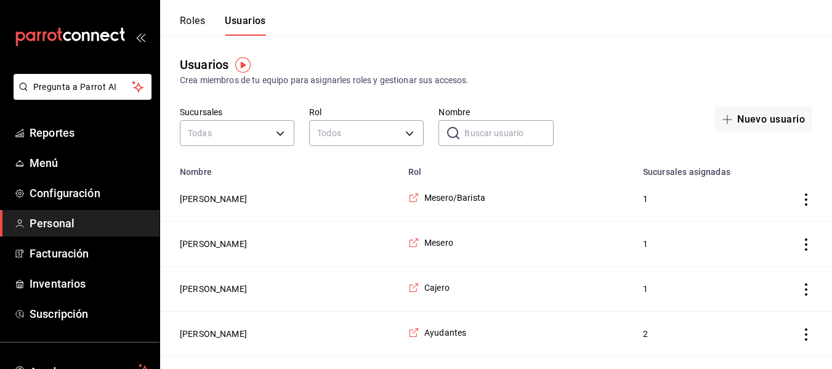
click at [129, 41] on div "mailbox folders" at bounding box center [80, 37] width 160 height 74
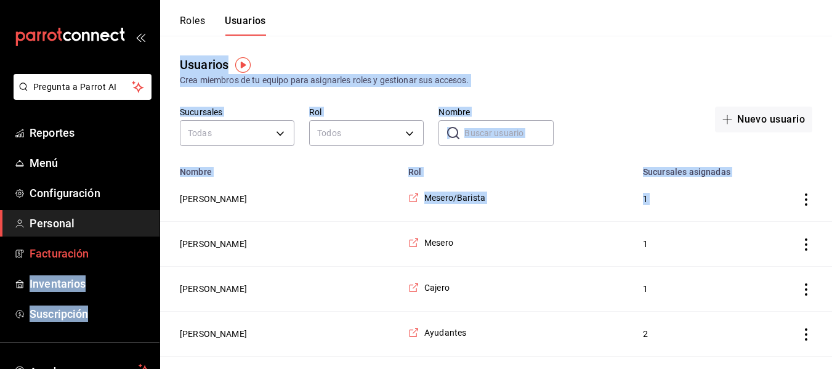
drag, startPoint x: 161, startPoint y: 226, endPoint x: 151, endPoint y: 262, distance: 37.1
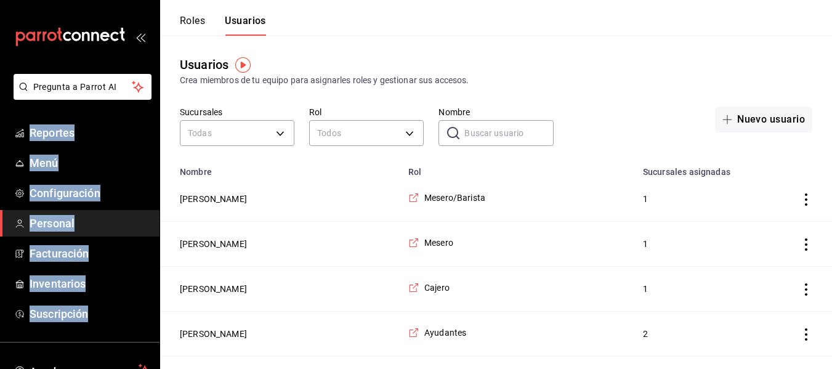
drag, startPoint x: 152, startPoint y: 57, endPoint x: 163, endPoint y: 17, distance: 40.8
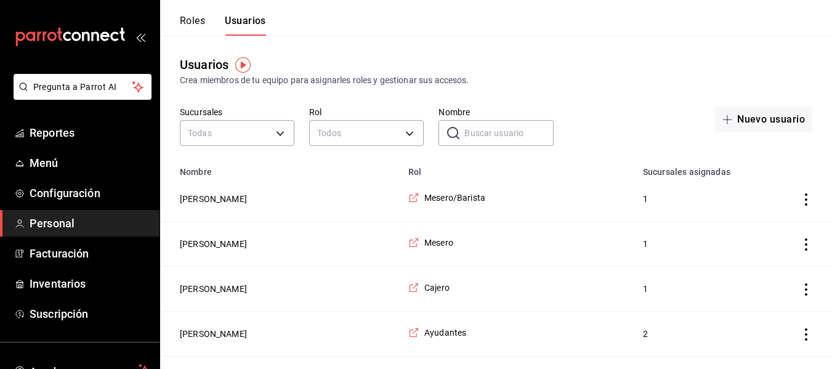
click at [360, 285] on td "Oyuki Dzul Ruiz" at bounding box center [280, 289] width 241 height 45
click at [45, 128] on span "Reportes" at bounding box center [90, 132] width 120 height 17
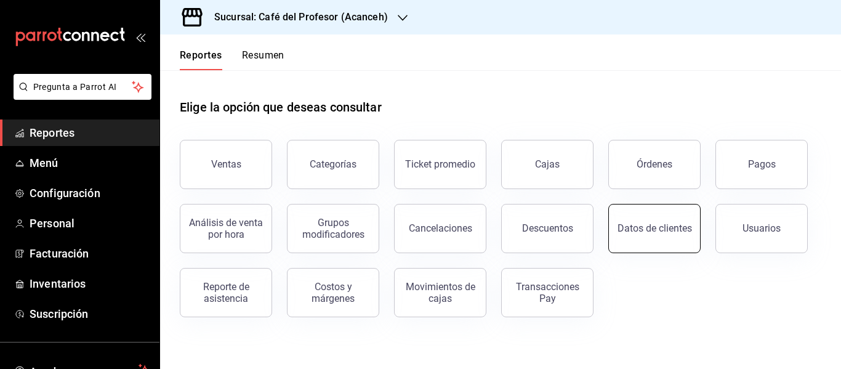
click at [678, 225] on div "Datos de clientes" at bounding box center [655, 228] width 75 height 12
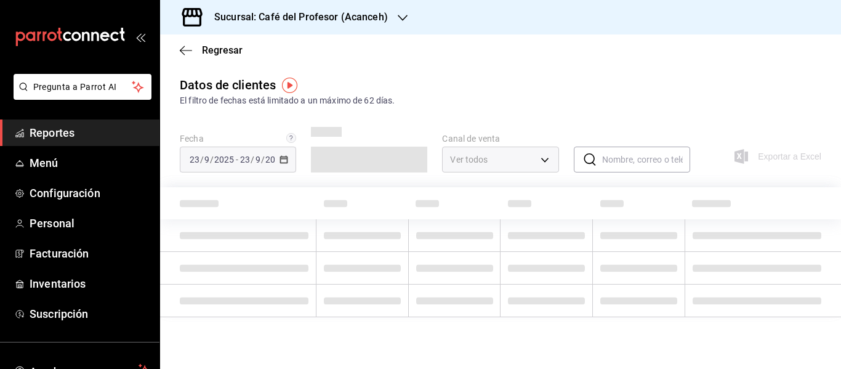
type input "PARROT,DIDI_FOOD,ONLINE"
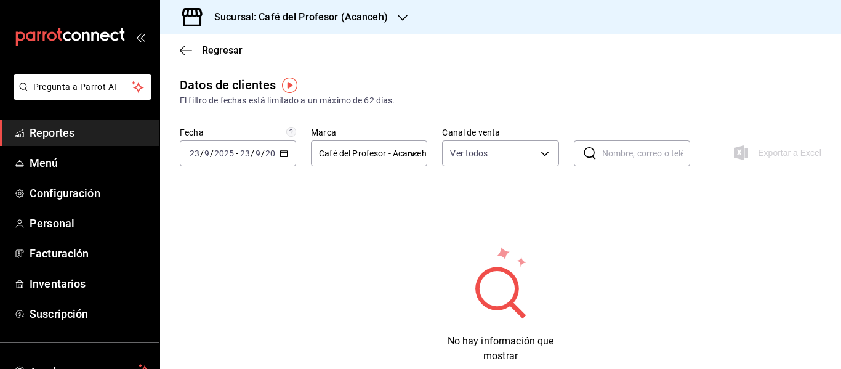
click at [260, 151] on div "2025-09-23 23 / 9 / 2025" at bounding box center [262, 153] width 48 height 10
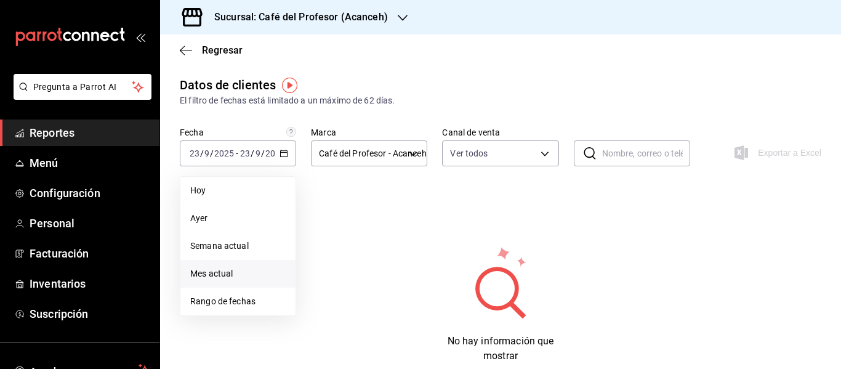
click at [240, 276] on span "Mes actual" at bounding box center [237, 273] width 95 height 13
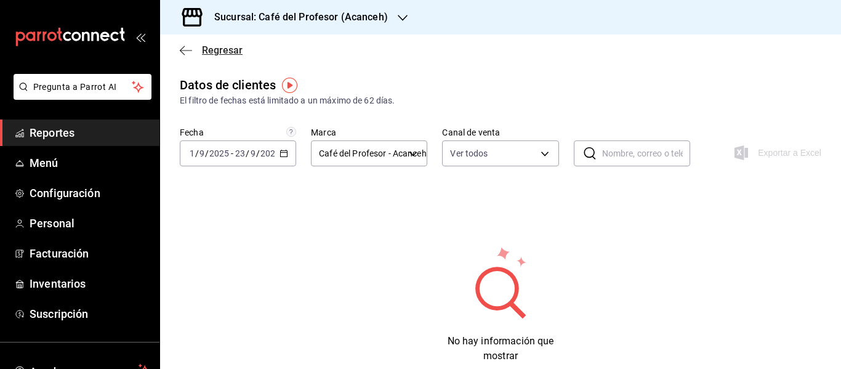
click at [214, 50] on span "Regresar" at bounding box center [222, 50] width 41 height 12
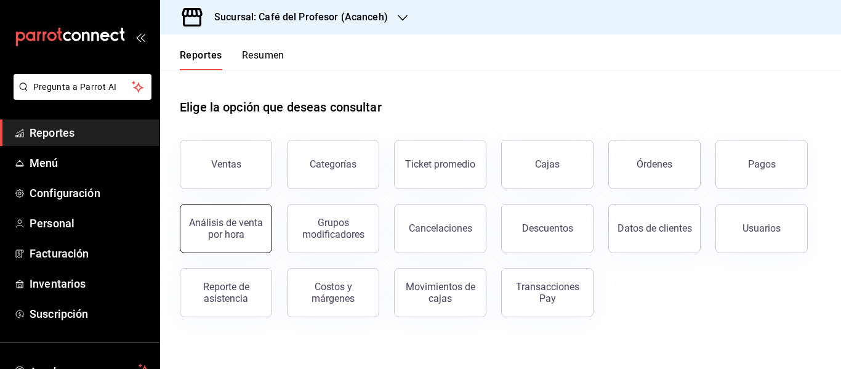
click at [222, 209] on button "Análisis de venta por hora" at bounding box center [226, 228] width 92 height 49
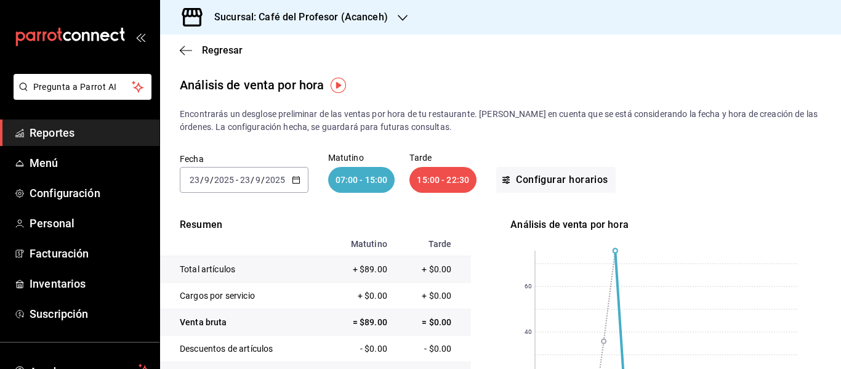
click at [253, 180] on span "/" at bounding box center [253, 180] width 4 height 10
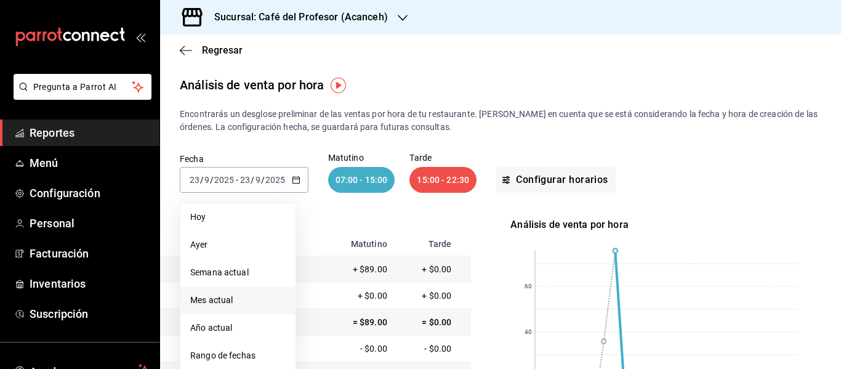
click at [218, 301] on span "Mes actual" at bounding box center [237, 300] width 95 height 13
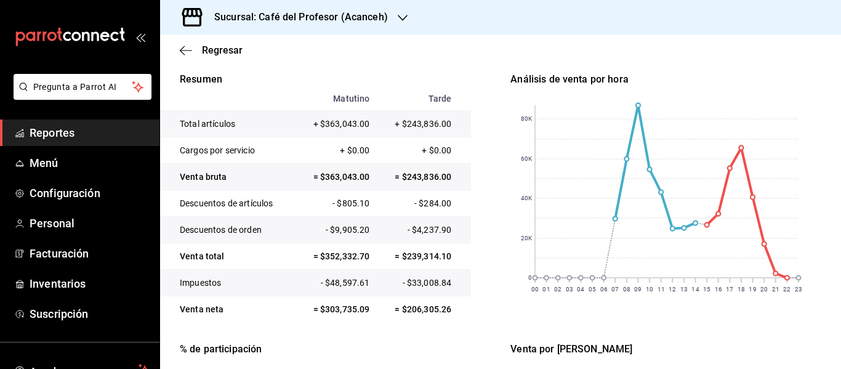
scroll to position [147, 0]
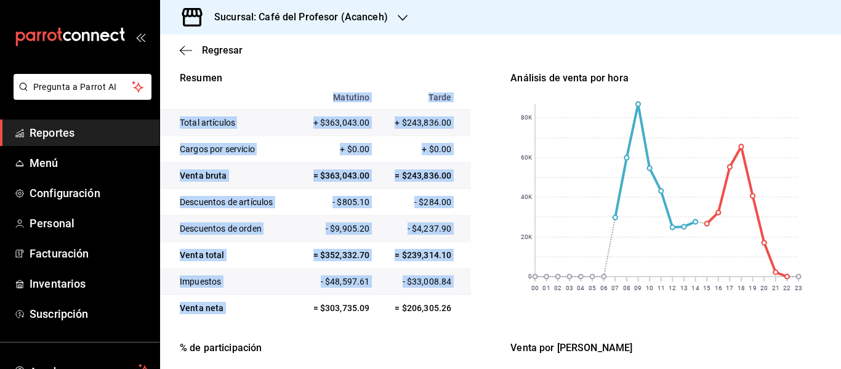
drag, startPoint x: 461, startPoint y: 324, endPoint x: 309, endPoint y: 304, distance: 152.9
click at [309, 304] on div "Resumen Matutino Tarde Total artículos + $363,043.00 + $243,836.00 Cargos por s…" at bounding box center [501, 330] width 642 height 519
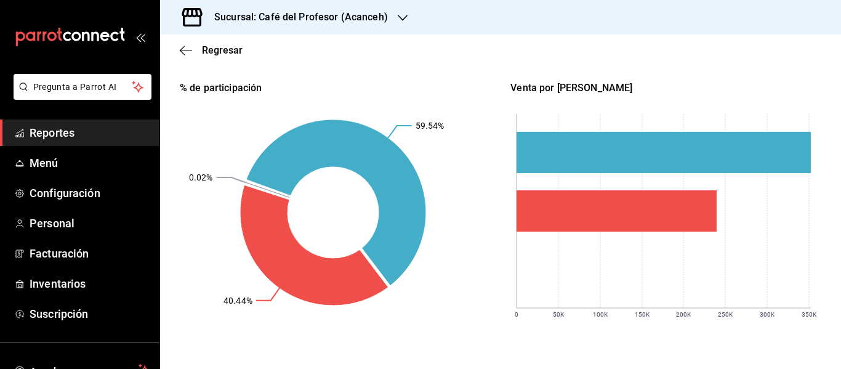
scroll to position [0, 0]
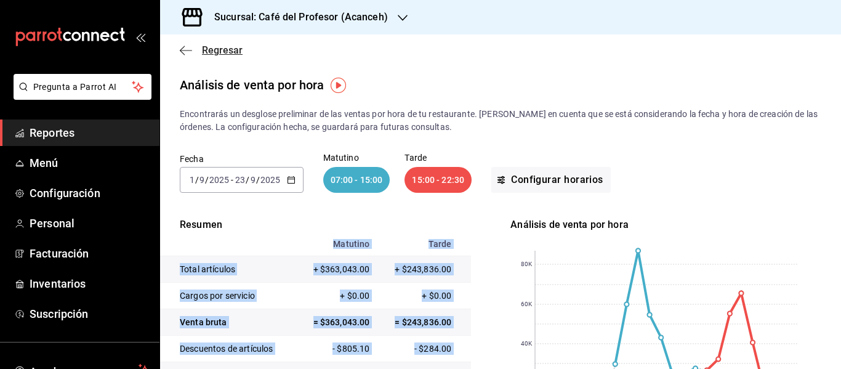
click at [226, 52] on span "Regresar" at bounding box center [222, 50] width 41 height 12
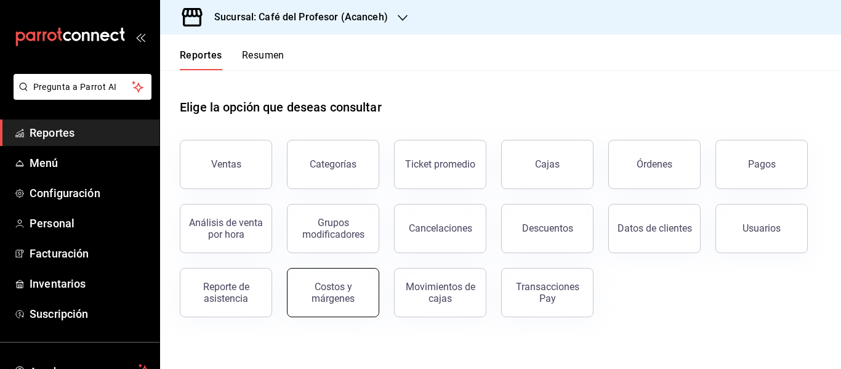
click at [320, 280] on button "Costos y márgenes" at bounding box center [333, 292] width 92 height 49
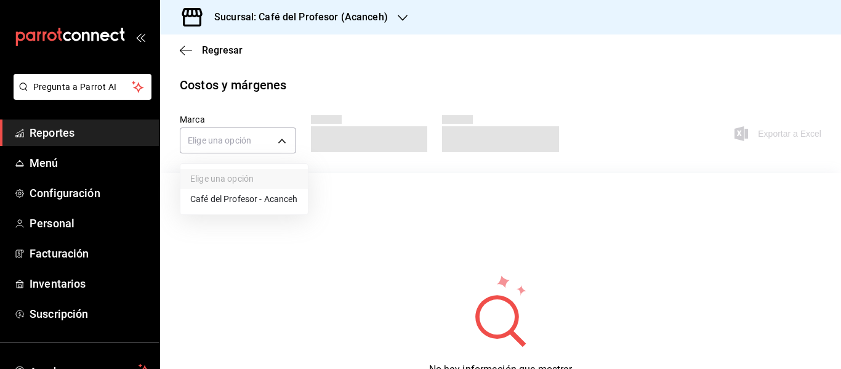
click at [272, 132] on body "Pregunta a Parrot AI Reportes Menú Configuración Personal Facturación Inventari…" at bounding box center [420, 184] width 841 height 369
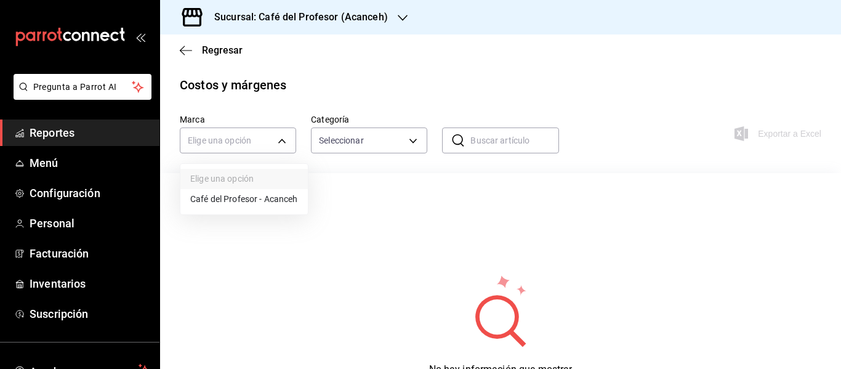
click at [263, 198] on li "Café del Profesor - Acanceh" at bounding box center [243, 199] width 127 height 20
type input "c1a8b8e6-187f-497f-b24d-8667d510d931"
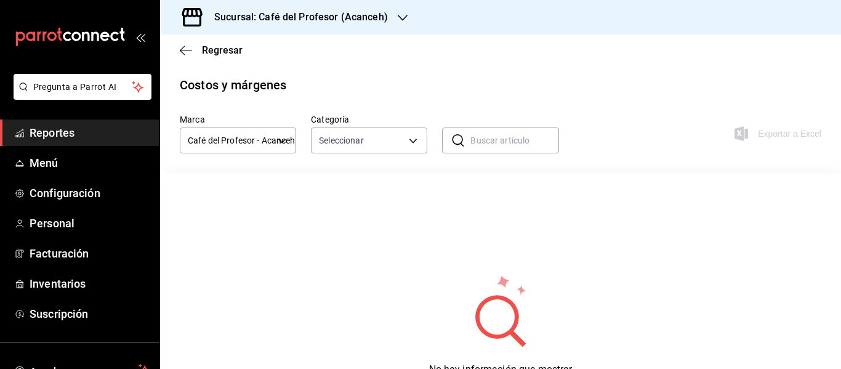
click at [309, 147] on div "Marca Café del Profesor - Acanceh c1a8b8e6-187f-497f-b24d-8667d510d931 Categorí…" at bounding box center [501, 133] width 642 height 39
click at [376, 140] on body "Pregunta a Parrot AI Reportes Menú Configuración Personal Facturación Inventari…" at bounding box center [420, 184] width 841 height 369
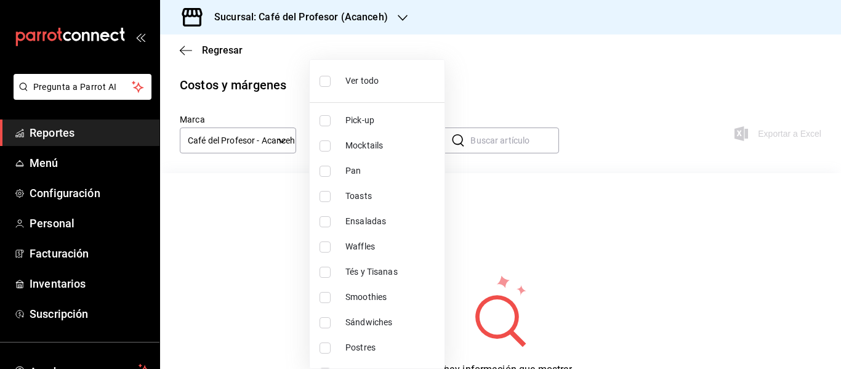
click at [383, 85] on span "Ver todo" at bounding box center [390, 81] width 89 height 13
type input "4305b257-4ed0-4a91-825b-ae0a7ac471fc,287941b6-0598-490c-9fb6-63fb84a2c712,be1aa…"
checkbox input "true"
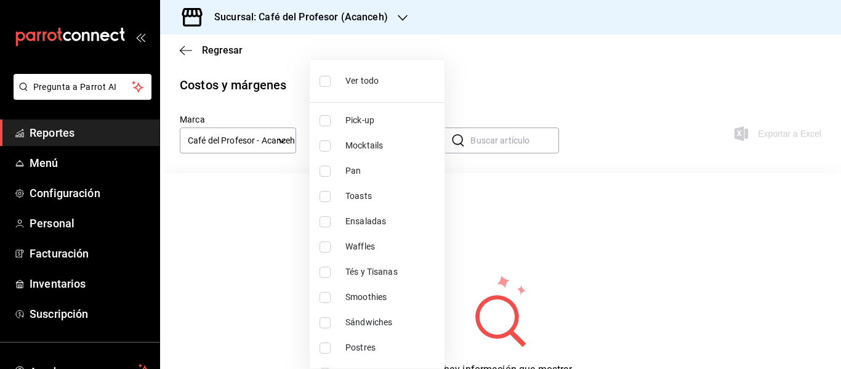
checkbox input "true"
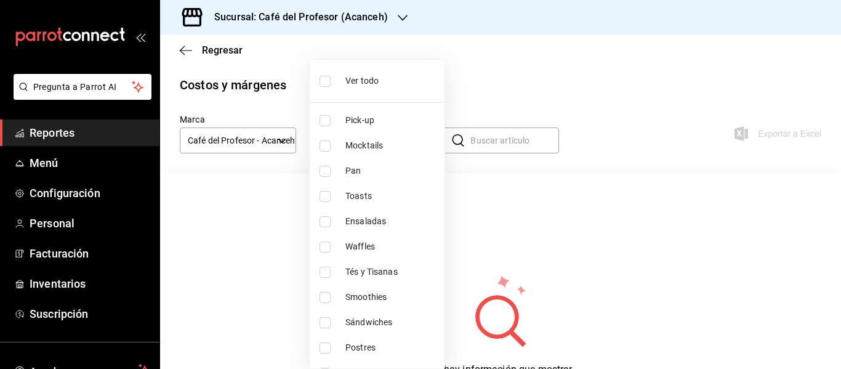
checkbox input "true"
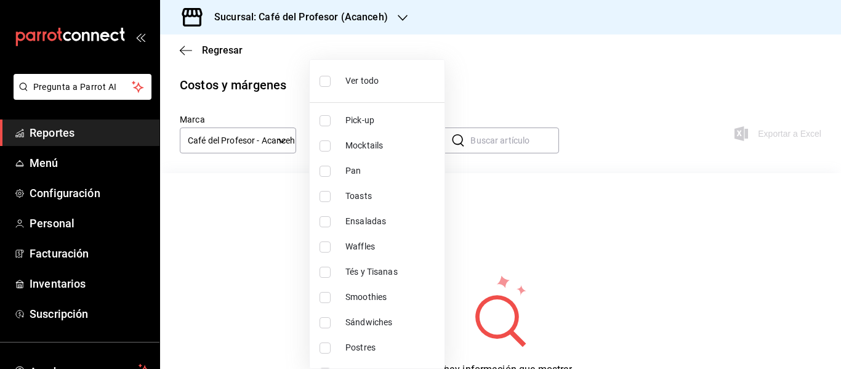
checkbox input "true"
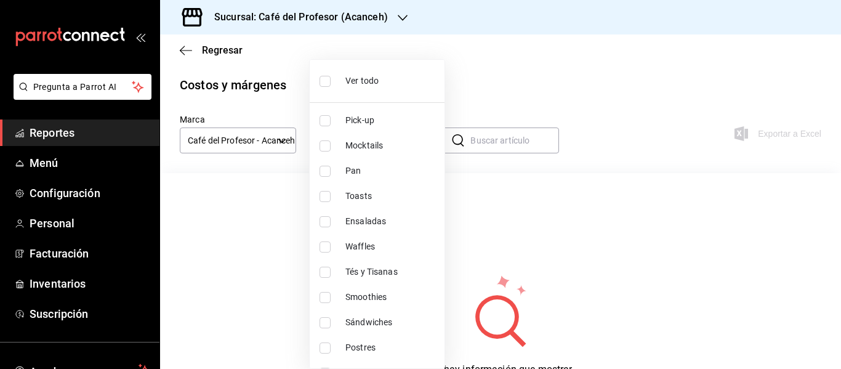
checkbox input "true"
click at [514, 92] on div at bounding box center [420, 184] width 841 height 369
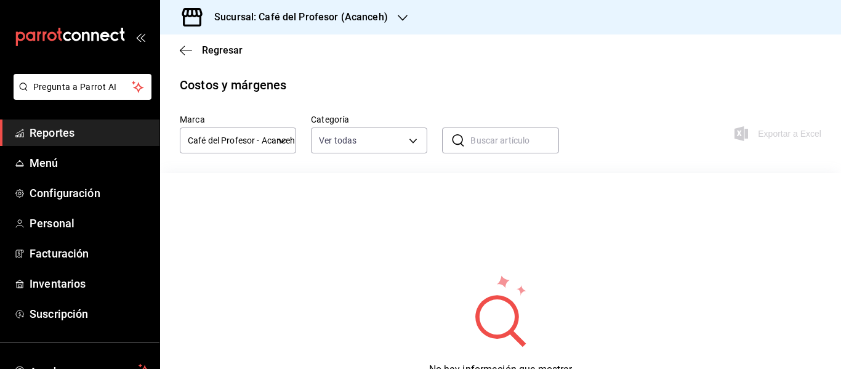
click at [217, 57] on div "Regresar" at bounding box center [500, 49] width 681 height 31
click at [208, 56] on div "Regresar" at bounding box center [500, 49] width 681 height 31
click at [215, 47] on span "Regresar" at bounding box center [222, 50] width 41 height 12
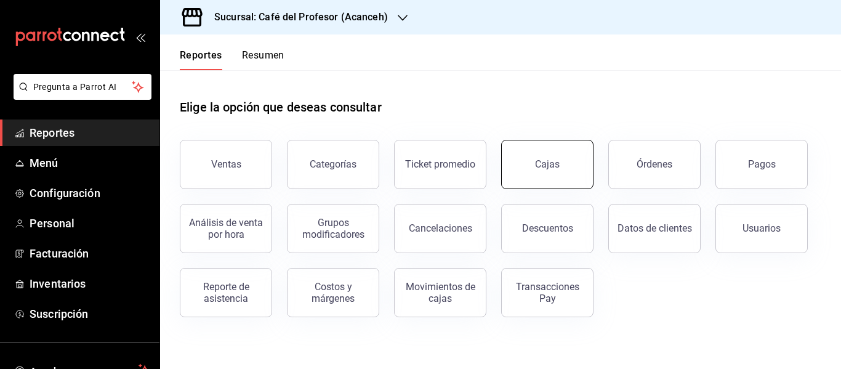
click at [510, 177] on link "Cajas" at bounding box center [547, 164] width 92 height 49
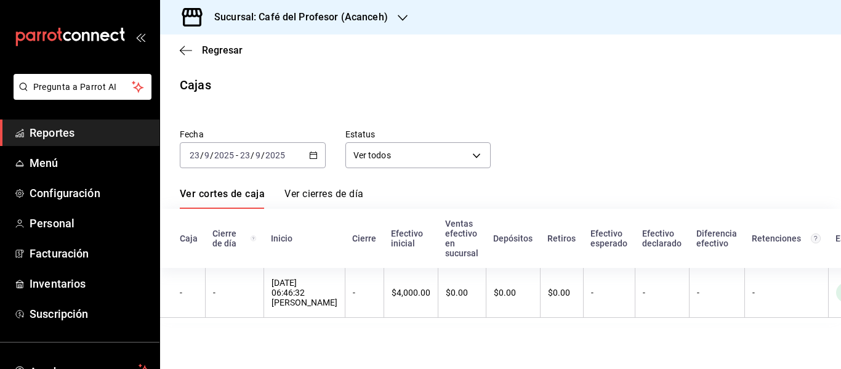
click at [297, 186] on div "Fecha 2025-09-23 23 / 9 / 2025 - 2025-09-23 23 / 9 / 2025 Estatus Ver todos ALL…" at bounding box center [501, 218] width 642 height 209
click at [301, 192] on link "Ver cierres de día" at bounding box center [324, 198] width 79 height 21
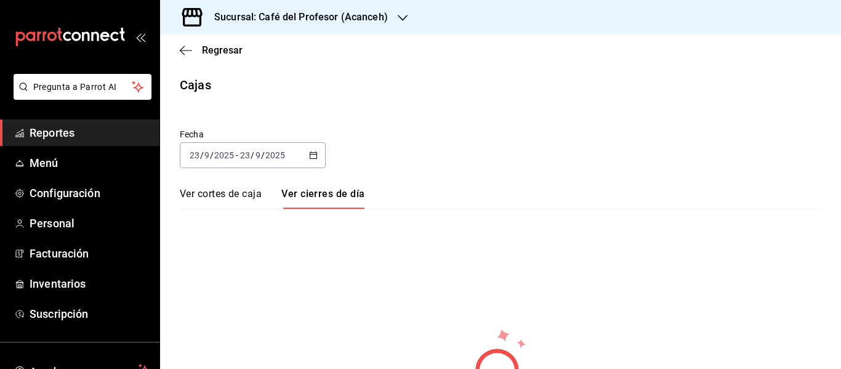
click at [224, 26] on div "Sucursal: Café del Profesor (Acanceh)" at bounding box center [291, 17] width 243 height 34
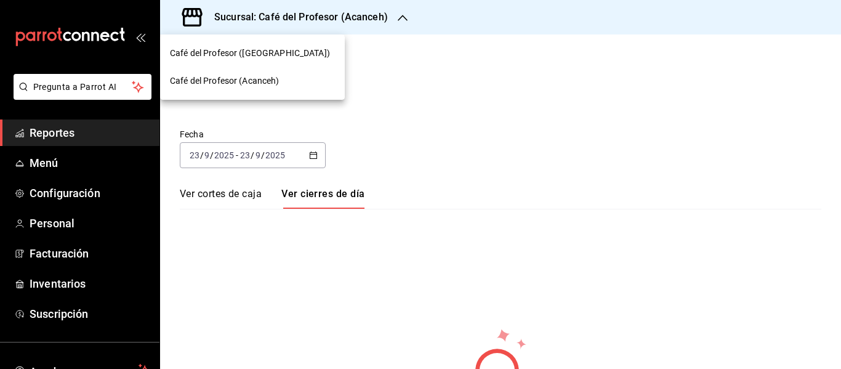
drag, startPoint x: 219, startPoint y: 51, endPoint x: 320, endPoint y: 191, distance: 173.0
click at [320, 191] on div "Café del Profesor (Cancun) Café del Profesor (Acanceh)" at bounding box center [420, 184] width 841 height 369
click at [259, 42] on div "Café del Profesor (Cancun)" at bounding box center [252, 53] width 185 height 28
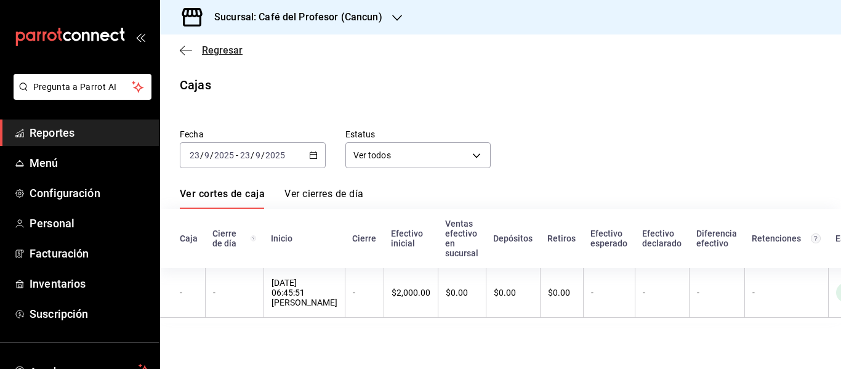
click at [223, 52] on span "Regresar" at bounding box center [222, 50] width 41 height 12
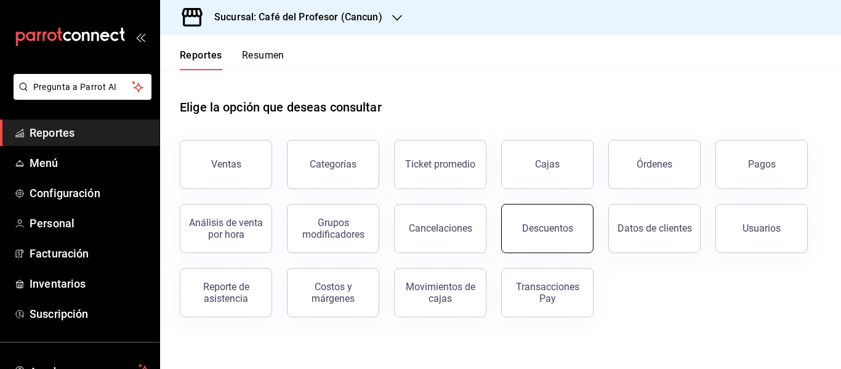
click at [564, 234] on button "Descuentos" at bounding box center [547, 228] width 92 height 49
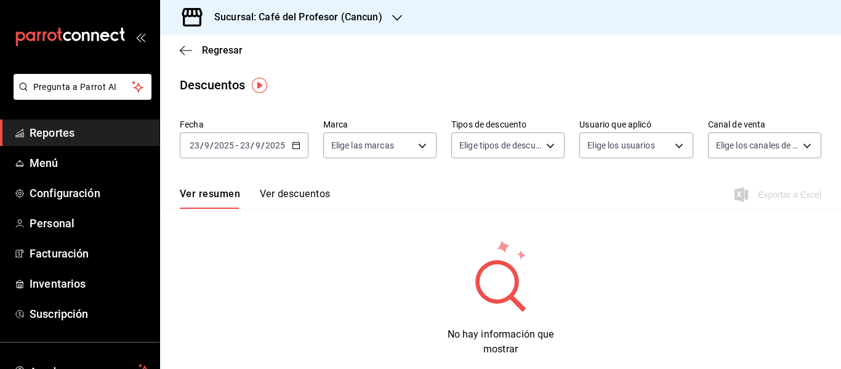
click at [278, 138] on div "2025-09-23 23 / 9 / 2025 - 2025-09-23 23 / 9 / 2025" at bounding box center [244, 145] width 129 height 26
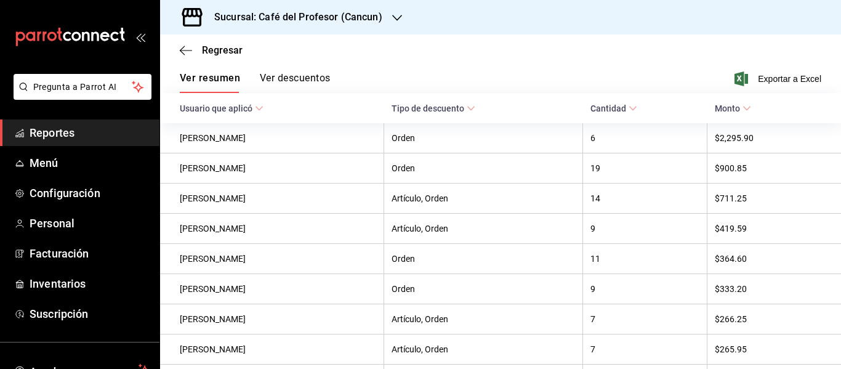
scroll to position [94, 0]
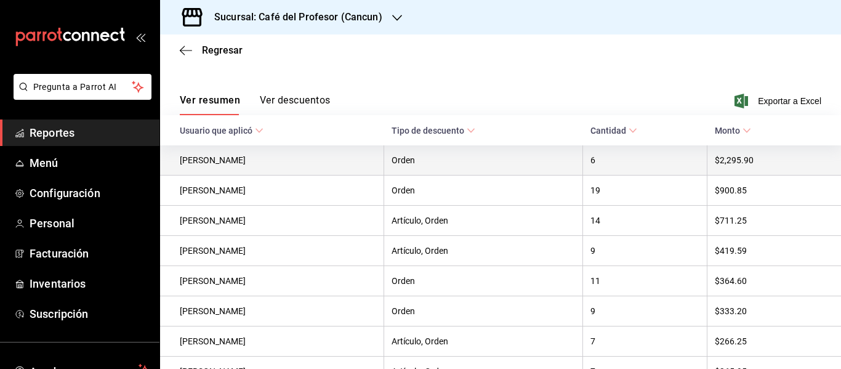
click at [733, 163] on th "$2,295.90" at bounding box center [775, 160] width 134 height 30
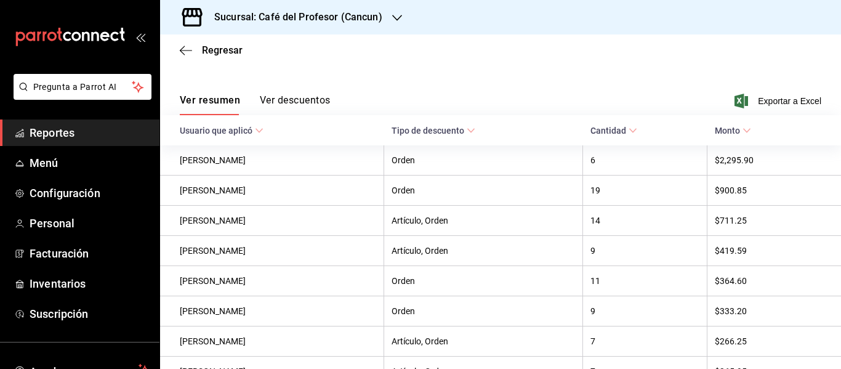
click at [283, 100] on button "Ver descuentos" at bounding box center [295, 104] width 70 height 21
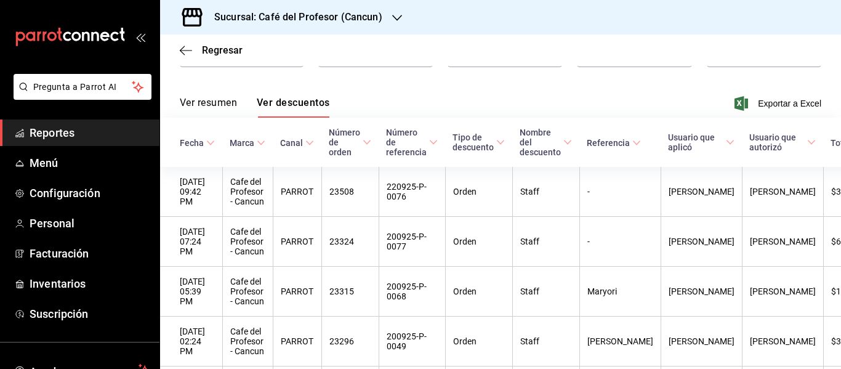
scroll to position [94, 0]
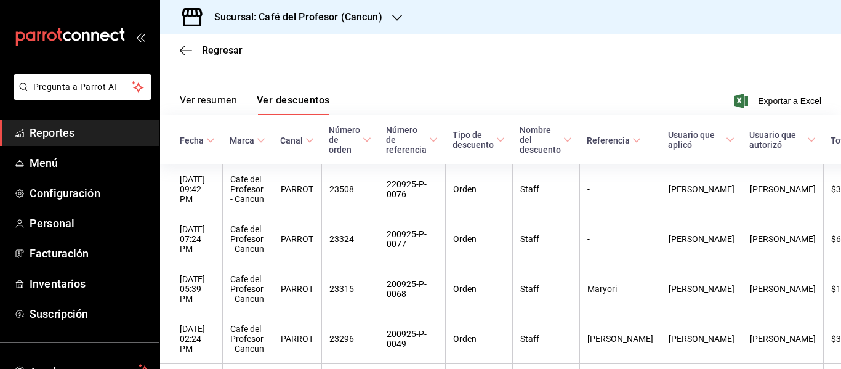
click at [750, 144] on span "Usuario que autorizó" at bounding box center [783, 140] width 67 height 20
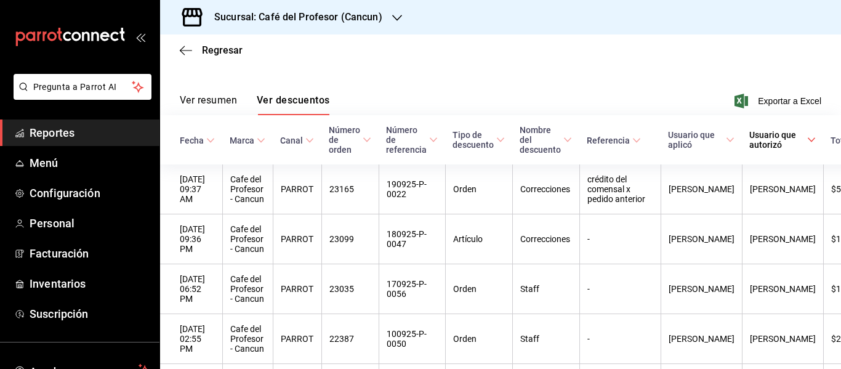
click at [706, 65] on div "Regresar" at bounding box center [500, 49] width 681 height 31
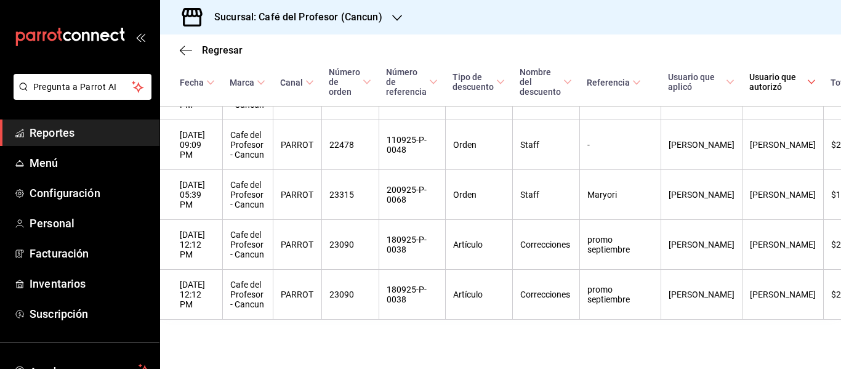
scroll to position [4423, 0]
click at [217, 55] on span "Regresar" at bounding box center [222, 50] width 41 height 12
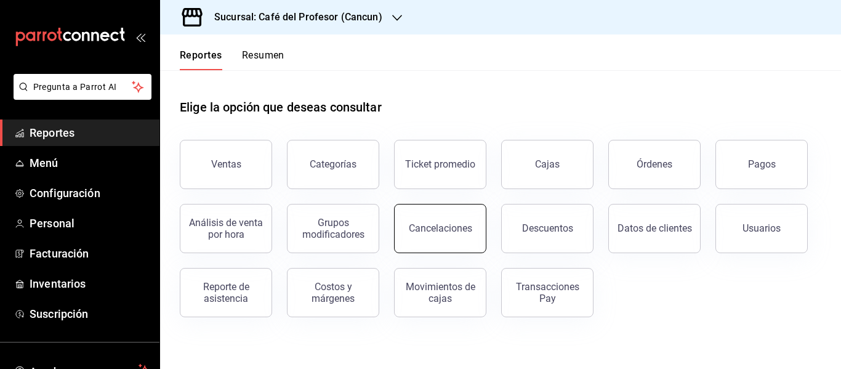
click at [420, 245] on button "Cancelaciones" at bounding box center [440, 228] width 92 height 49
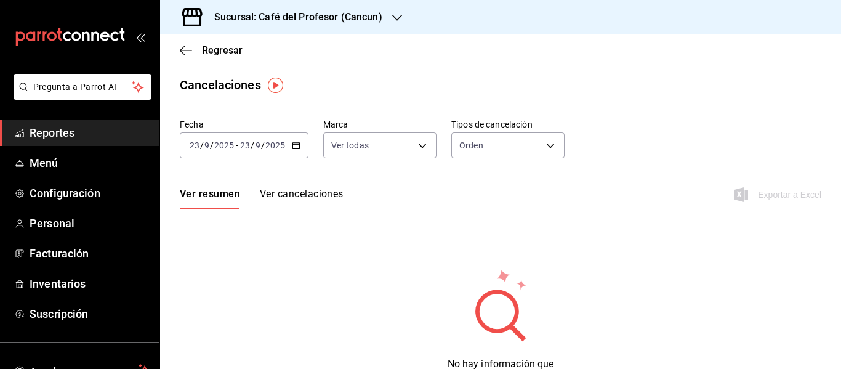
click at [293, 144] on icon "button" at bounding box center [296, 145] width 9 height 9
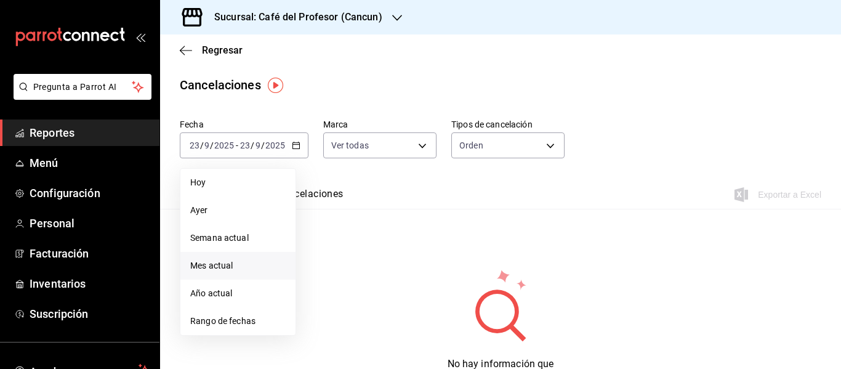
click at [204, 269] on span "Mes actual" at bounding box center [237, 265] width 95 height 13
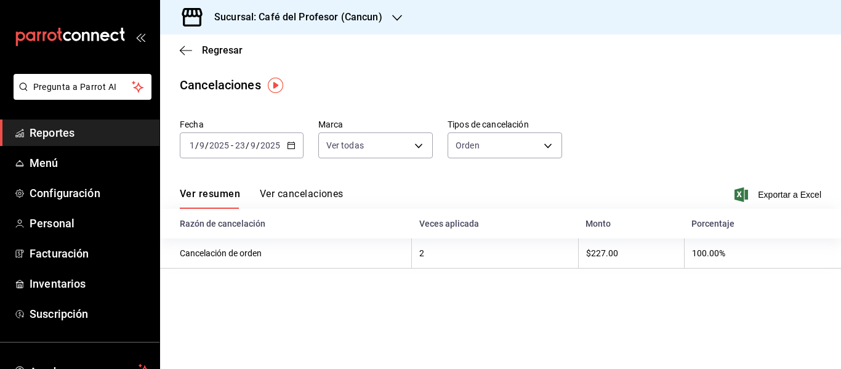
click at [204, 269] on th "Cancelación de orden" at bounding box center [286, 253] width 252 height 30
click at [297, 192] on button "Ver cancelaciones" at bounding box center [302, 198] width 84 height 21
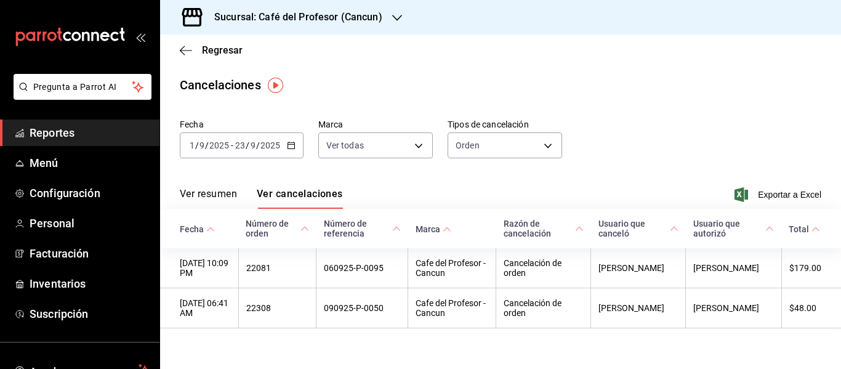
scroll to position [12, 0]
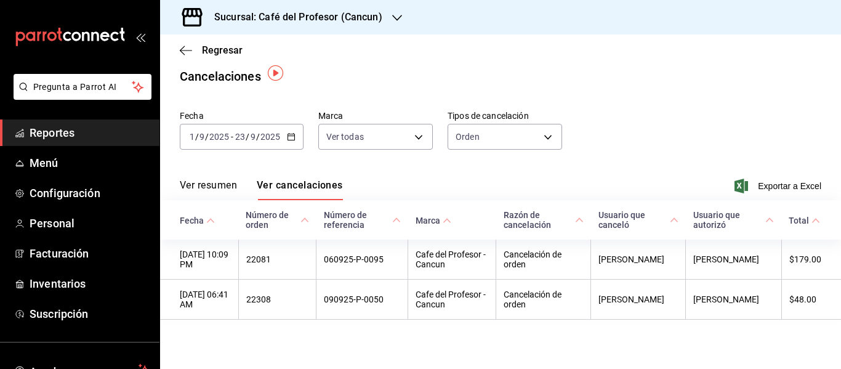
click at [490, 147] on div "Fecha 2025-09-01 1 / 9 / 2025 - 2025-09-23 23 / 9 / 2025 Marca Ver todas [objec…" at bounding box center [501, 134] width 642 height 59
click at [490, 137] on body "Pregunta a Parrot AI Reportes Menú Configuración Personal Facturación Inventari…" at bounding box center [420, 184] width 841 height 369
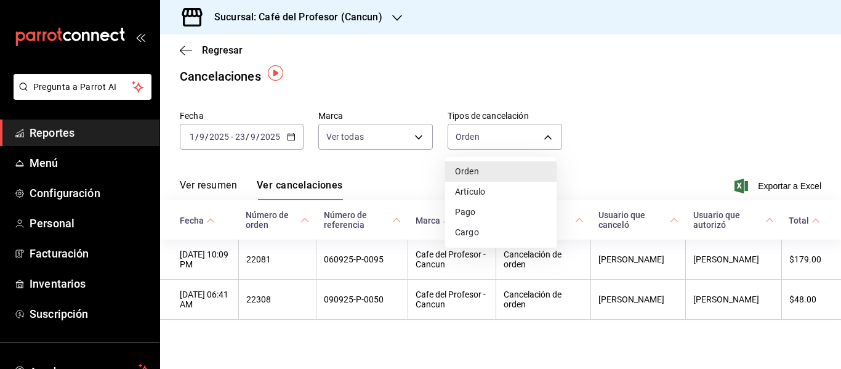
click at [485, 195] on li "Artículo" at bounding box center [500, 192] width 111 height 20
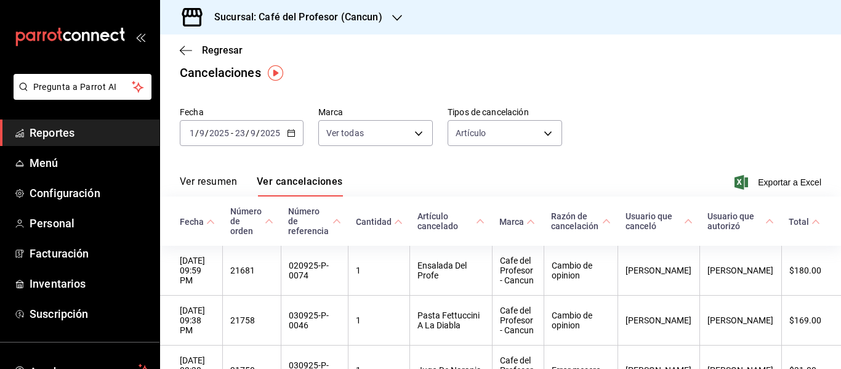
click at [622, 130] on div "Fecha 2025-09-01 1 / 9 / 2025 - 2025-09-23 23 / 9 / 2025 Marca Ver todas [objec…" at bounding box center [501, 131] width 642 height 59
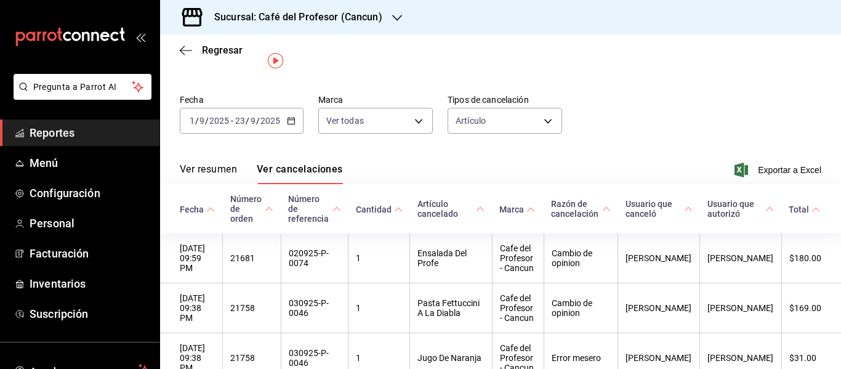
scroll to position [49, 0]
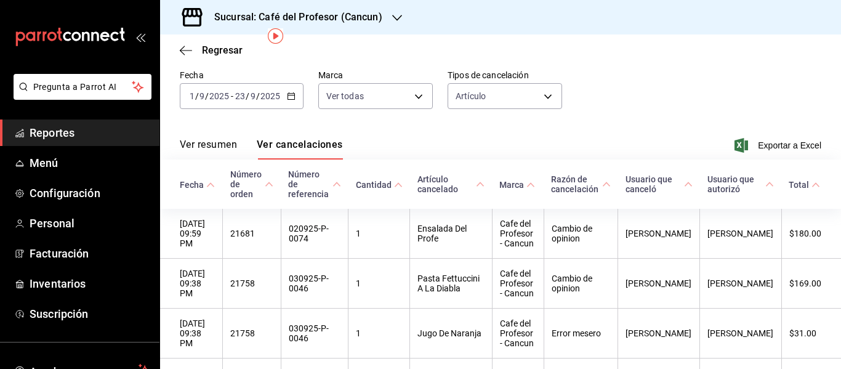
drag, startPoint x: 208, startPoint y: 137, endPoint x: 208, endPoint y: 146, distance: 9.3
click at [208, 146] on div "Ver resumen Ver cancelaciones Exportar a Excel" at bounding box center [500, 142] width 681 height 36
click at [208, 146] on button "Ver resumen" at bounding box center [208, 149] width 57 height 21
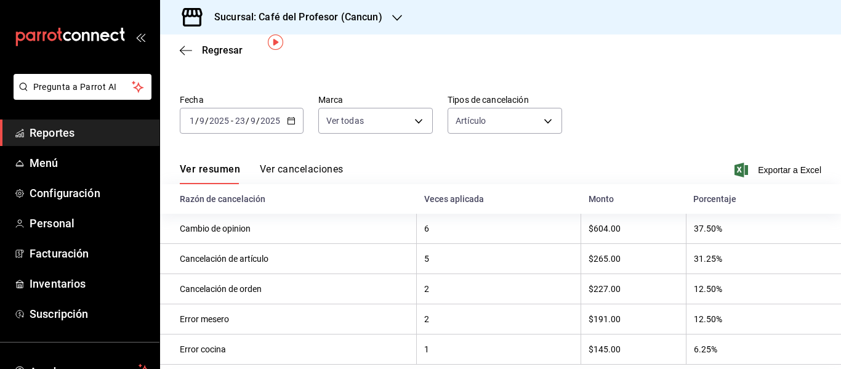
scroll to position [44, 0]
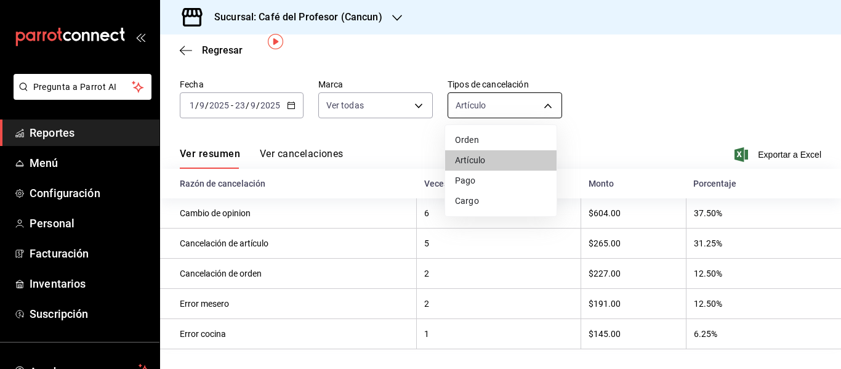
click at [492, 114] on body "Pregunta a Parrot AI Reportes Menú Configuración Personal Facturación Inventari…" at bounding box center [420, 184] width 841 height 369
click at [479, 182] on li "Pago" at bounding box center [500, 181] width 111 height 20
type input "ORDER_PAYMENT"
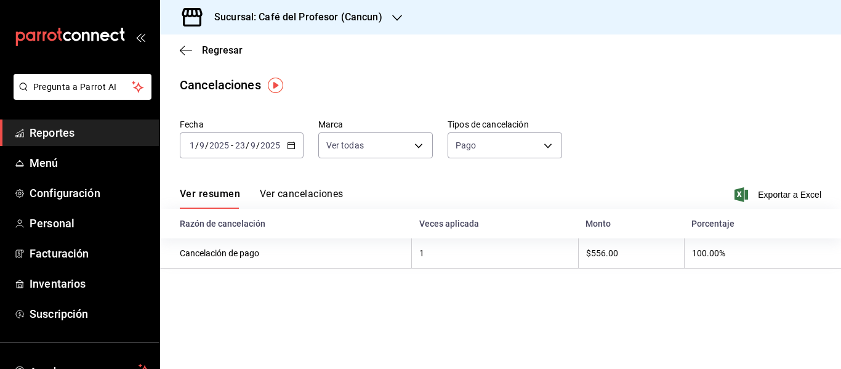
click at [527, 126] on label "Tipos de cancelación" at bounding box center [505, 124] width 115 height 9
click at [310, 17] on h3 "Sucursal: Café del Profesor (Cancun)" at bounding box center [293, 17] width 178 height 15
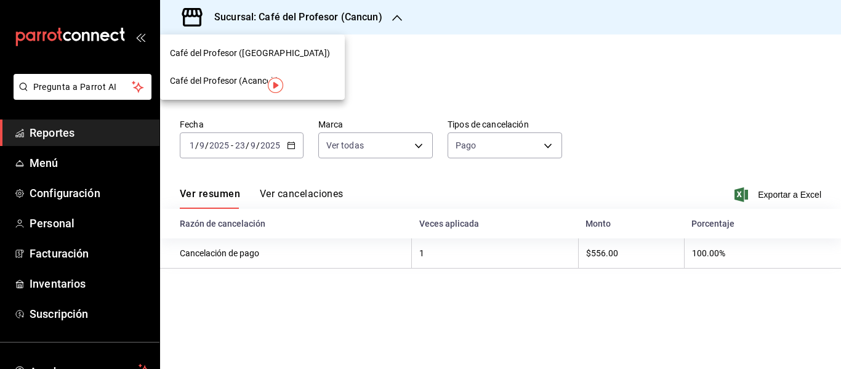
click at [251, 81] on span "Café del Profesor (Acanceh)" at bounding box center [225, 81] width 110 height 13
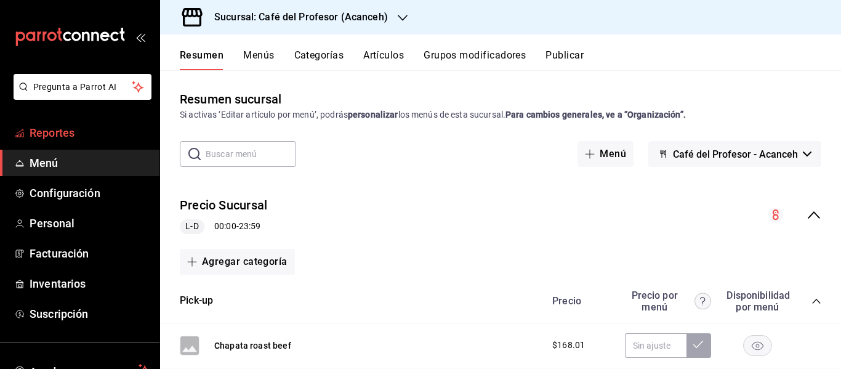
click at [75, 140] on span "Reportes" at bounding box center [90, 132] width 120 height 17
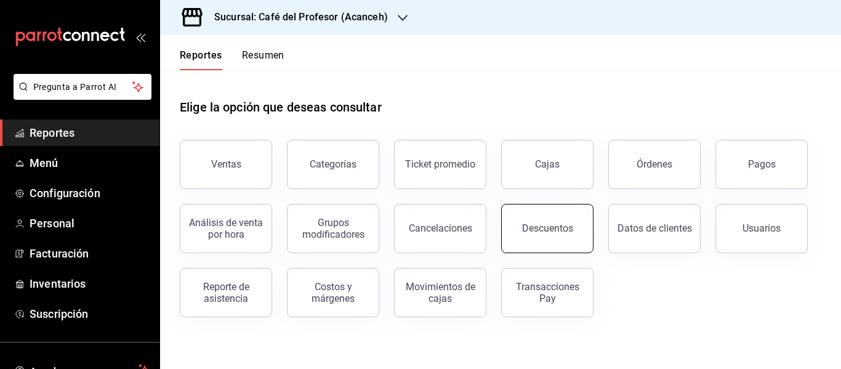
click at [538, 233] on div "Descuentos" at bounding box center [547, 228] width 51 height 12
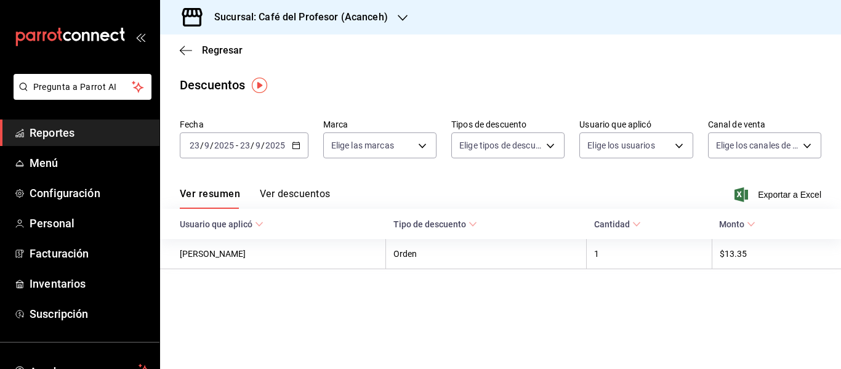
click at [261, 137] on div "[DATE] [DATE] - [DATE] [DATE]" at bounding box center [244, 145] width 129 height 26
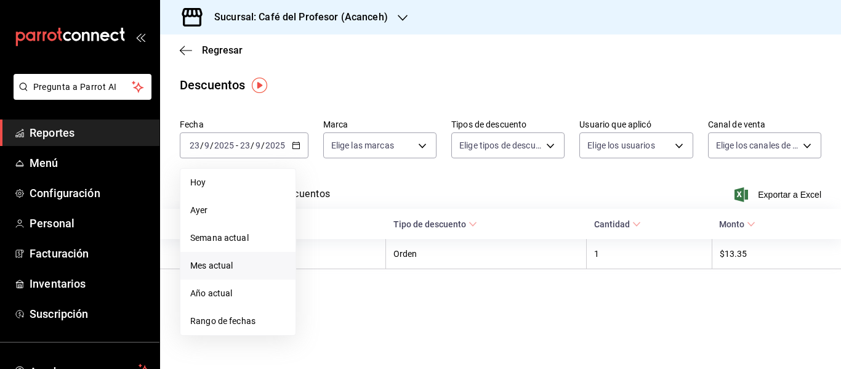
click at [250, 257] on li "Mes actual" at bounding box center [237, 266] width 115 height 28
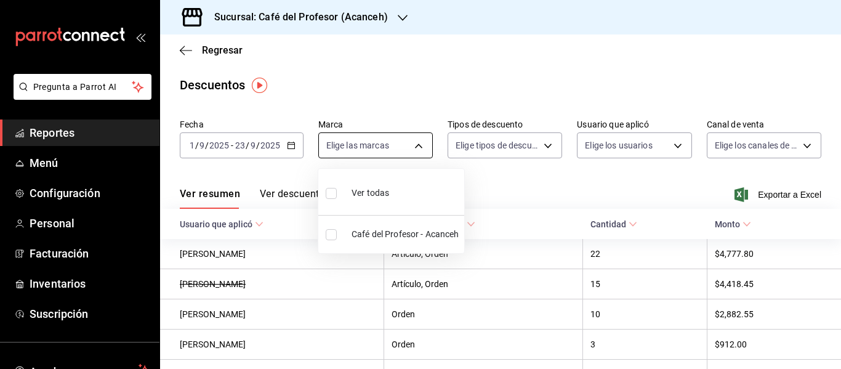
click at [415, 137] on body "Pregunta a Parrot AI Reportes Menú Configuración Personal Facturación Inventari…" at bounding box center [420, 184] width 841 height 369
click at [397, 180] on li "Ver todas" at bounding box center [391, 192] width 146 height 36
type input "c1a8b8e6-187f-497f-b24d-8667d510d931"
checkbox input "true"
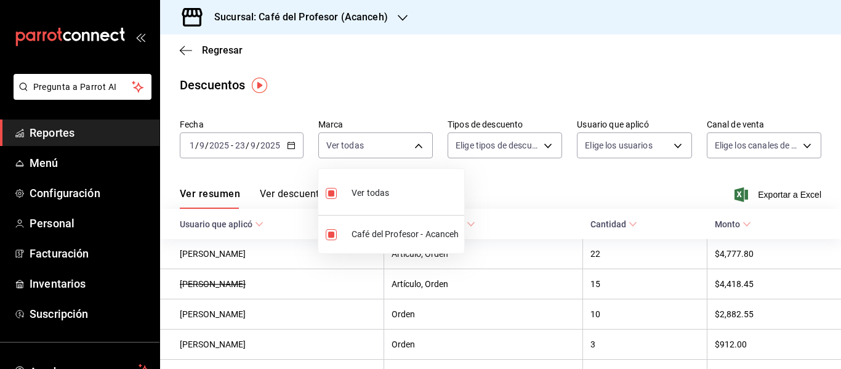
click at [536, 144] on div at bounding box center [420, 184] width 841 height 369
click at [536, 144] on body "Pregunta a Parrot AI Reportes Menú Configuración Personal Facturación Inventari…" at bounding box center [420, 184] width 841 height 369
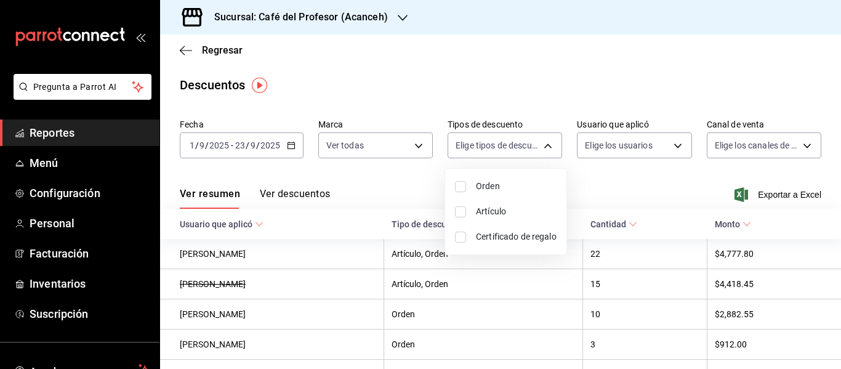
click at [464, 212] on input "checkbox" at bounding box center [460, 211] width 11 height 11
checkbox input "true"
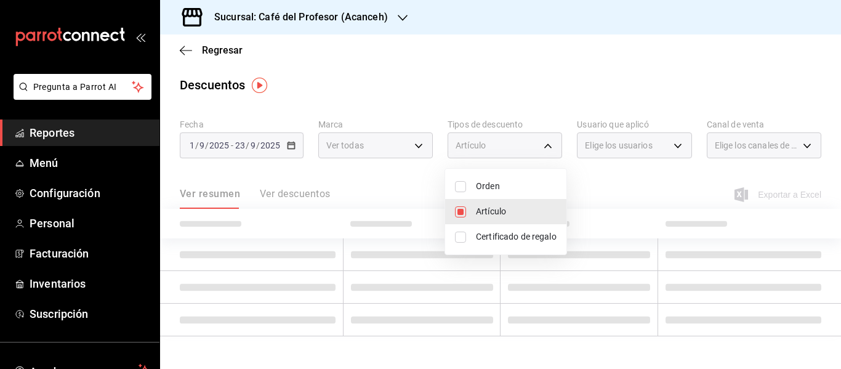
type input "ORDER_ITEM"
click at [464, 212] on input "checkbox" at bounding box center [460, 211] width 11 height 11
checkbox input "false"
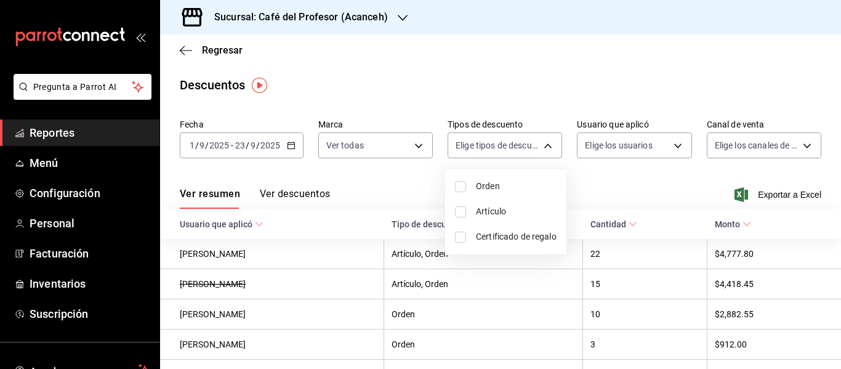
click at [464, 212] on input "checkbox" at bounding box center [460, 211] width 11 height 11
checkbox input "true"
type input "ORDER_ITEM"
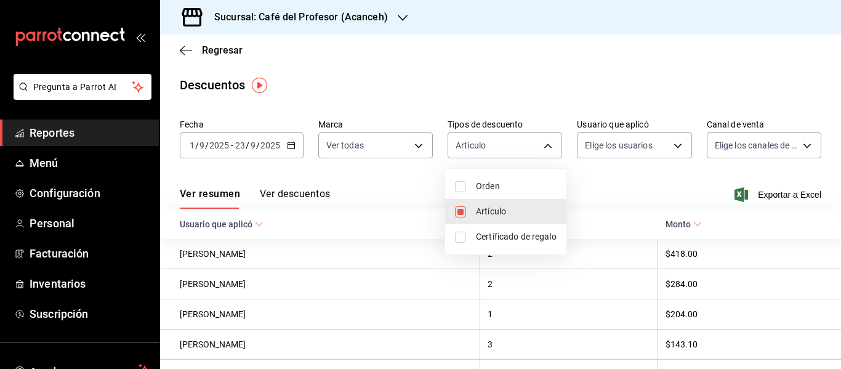
click at [385, 184] on div at bounding box center [420, 184] width 841 height 369
drag, startPoint x: 385, startPoint y: 184, endPoint x: 467, endPoint y: 38, distance: 168.2
click at [467, 38] on div at bounding box center [420, 184] width 841 height 369
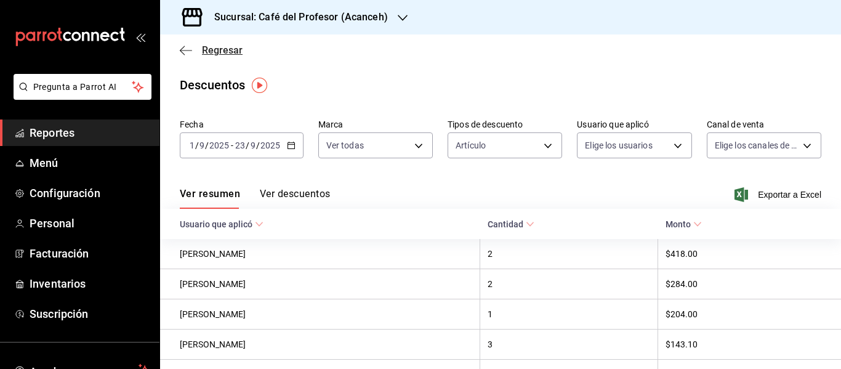
click at [214, 55] on span "Regresar" at bounding box center [222, 50] width 41 height 12
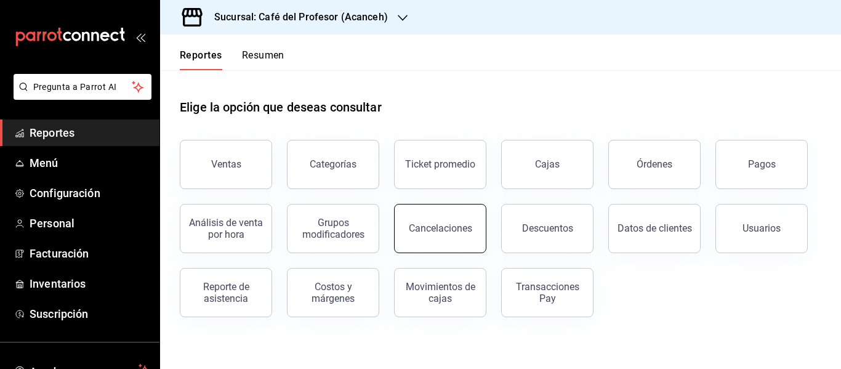
click at [462, 245] on button "Cancelaciones" at bounding box center [440, 228] width 92 height 49
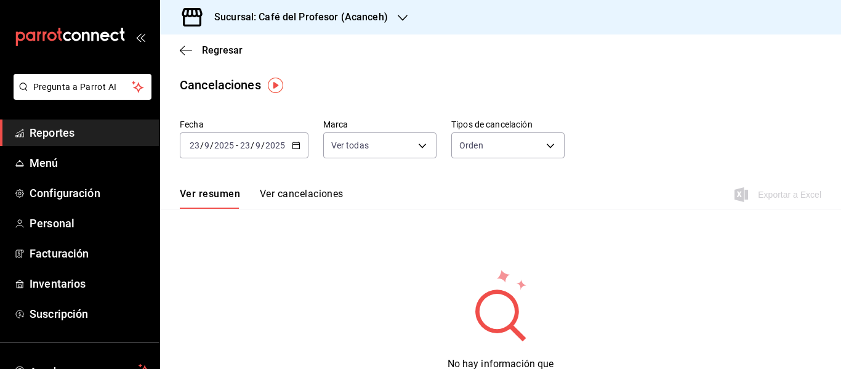
click at [254, 136] on div "2025-09-23 23 / 9 / 2025 - 2025-09-23 23 / 9 / 2025" at bounding box center [244, 145] width 129 height 26
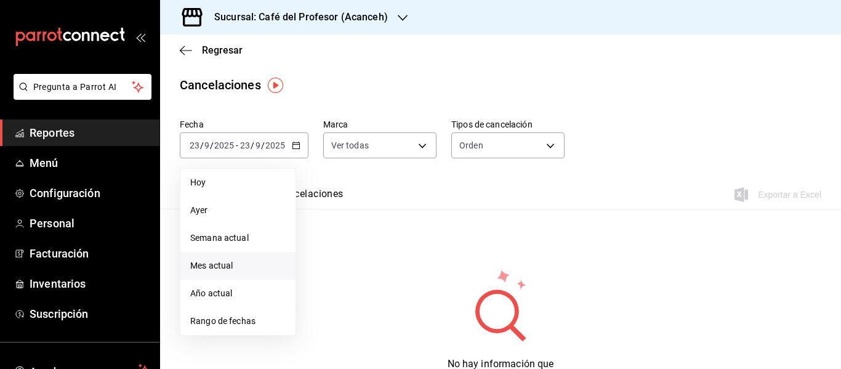
click at [237, 272] on span "Mes actual" at bounding box center [237, 265] width 95 height 13
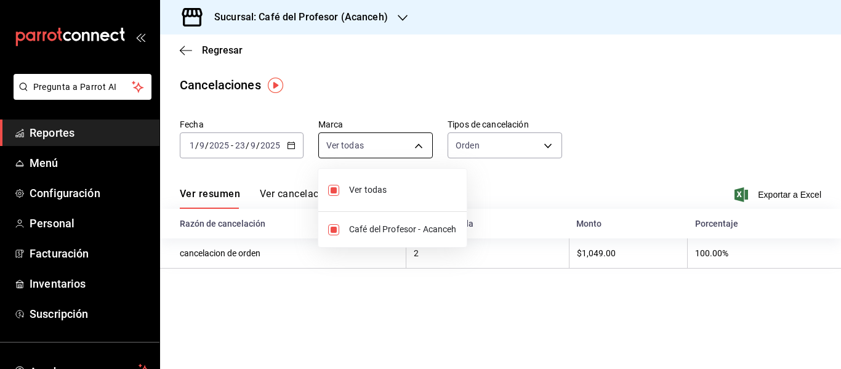
click at [391, 158] on body "Pregunta a Parrot AI Reportes Menú Configuración Personal Facturación Inventari…" at bounding box center [420, 184] width 841 height 369
click at [464, 144] on div at bounding box center [420, 184] width 841 height 369
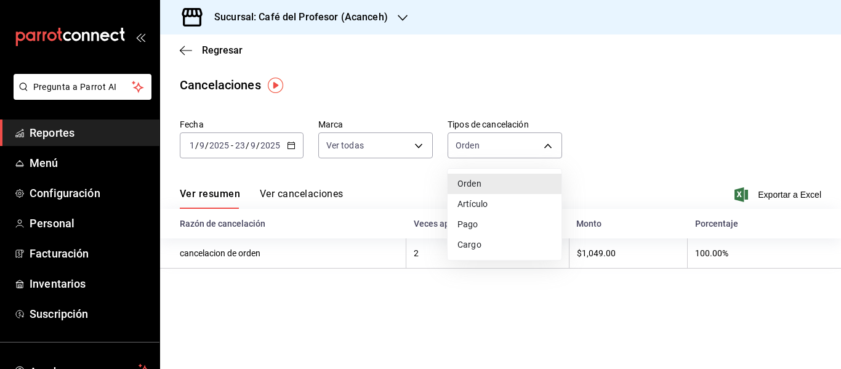
click at [464, 144] on body "Pregunta a Parrot AI Reportes Menú Configuración Personal Facturación Inventari…" at bounding box center [420, 184] width 841 height 369
click at [480, 209] on li "Artículo" at bounding box center [505, 204] width 114 height 20
type input "ORDER_ITEM"
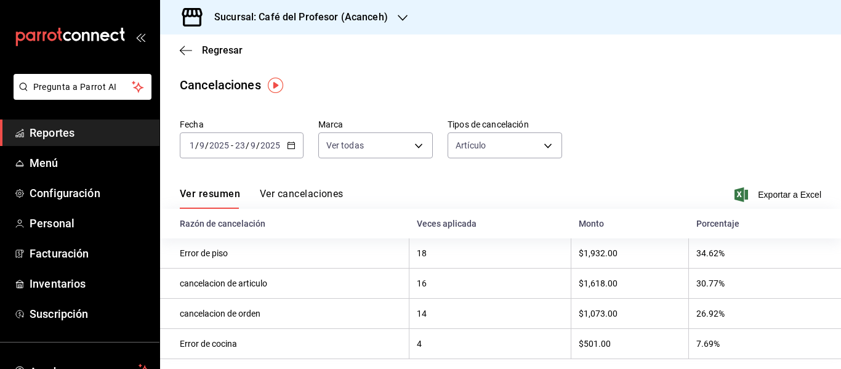
click at [480, 209] on th "Veces aplicada" at bounding box center [491, 224] width 162 height 30
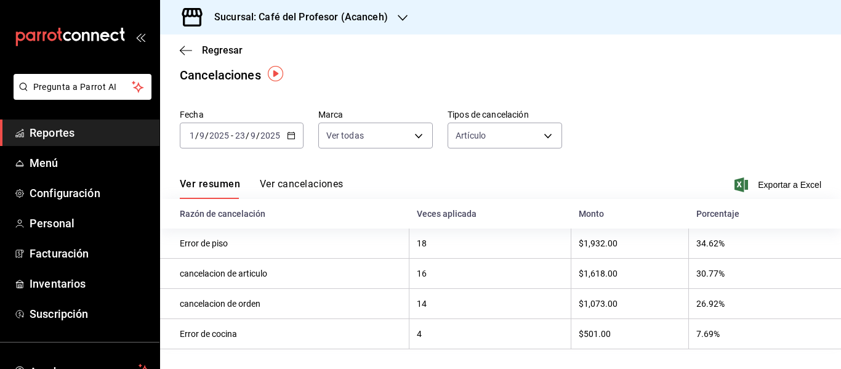
scroll to position [13, 0]
click at [330, 179] on button "Ver cancelaciones" at bounding box center [302, 188] width 84 height 21
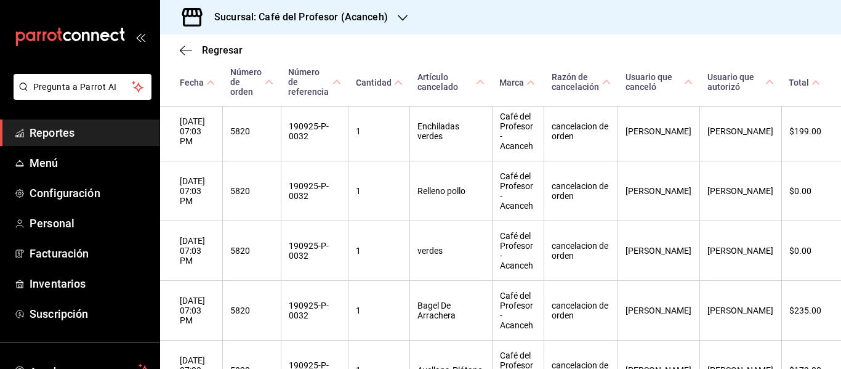
scroll to position [2604, 0]
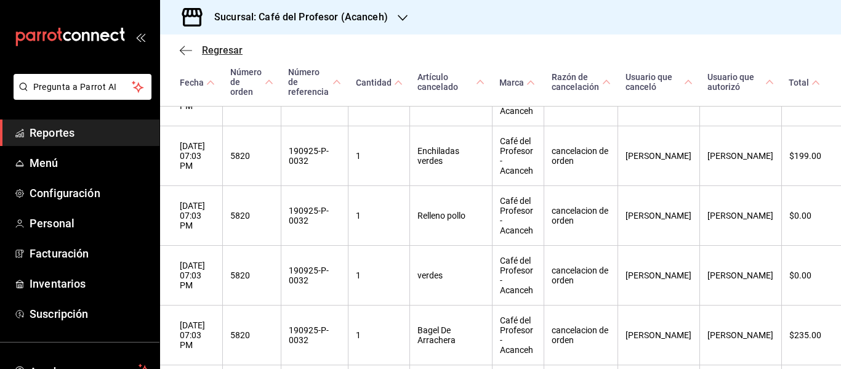
click at [216, 51] on span "Regresar" at bounding box center [222, 50] width 41 height 12
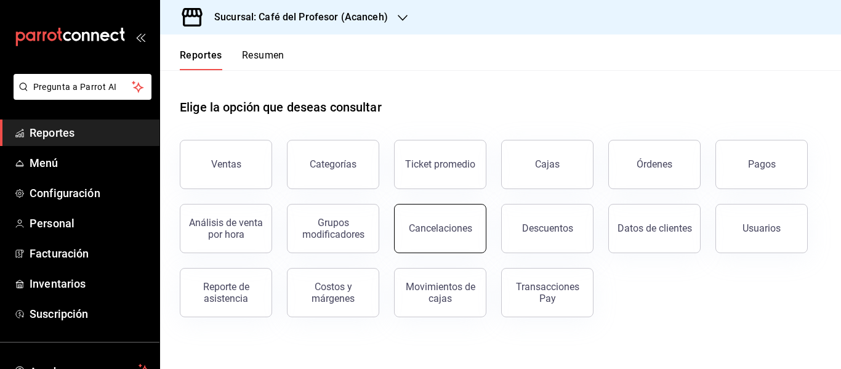
click at [448, 225] on div "Cancelaciones" at bounding box center [440, 228] width 63 height 12
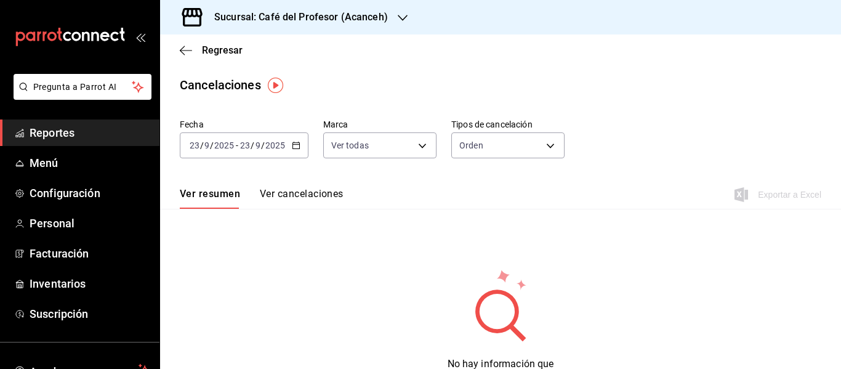
click at [306, 140] on div "2025-09-23 23 / 9 / 2025 - 2025-09-23 23 / 9 / 2025" at bounding box center [244, 145] width 129 height 26
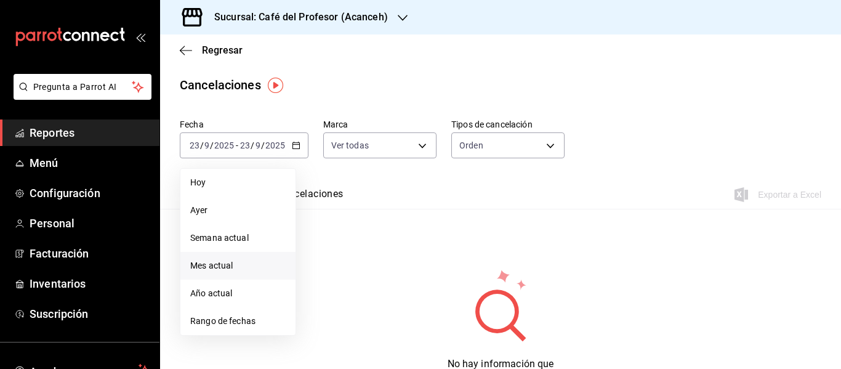
click at [219, 267] on span "Mes actual" at bounding box center [237, 265] width 95 height 13
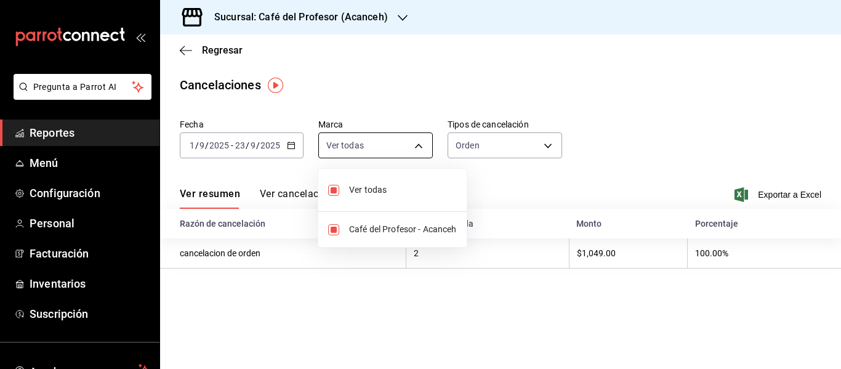
click at [418, 143] on body "Pregunta a Parrot AI Reportes Menú Configuración Personal Facturación Inventari…" at bounding box center [420, 184] width 841 height 369
click at [472, 147] on div at bounding box center [420, 184] width 841 height 369
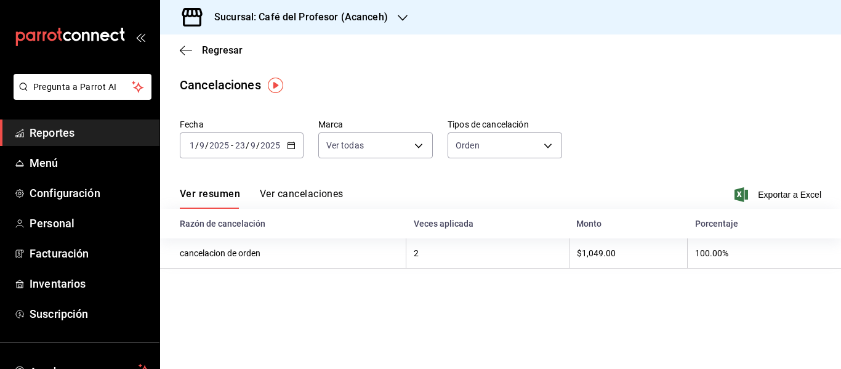
click at [472, 147] on div at bounding box center [420, 184] width 841 height 369
click at [472, 147] on body "Pregunta a Parrot AI Reportes Menú Configuración Personal Facturación Inventari…" at bounding box center [420, 184] width 841 height 369
click at [487, 212] on li "Artículo" at bounding box center [505, 204] width 114 height 20
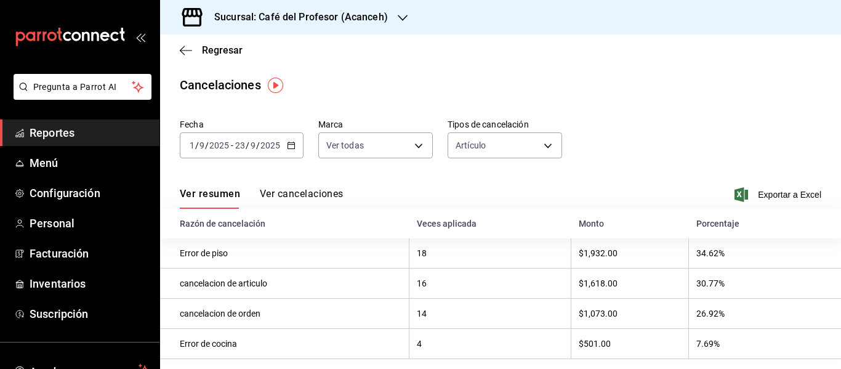
click at [506, 195] on div "Ver resumen Ver cancelaciones Exportar a Excel" at bounding box center [500, 191] width 681 height 36
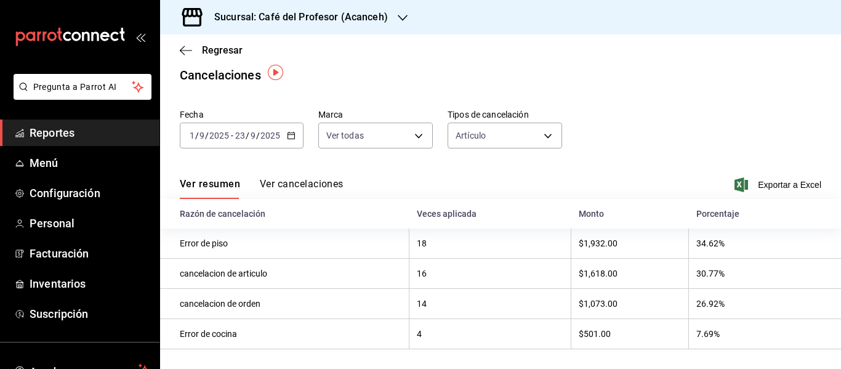
drag, startPoint x: 524, startPoint y: 123, endPoint x: 490, endPoint y: 177, distance: 63.6
click at [490, 177] on div "Ver resumen Ver cancelaciones Exportar a Excel" at bounding box center [500, 181] width 681 height 36
click at [544, 145] on div "Fecha 2025-09-01 1 / 9 / 2025 - 2025-09-23 23 / 9 / 2025 Marca Ver todas [objec…" at bounding box center [501, 133] width 642 height 59
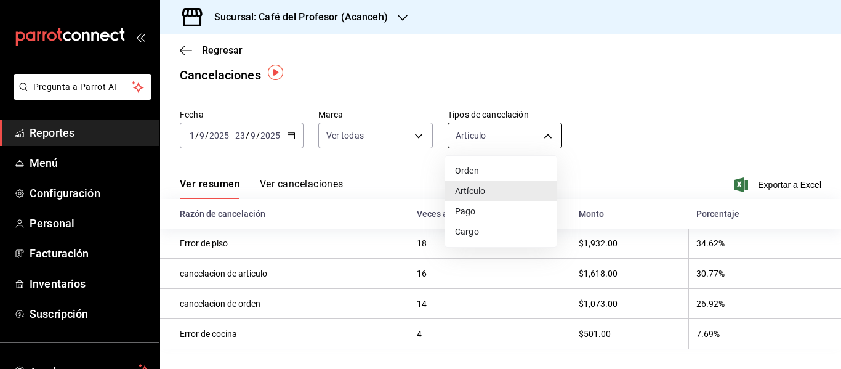
click at [543, 137] on body "Pregunta a Parrot AI Reportes Menú Configuración Personal Facturación Inventari…" at bounding box center [420, 184] width 841 height 369
click at [475, 230] on li "Cargo" at bounding box center [500, 232] width 111 height 20
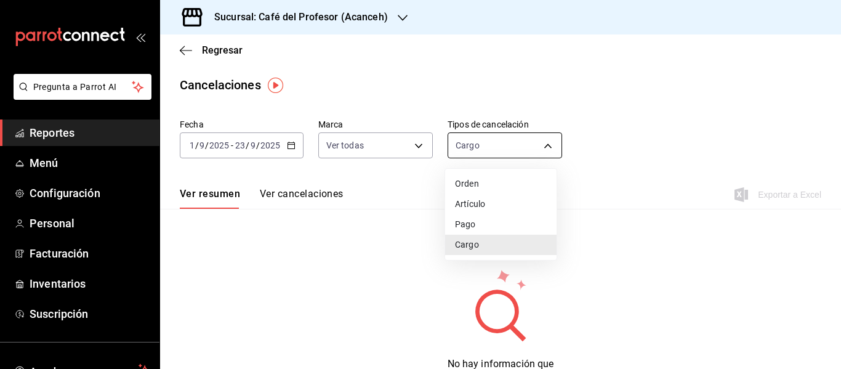
click at [453, 146] on body "Pregunta a Parrot AI Reportes Menú Configuración Personal Facturación Inventari…" at bounding box center [420, 184] width 841 height 369
click at [477, 227] on li "Pago" at bounding box center [500, 224] width 111 height 20
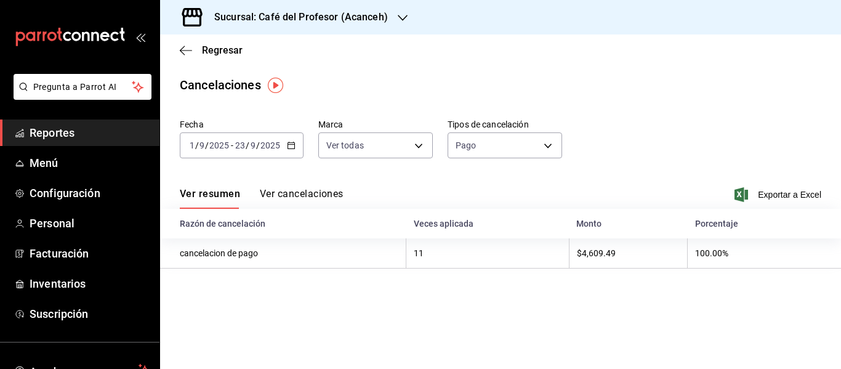
click at [320, 206] on button "Ver cancelaciones" at bounding box center [302, 198] width 84 height 21
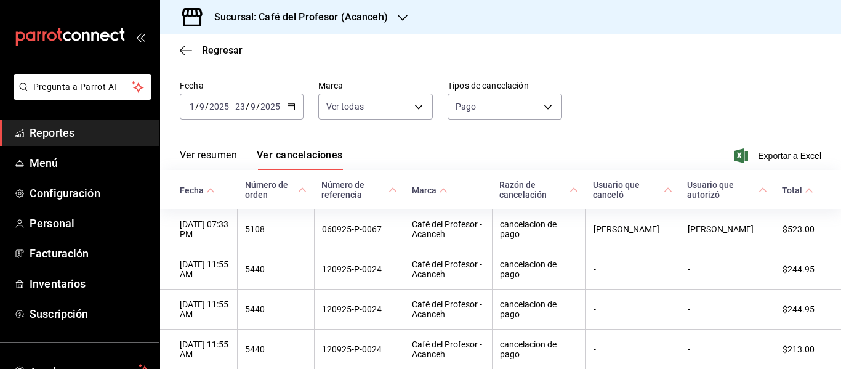
scroll to position [37, 0]
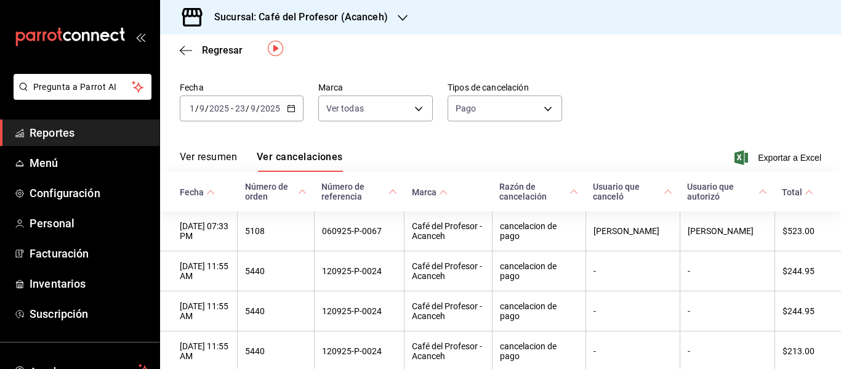
click at [229, 158] on button "Ver resumen" at bounding box center [208, 161] width 57 height 21
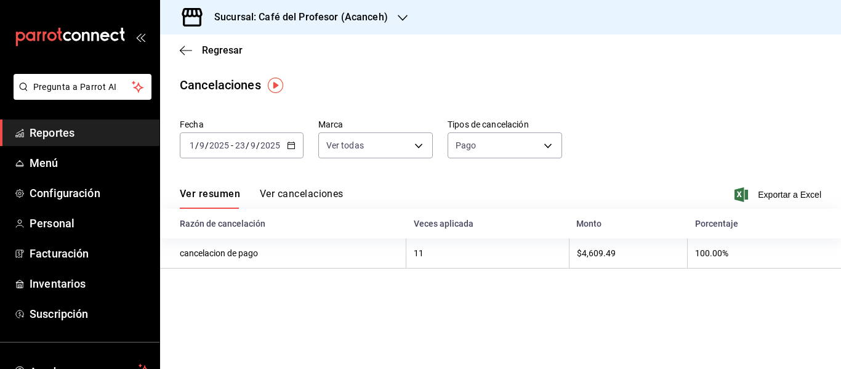
drag, startPoint x: 169, startPoint y: 65, endPoint x: 180, endPoint y: 65, distance: 10.5
click at [180, 65] on div "Regresar" at bounding box center [500, 49] width 681 height 31
click at [499, 139] on body "Pregunta a Parrot AI Reportes Menú Configuración Personal Facturación Inventari…" at bounding box center [420, 184] width 841 height 369
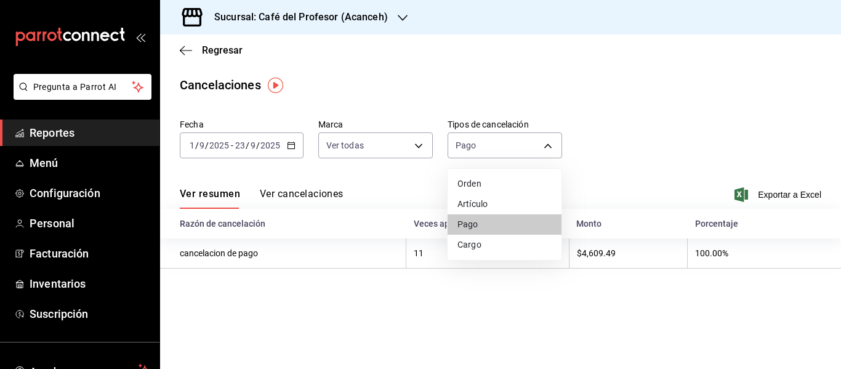
click at [376, 206] on div at bounding box center [420, 184] width 841 height 369
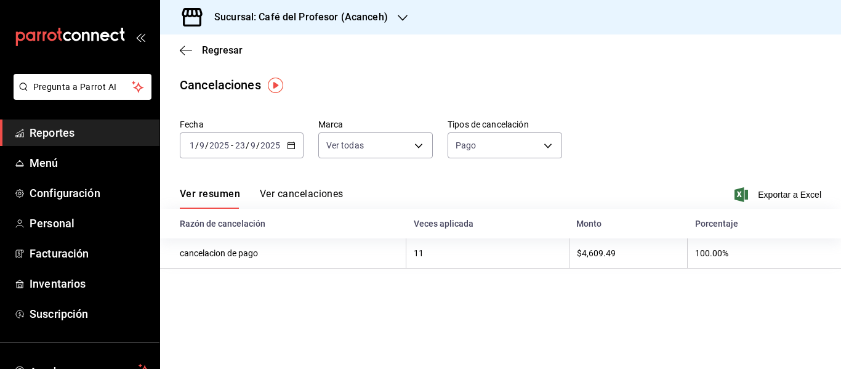
click at [345, 200] on div "Ver resumen Ver cancelaciones Exportar a Excel" at bounding box center [500, 191] width 681 height 36
click at [326, 195] on button "Ver cancelaciones" at bounding box center [302, 198] width 84 height 21
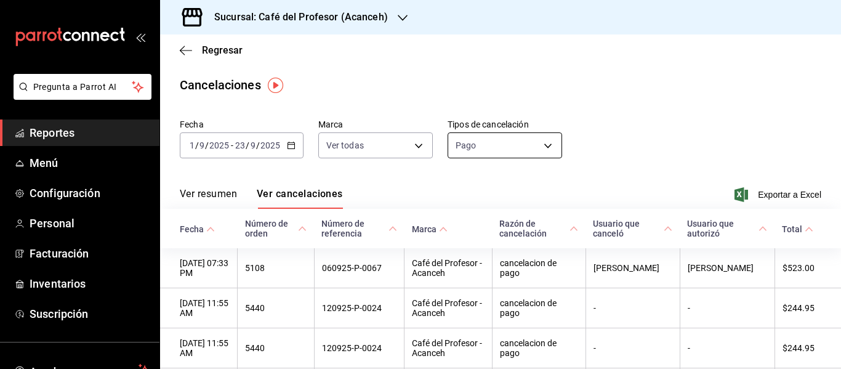
click at [477, 144] on body "Pregunta a Parrot AI Reportes Menú Configuración Personal Facturación Inventari…" at bounding box center [420, 184] width 841 height 369
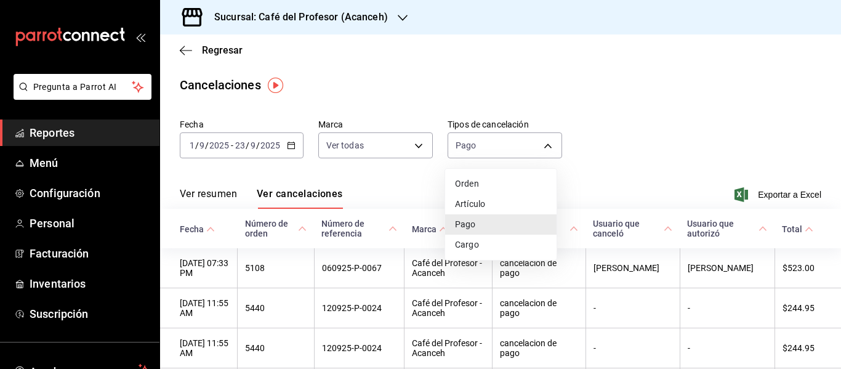
click at [478, 200] on li "Artículo" at bounding box center [500, 204] width 111 height 20
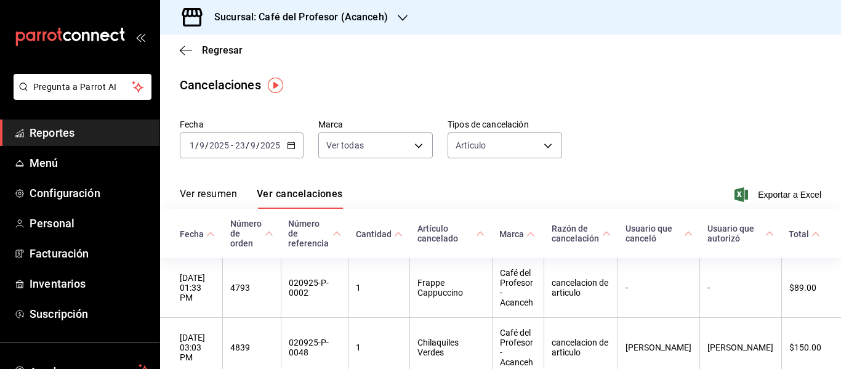
click at [205, 198] on button "Ver resumen" at bounding box center [208, 198] width 57 height 21
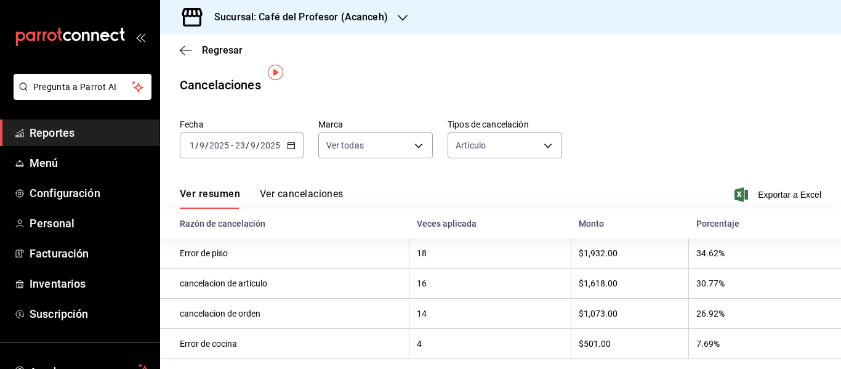
scroll to position [13, 0]
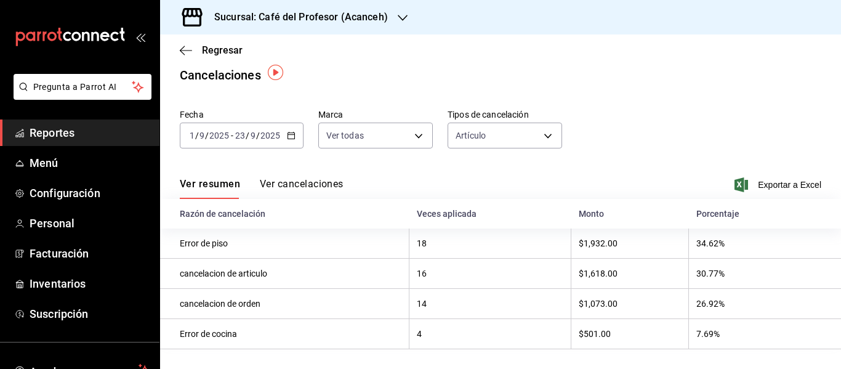
click at [292, 132] on icon "button" at bounding box center [291, 135] width 9 height 9
drag, startPoint x: 341, startPoint y: 139, endPoint x: 387, endPoint y: 103, distance: 58.9
click at [365, 173] on body "Pregunta a Parrot AI Reportes Menú Configuración Personal Facturación Inventari…" at bounding box center [420, 184] width 841 height 369
click at [396, 85] on div at bounding box center [420, 184] width 841 height 369
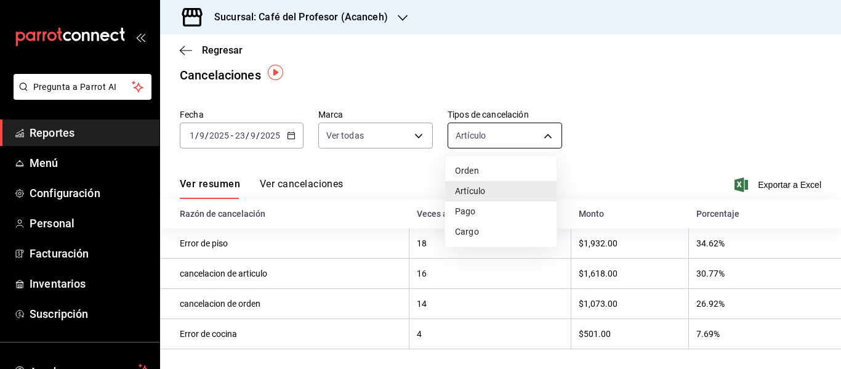
click at [471, 140] on body "Pregunta a Parrot AI Reportes Menú Configuración Personal Facturación Inventari…" at bounding box center [420, 184] width 841 height 369
click at [480, 174] on li "Orden" at bounding box center [500, 171] width 111 height 20
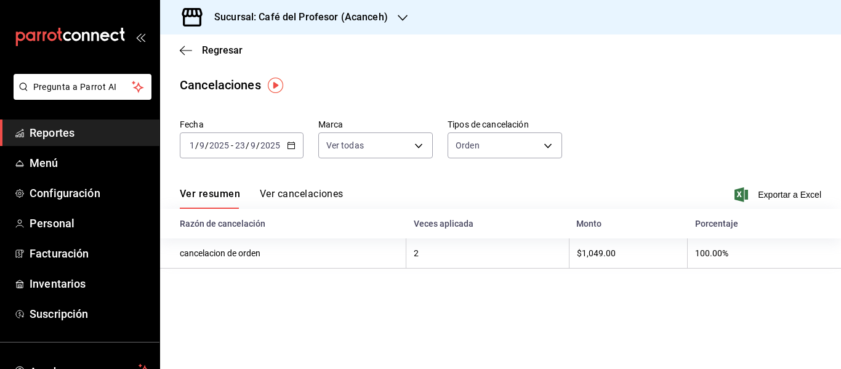
click at [277, 148] on input "2025" at bounding box center [270, 145] width 21 height 10
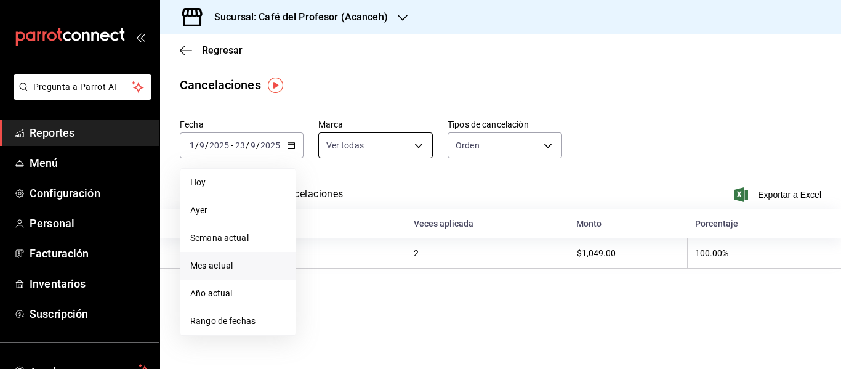
click at [359, 145] on body "Pregunta a Parrot AI Reportes Menú Configuración Personal Facturación Inventari…" at bounding box center [420, 184] width 841 height 369
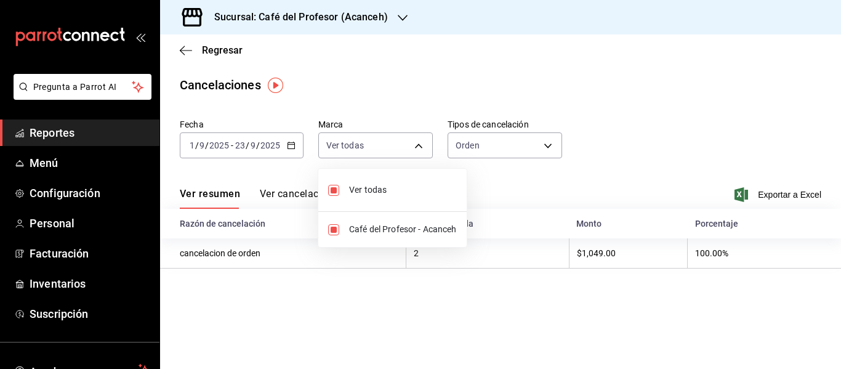
click at [476, 132] on div at bounding box center [420, 184] width 841 height 369
click at [477, 148] on body "Pregunta a Parrot AI Reportes Menú Configuración Personal Facturación Inventari…" at bounding box center [420, 184] width 841 height 369
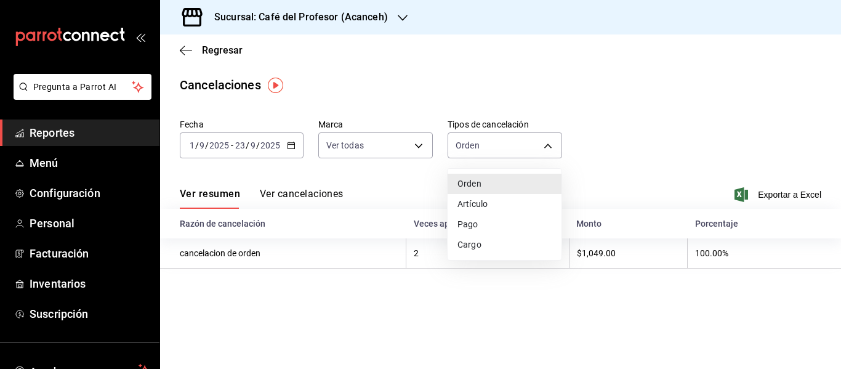
click at [476, 225] on li "Pago" at bounding box center [505, 224] width 114 height 20
type input "ORDER_PAYMENT"
click at [326, 192] on button "Ver cancelaciones" at bounding box center [302, 198] width 84 height 21
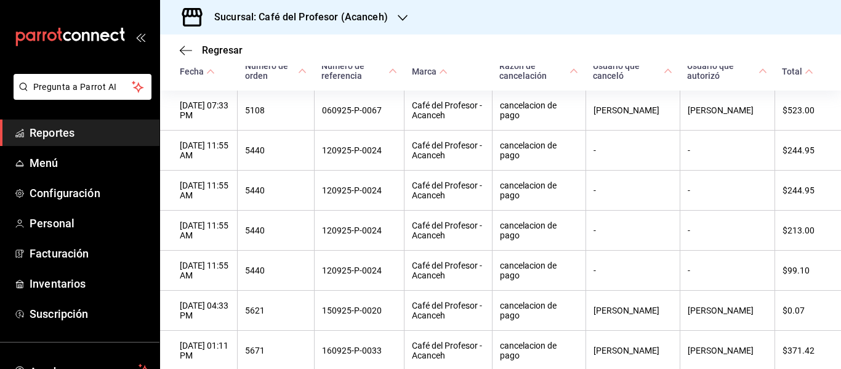
scroll to position [160, 0]
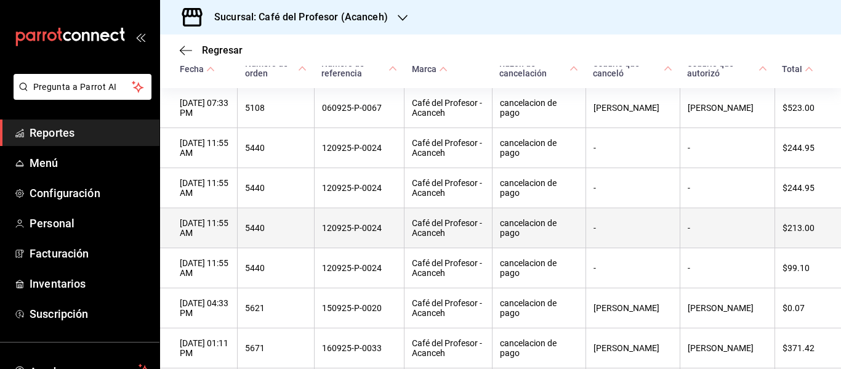
click at [668, 216] on th "-" at bounding box center [633, 228] width 94 height 40
click at [624, 224] on th "-" at bounding box center [633, 228] width 94 height 40
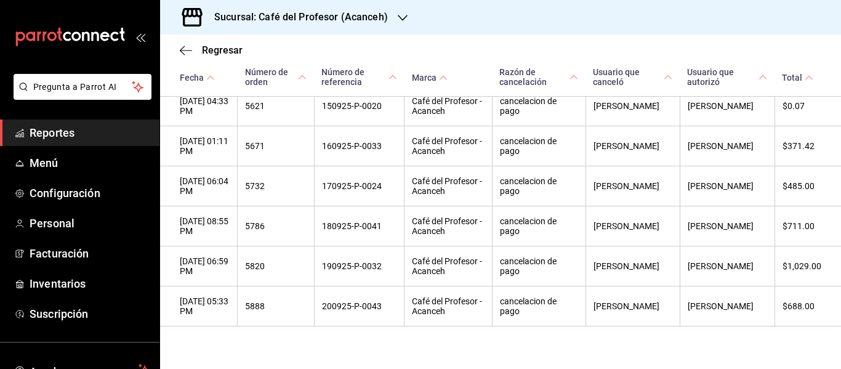
scroll to position [395, 0]
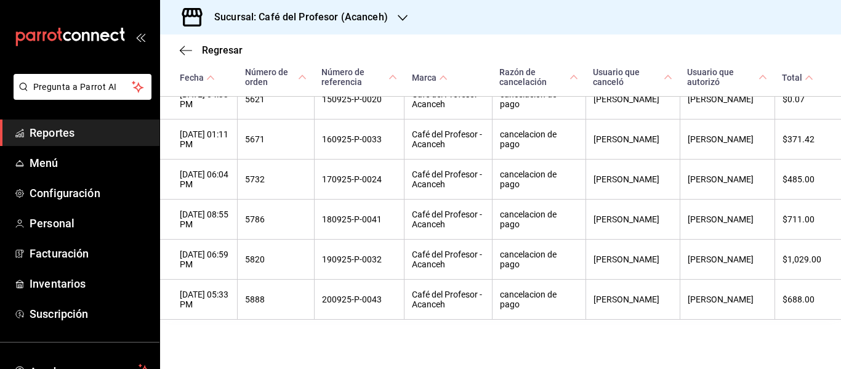
click at [56, 133] on span "Reportes" at bounding box center [90, 132] width 120 height 17
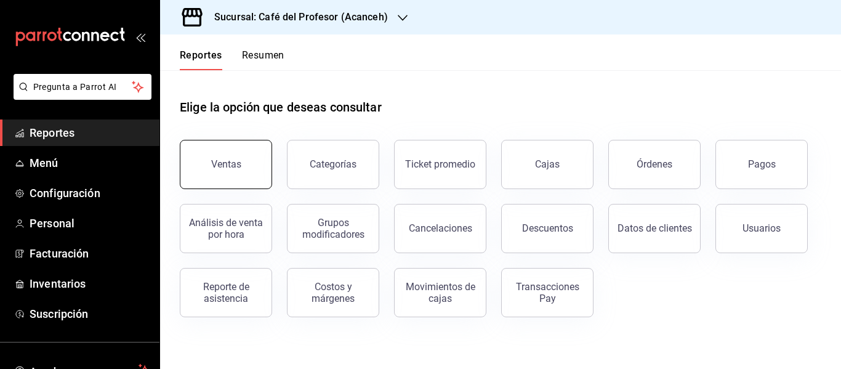
click at [237, 171] on button "Ventas" at bounding box center [226, 164] width 92 height 49
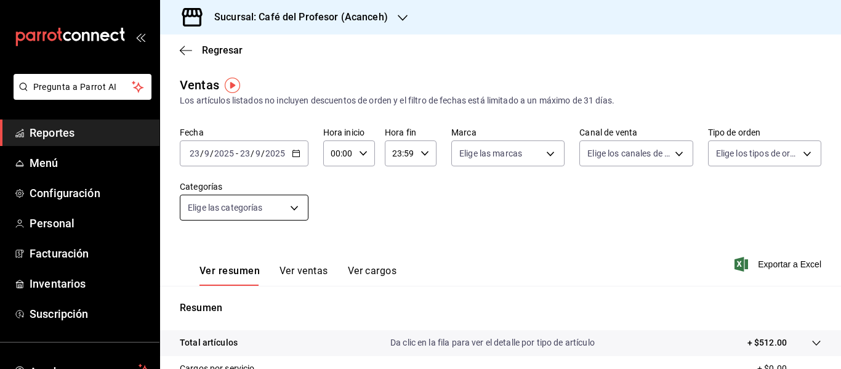
click at [296, 209] on body "Pregunta a Parrot AI Reportes Menú Configuración Personal Facturación Inventari…" at bounding box center [420, 184] width 841 height 369
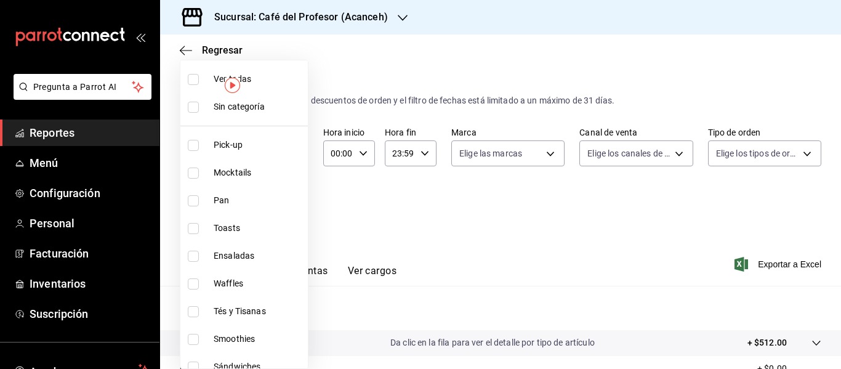
click at [344, 211] on div at bounding box center [420, 184] width 841 height 369
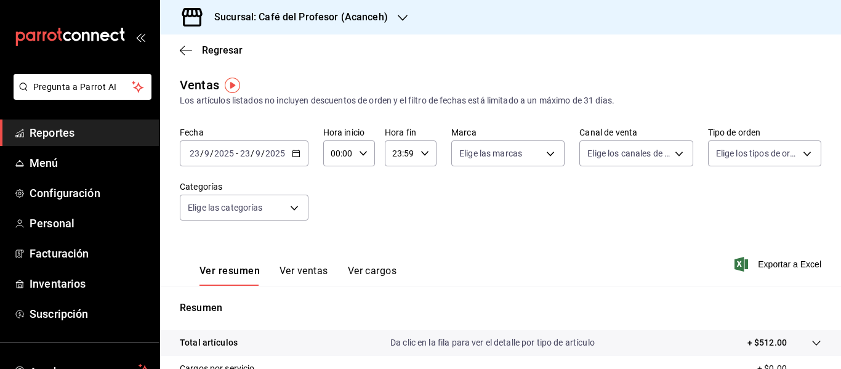
click at [304, 270] on button "Ver ventas" at bounding box center [304, 275] width 49 height 21
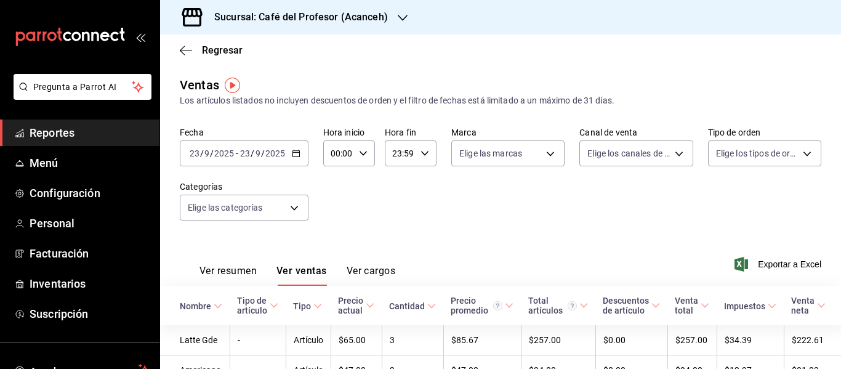
click at [363, 273] on button "Ver cargos" at bounding box center [371, 275] width 49 height 21
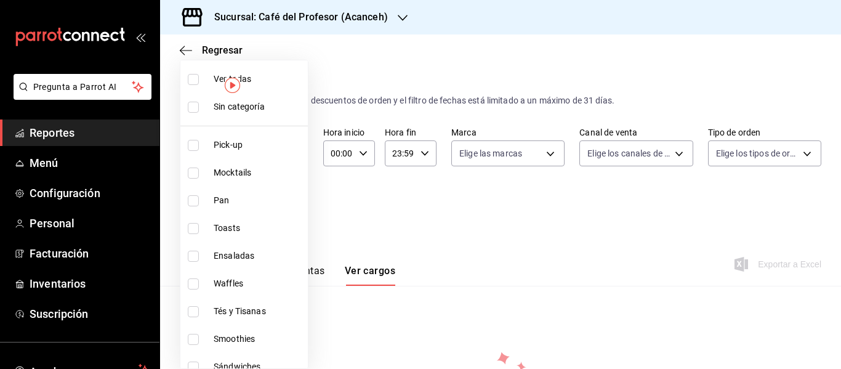
click at [299, 204] on body "Pregunta a Parrot AI Reportes Menú Configuración Personal Facturación Inventari…" at bounding box center [420, 184] width 841 height 369
click at [375, 232] on div at bounding box center [420, 184] width 841 height 369
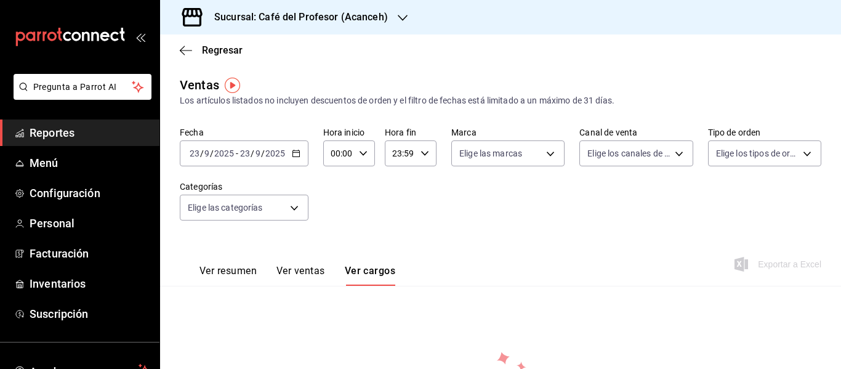
click at [69, 129] on span "Reportes" at bounding box center [90, 132] width 120 height 17
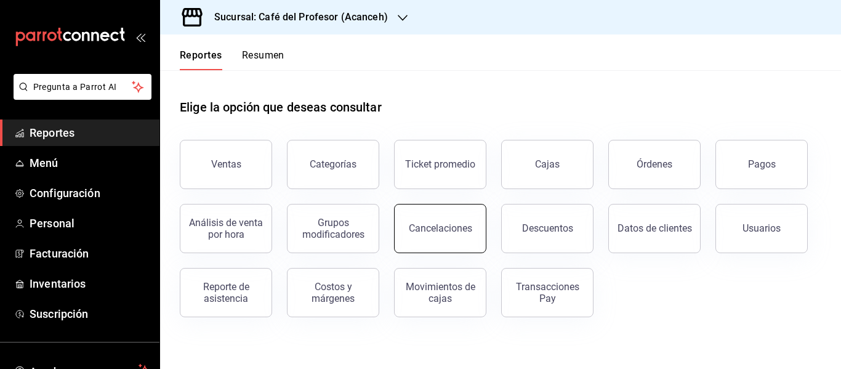
click at [442, 221] on button "Cancelaciones" at bounding box center [440, 228] width 92 height 49
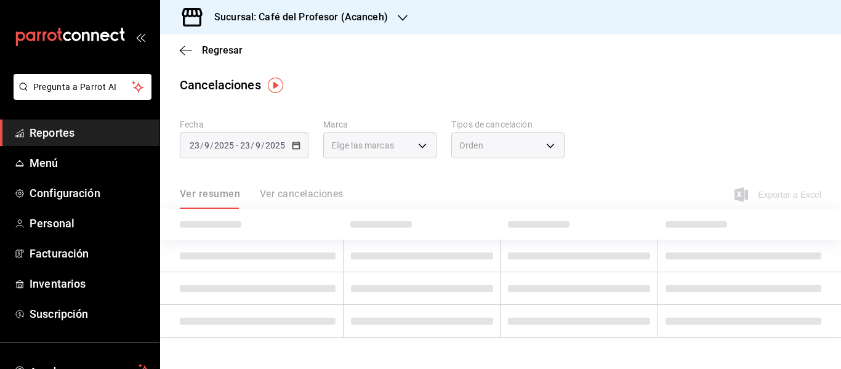
type input "[object Object]"
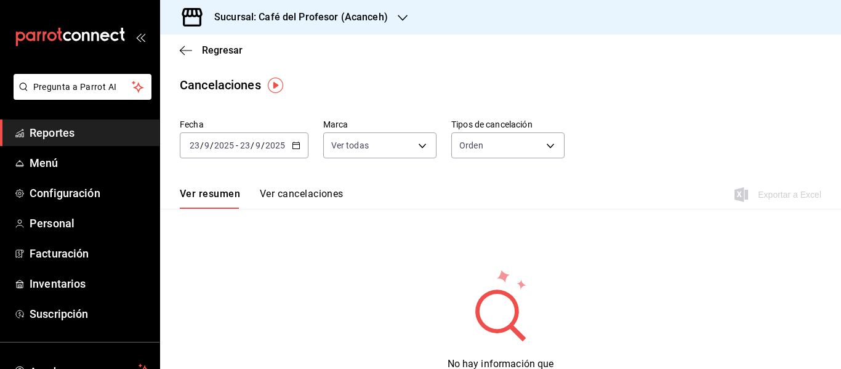
click at [296, 140] on div "2025-09-23 23 / 9 / 2025 - 2025-09-23 23 / 9 / 2025" at bounding box center [244, 145] width 129 height 26
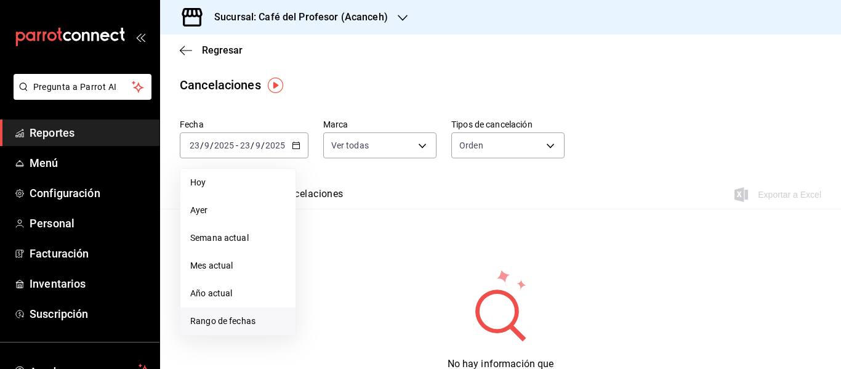
click at [224, 319] on span "Rango de fechas" at bounding box center [237, 321] width 95 height 13
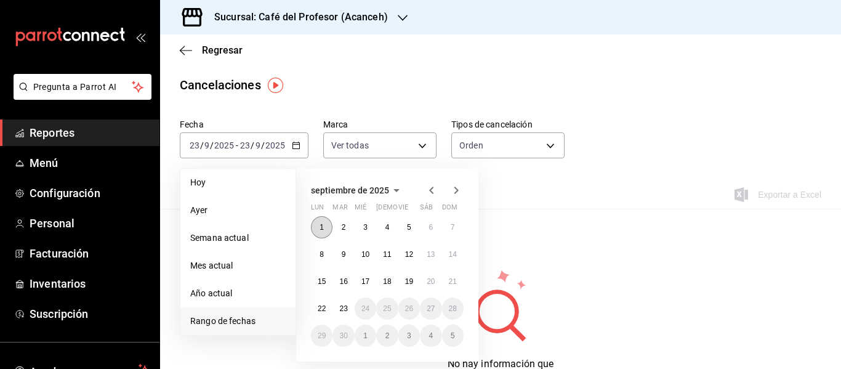
click at [324, 222] on button "1" at bounding box center [322, 227] width 22 height 22
click at [344, 306] on abbr "23" at bounding box center [343, 308] width 8 height 9
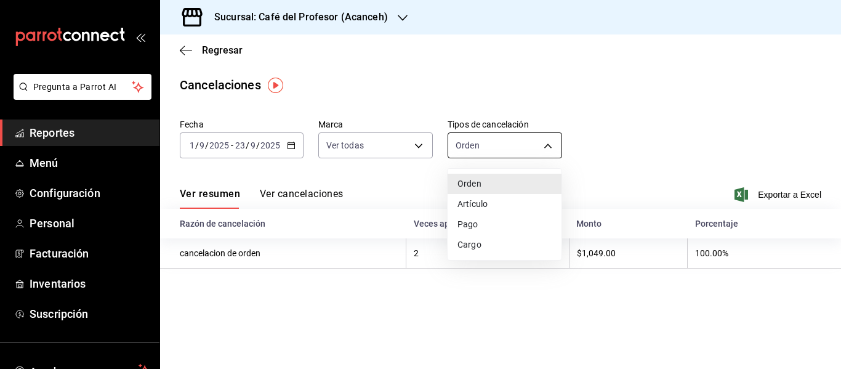
click at [545, 147] on body "Pregunta a Parrot AI Reportes Menú Configuración Personal Facturación Inventari…" at bounding box center [420, 184] width 841 height 369
click at [474, 228] on li "Pago" at bounding box center [505, 224] width 114 height 20
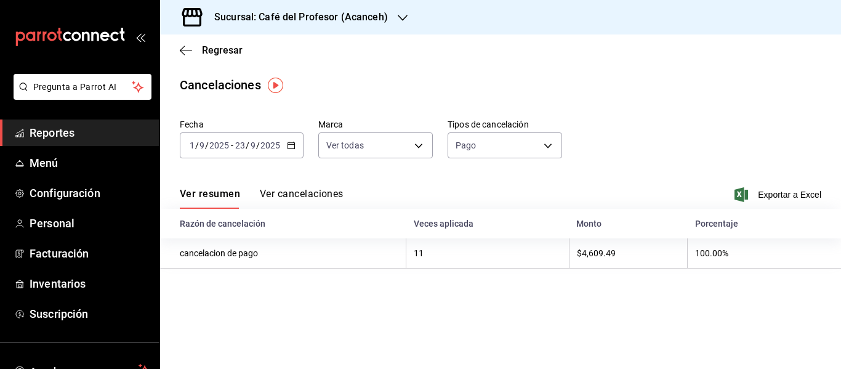
click at [299, 192] on button "Ver cancelaciones" at bounding box center [302, 198] width 84 height 21
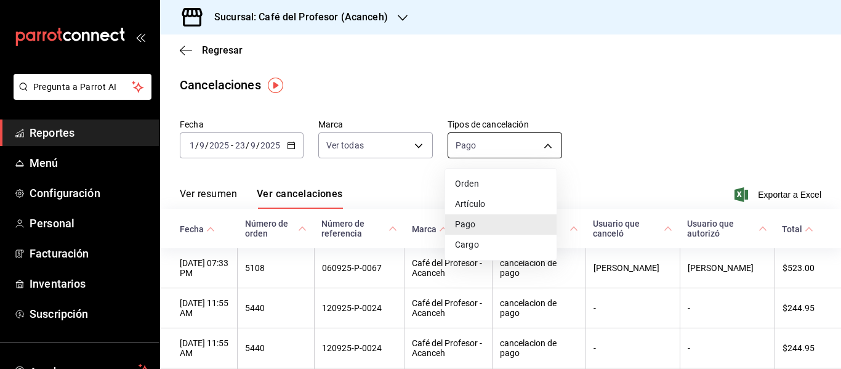
click at [538, 148] on body "Pregunta a Parrot AI Reportes Menú Configuración Personal Facturación Inventari…" at bounding box center [420, 184] width 841 height 369
click at [484, 192] on li "Orden" at bounding box center [500, 184] width 111 height 20
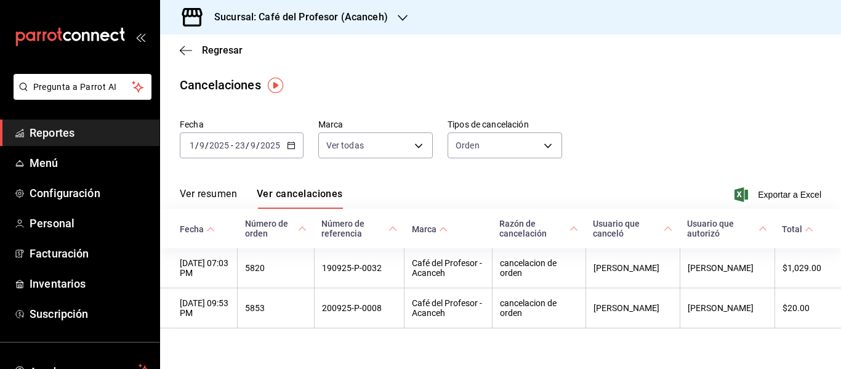
scroll to position [12, 0]
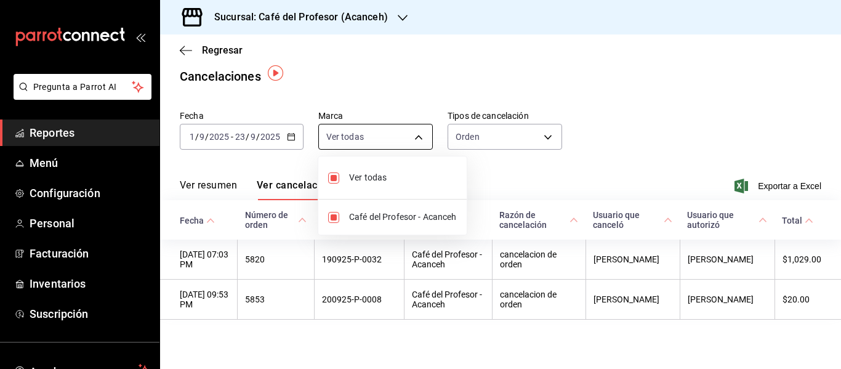
click at [421, 135] on body "Pregunta a Parrot AI Reportes Menú Configuración Personal Facturación Inventari…" at bounding box center [420, 184] width 841 height 369
click at [466, 137] on div at bounding box center [420, 184] width 841 height 369
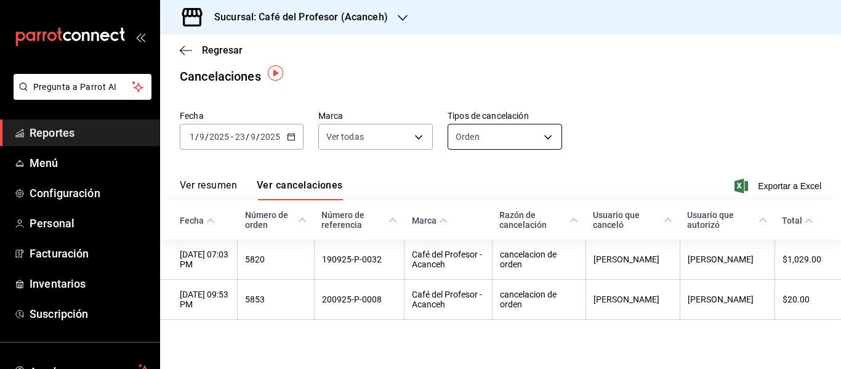
click at [540, 133] on body "Pregunta a Parrot AI Reportes Menú Configuración Personal Facturación Inventari…" at bounding box center [420, 184] width 841 height 369
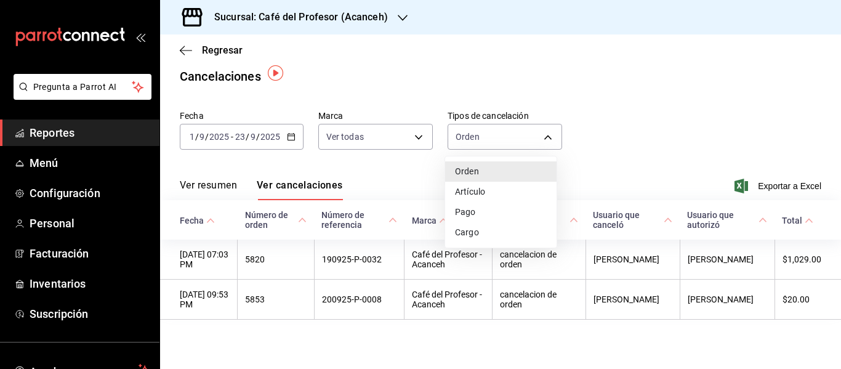
click at [472, 233] on li "Cargo" at bounding box center [500, 232] width 111 height 20
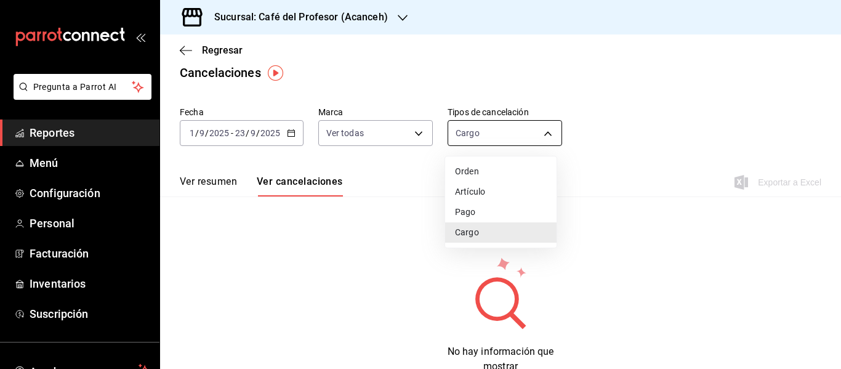
click at [540, 130] on body "Pregunta a Parrot AI Reportes Menú Configuración Personal Facturación Inventari…" at bounding box center [420, 184] width 841 height 369
click at [482, 212] on li "Pago" at bounding box center [500, 212] width 111 height 20
type input "ORDER_PAYMENT"
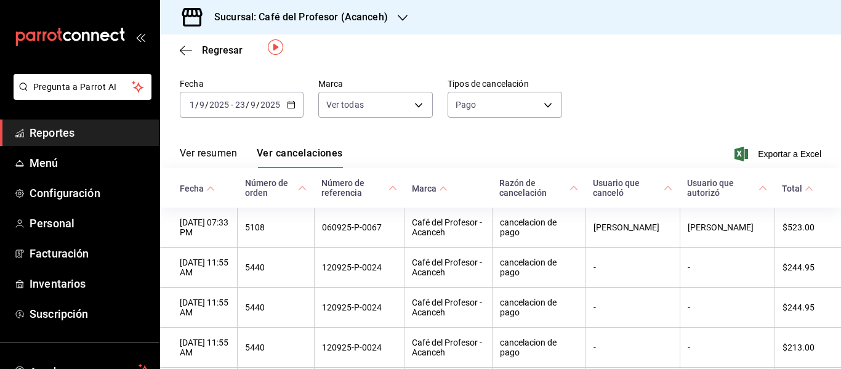
scroll to position [33, 0]
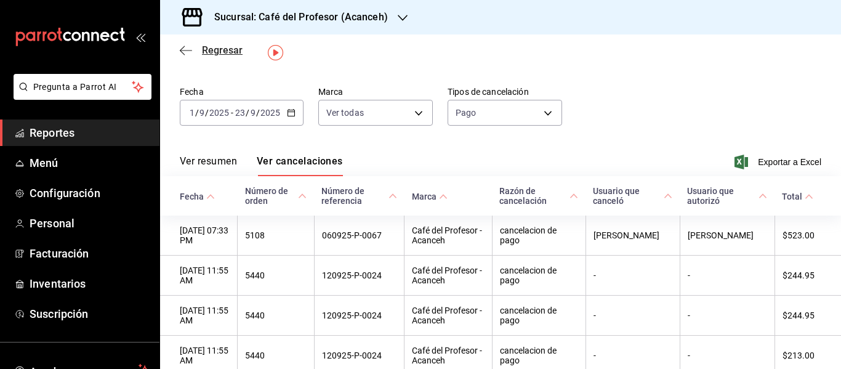
click at [208, 51] on span "Regresar" at bounding box center [222, 50] width 41 height 12
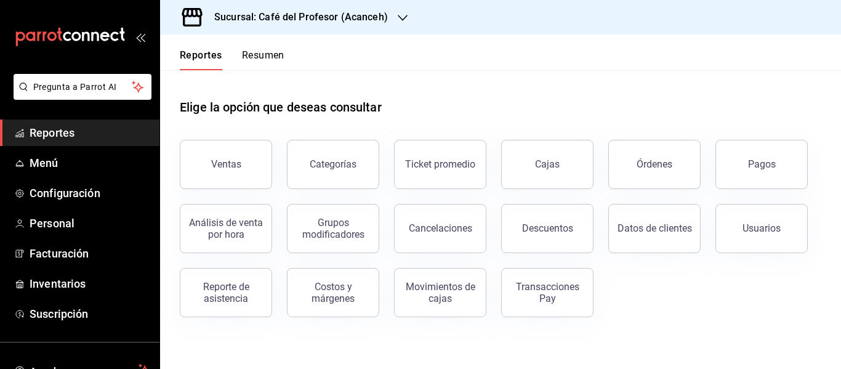
click at [222, 333] on div "Elige la opción que deseas consultar Ventas Categorías Ticket promedio Cajas Ór…" at bounding box center [500, 203] width 681 height 267
